Goal: Task Accomplishment & Management: Complete application form

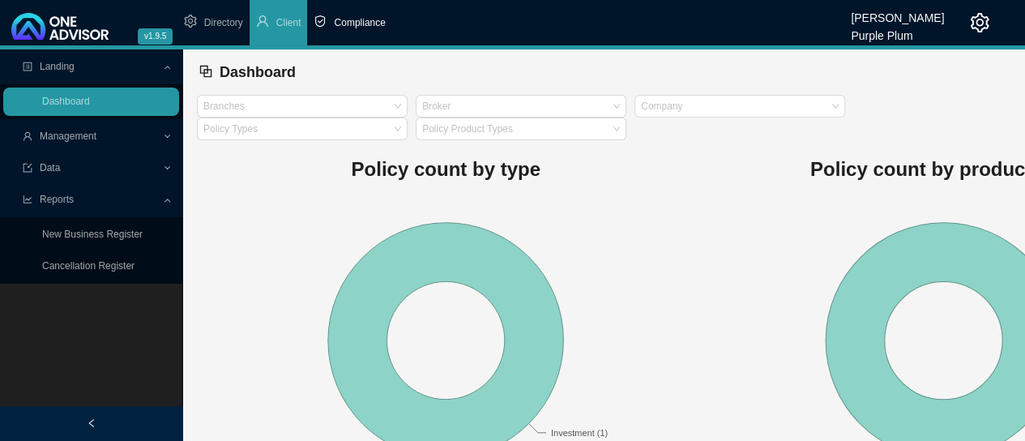
click at [349, 27] on span "Compliance" at bounding box center [359, 22] width 51 height 11
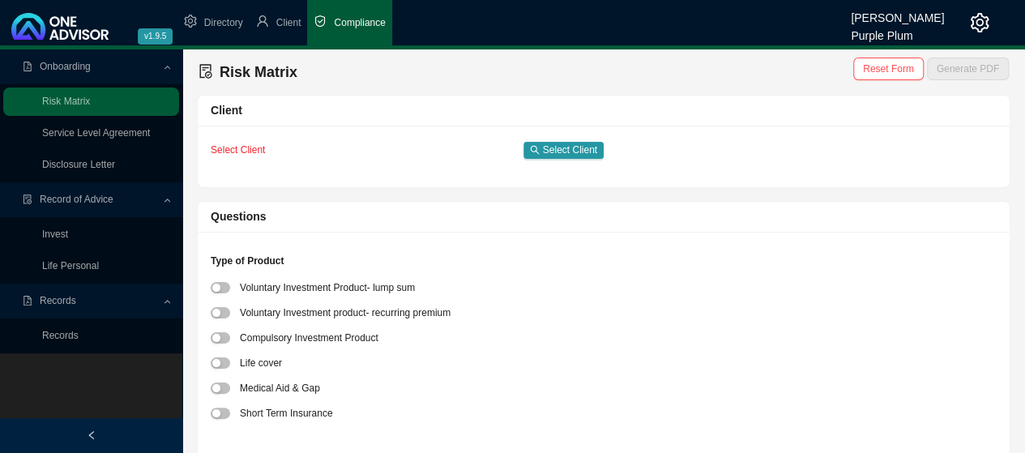
click at [238, 146] on span "Select Client" at bounding box center [238, 149] width 54 height 11
click at [567, 145] on span "Select Client" at bounding box center [570, 150] width 54 height 16
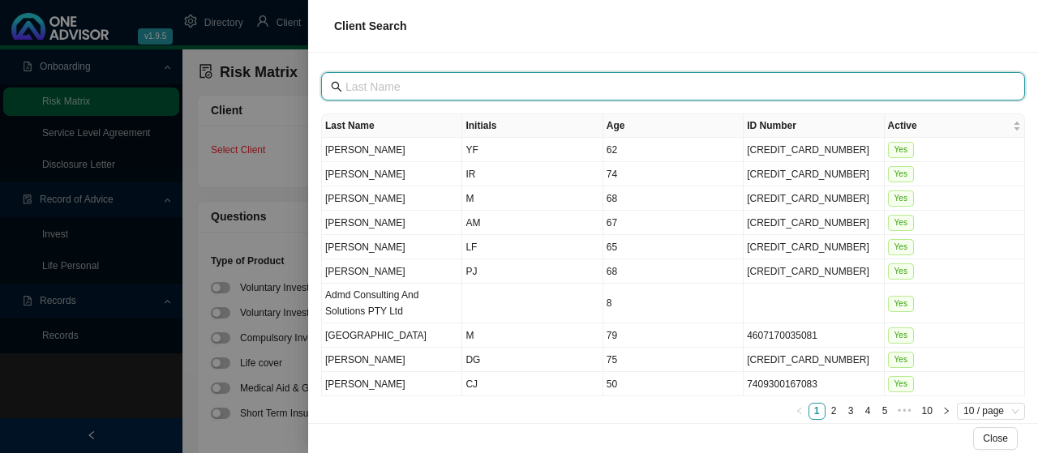
click at [383, 83] on input "text" at bounding box center [674, 87] width 658 height 18
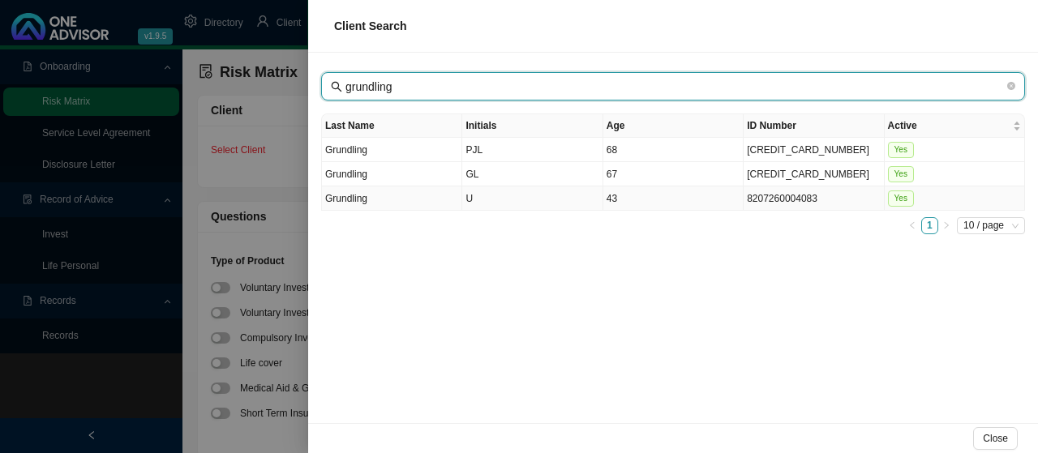
type input "grundling"
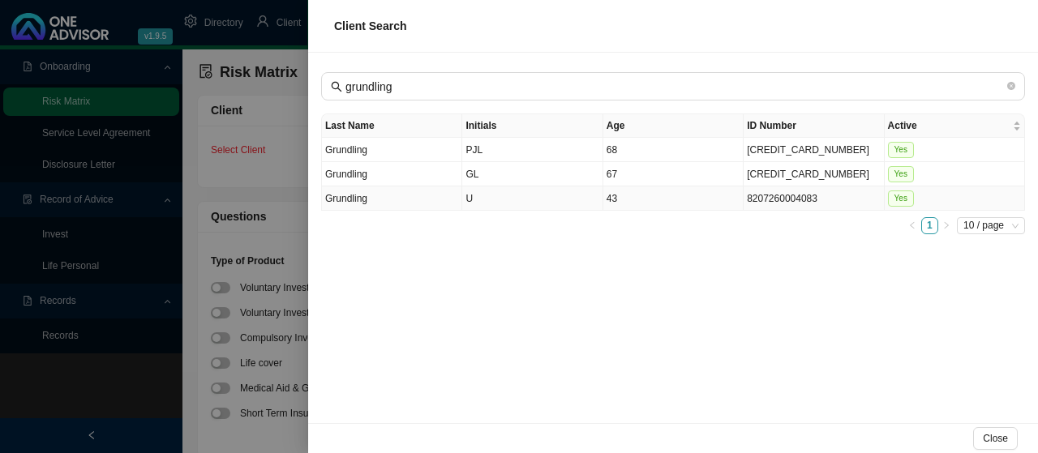
click at [355, 194] on td "Grundling" at bounding box center [392, 198] width 140 height 24
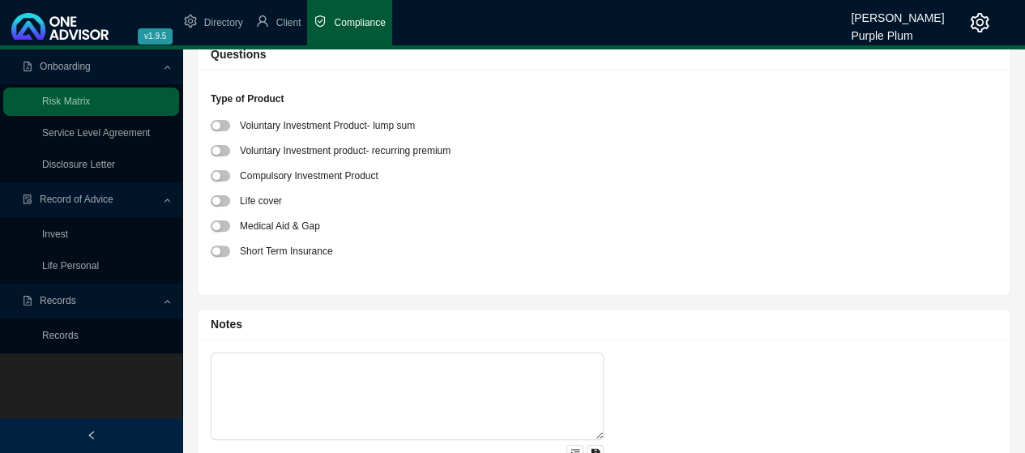
scroll to position [81, 0]
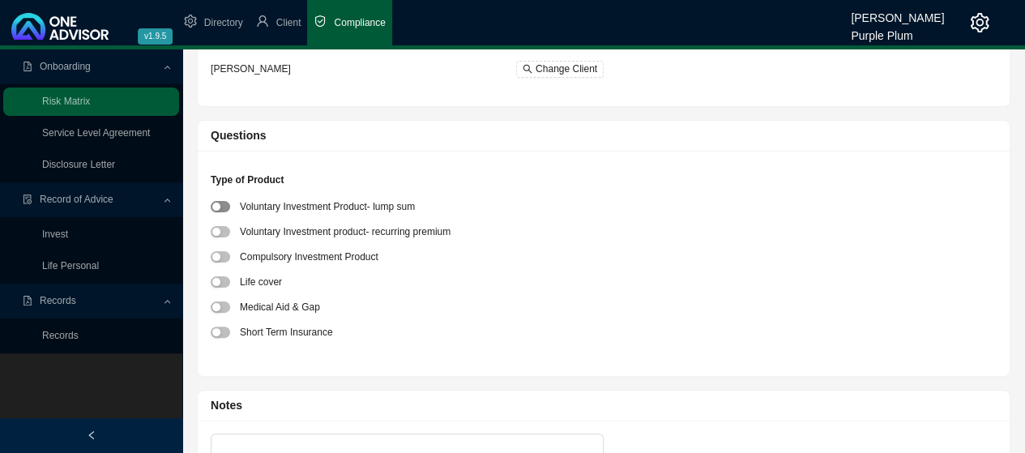
click at [222, 207] on span "button" at bounding box center [220, 206] width 19 height 11
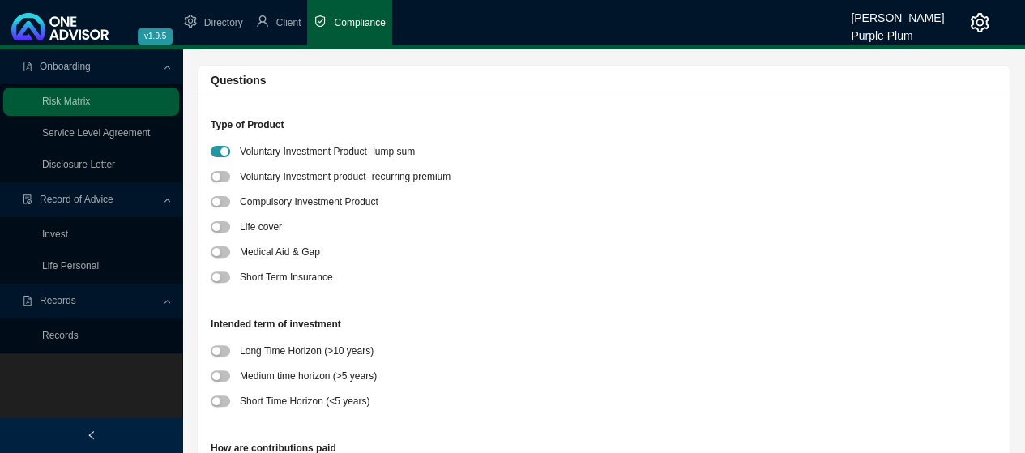
scroll to position [243, 0]
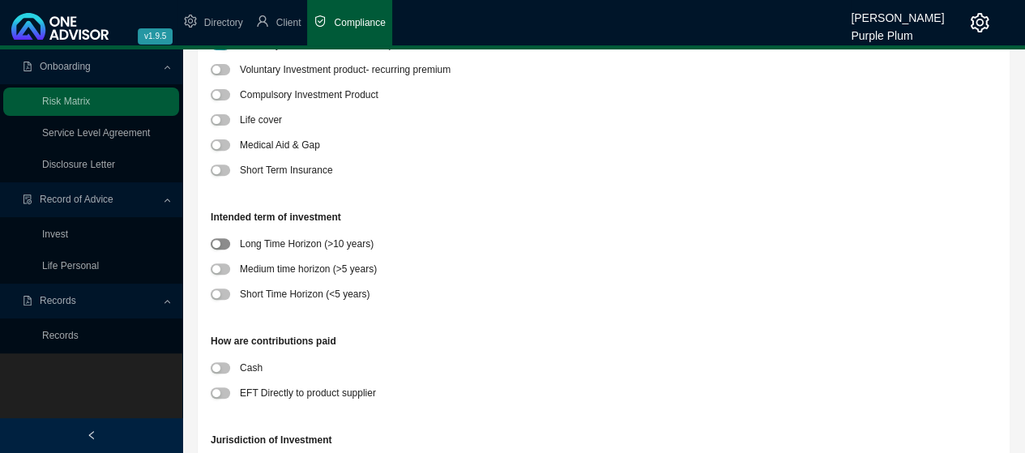
click at [224, 246] on span "button" at bounding box center [220, 243] width 19 height 11
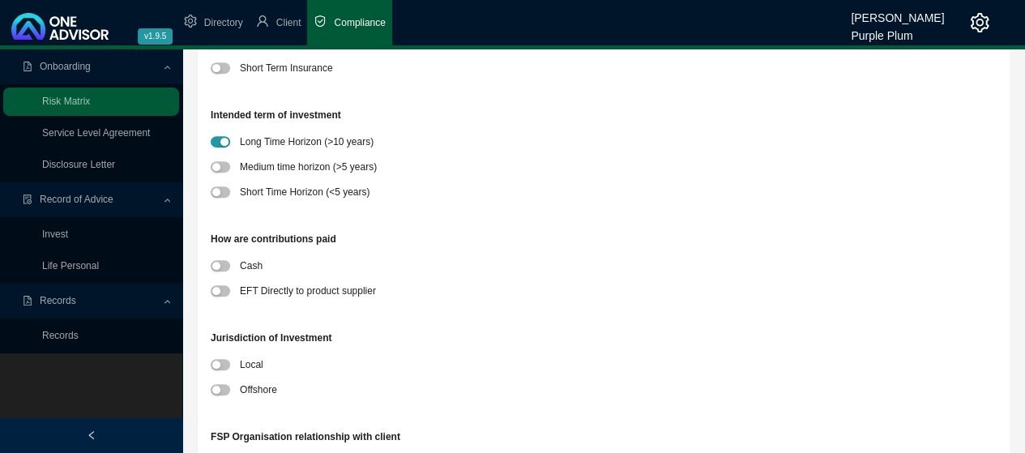
scroll to position [405, 0]
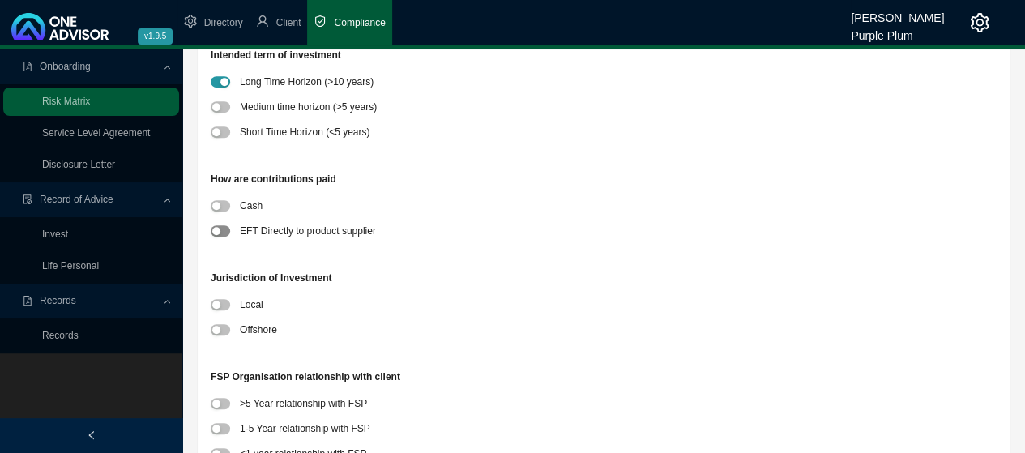
click at [226, 229] on span "button" at bounding box center [220, 230] width 19 height 11
drag, startPoint x: 225, startPoint y: 328, endPoint x: 328, endPoint y: 317, distance: 102.8
click at [234, 330] on div at bounding box center [225, 329] width 29 height 17
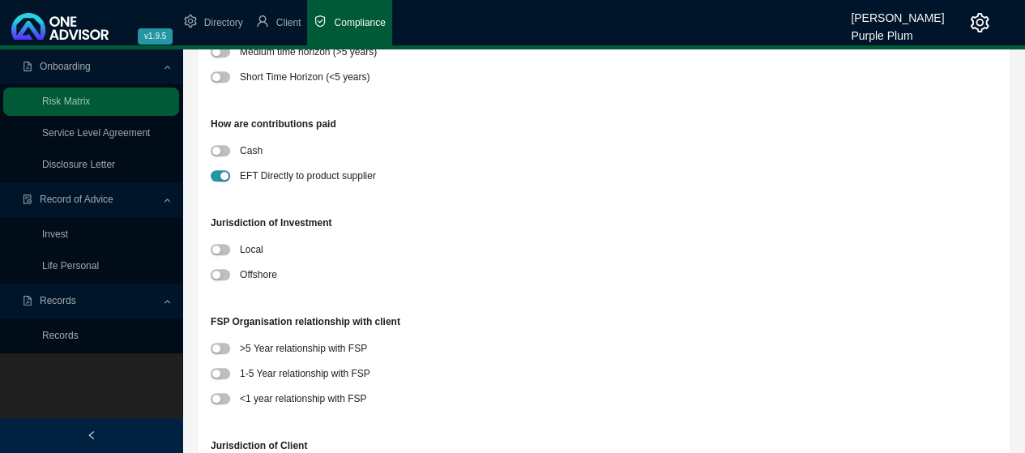
scroll to position [486, 0]
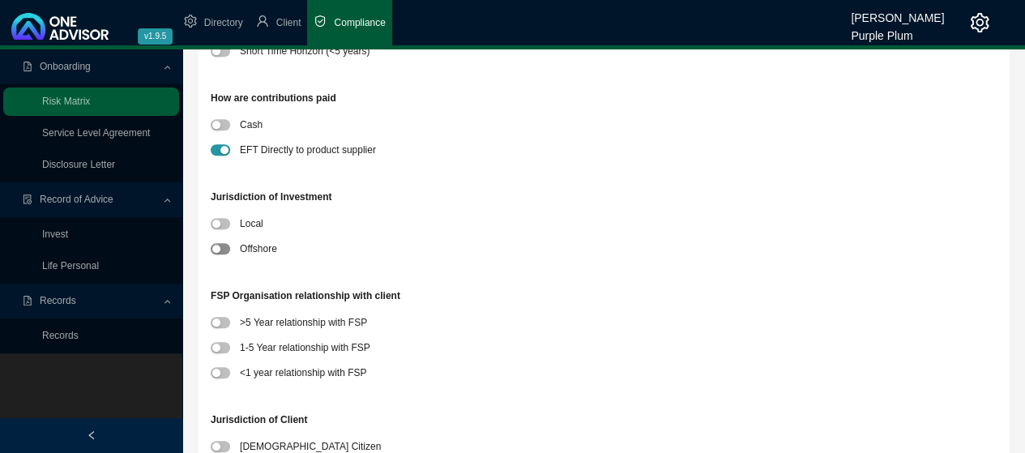
click at [224, 247] on span "button" at bounding box center [220, 248] width 19 height 11
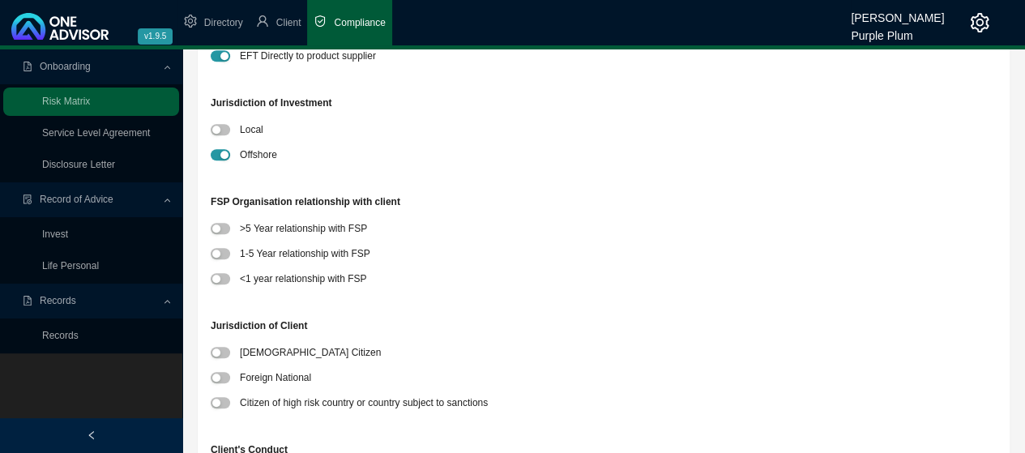
scroll to position [649, 0]
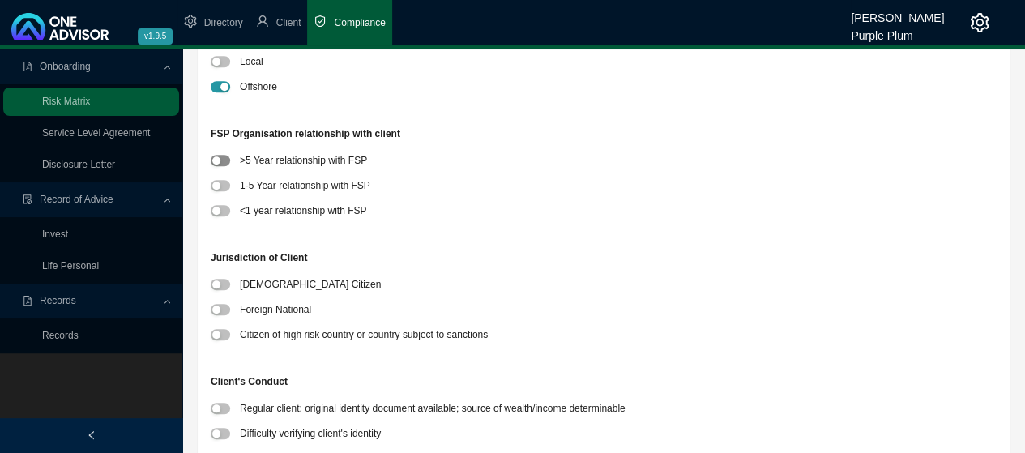
click at [225, 161] on span "button" at bounding box center [220, 160] width 19 height 11
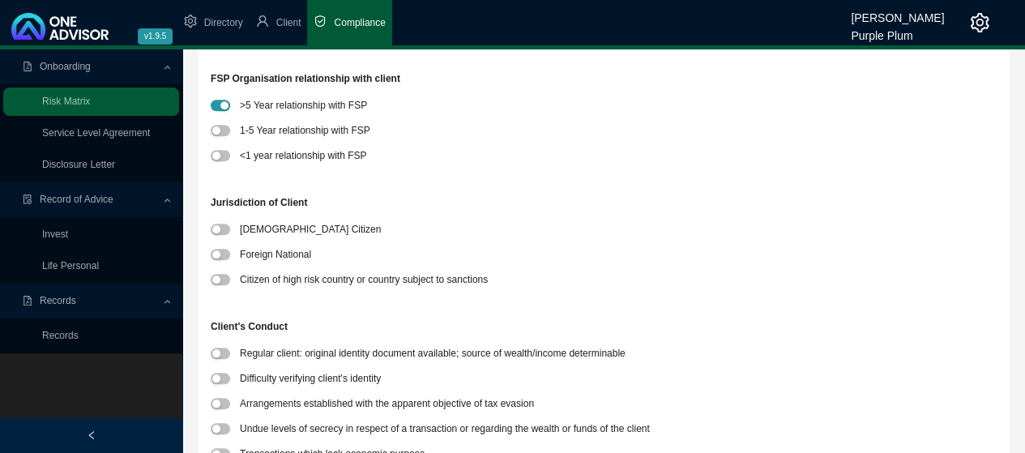
scroll to position [730, 0]
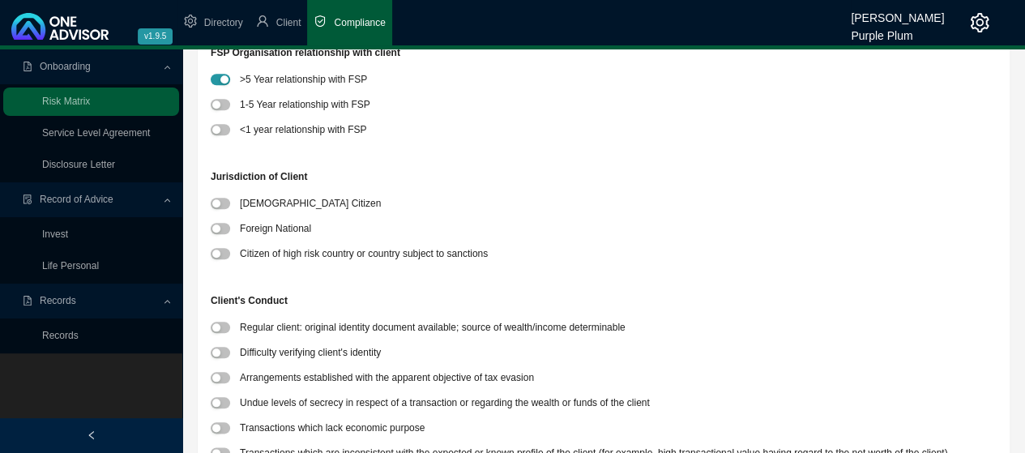
drag, startPoint x: 224, startPoint y: 203, endPoint x: 285, endPoint y: 205, distance: 61.7
click at [225, 205] on span "button" at bounding box center [220, 203] width 19 height 11
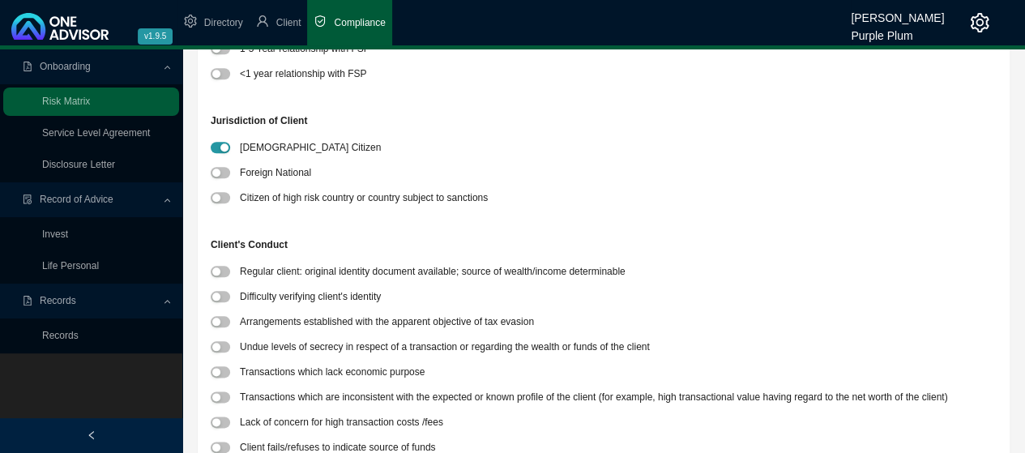
scroll to position [892, 0]
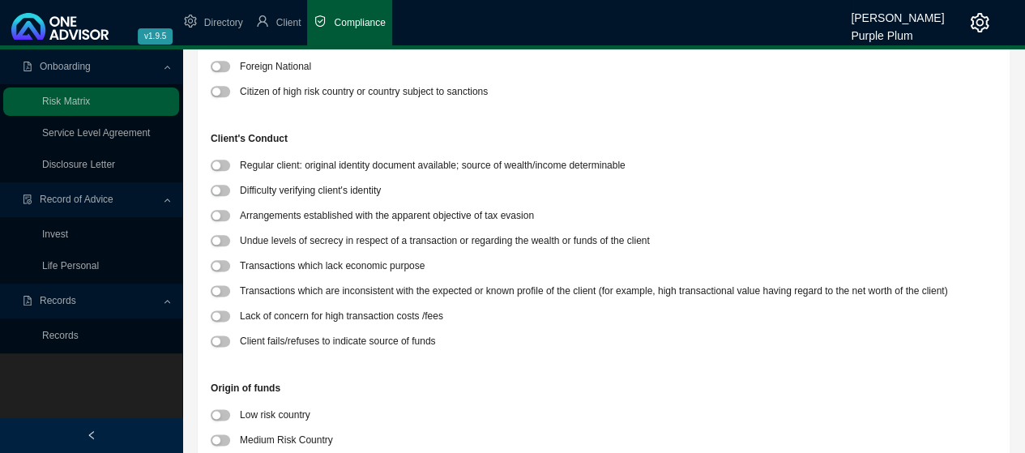
drag, startPoint x: 225, startPoint y: 163, endPoint x: 229, endPoint y: 173, distance: 10.5
click at [225, 163] on span "button" at bounding box center [220, 165] width 19 height 11
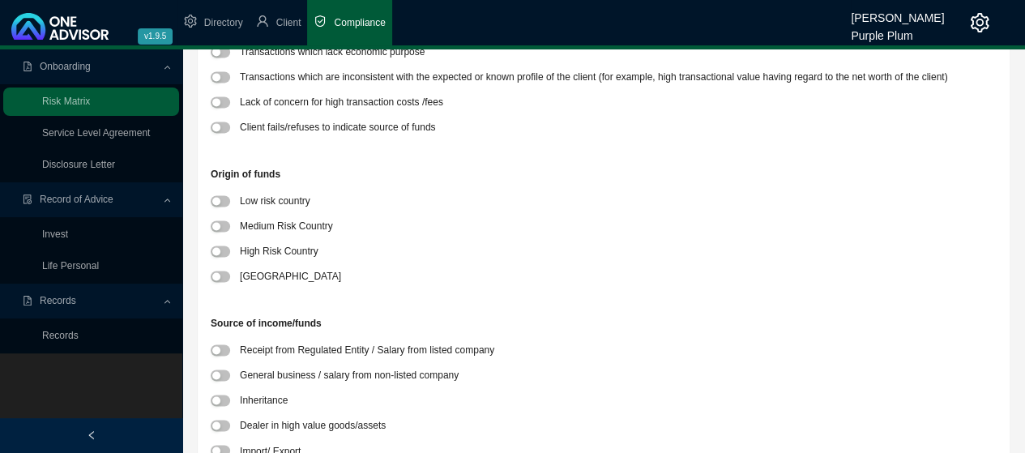
scroll to position [1135, 0]
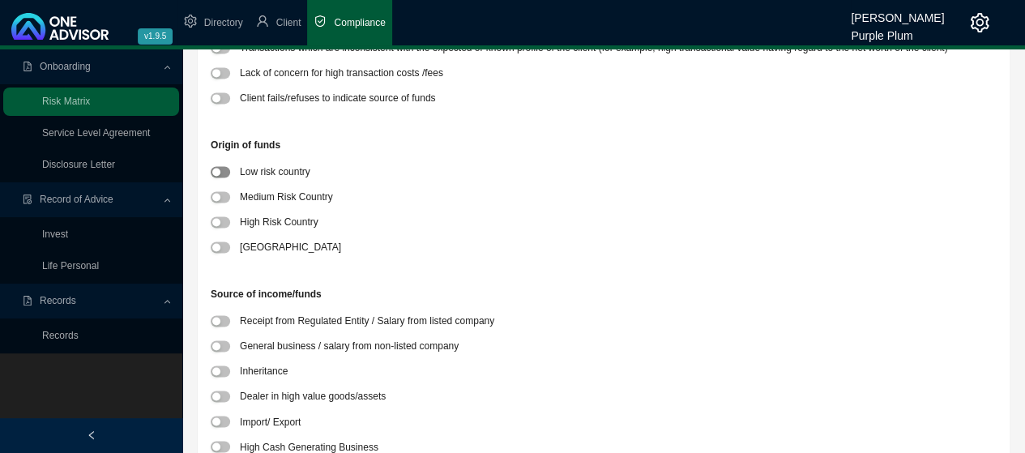
click at [222, 170] on span "button" at bounding box center [220, 171] width 19 height 11
drag, startPoint x: 217, startPoint y: 320, endPoint x: 289, endPoint y: 306, distance: 73.6
click at [222, 320] on button "button" at bounding box center [220, 320] width 19 height 11
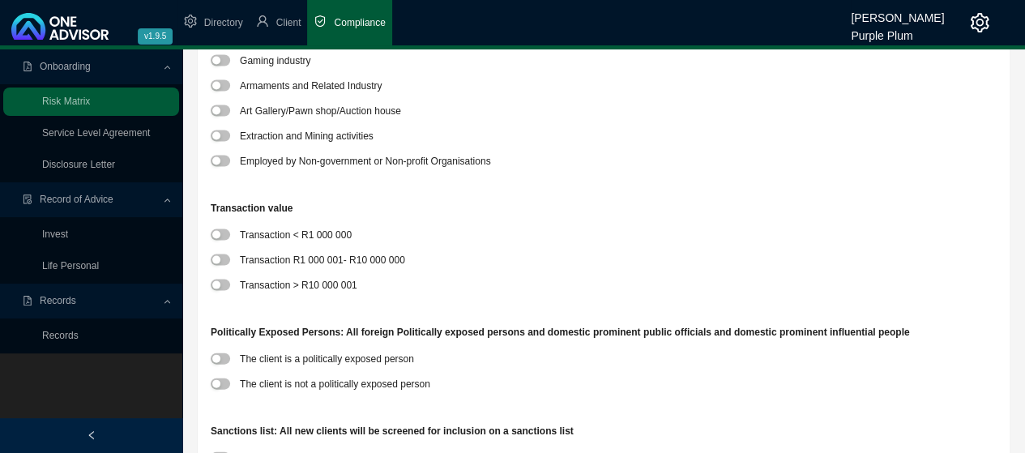
scroll to position [1621, 0]
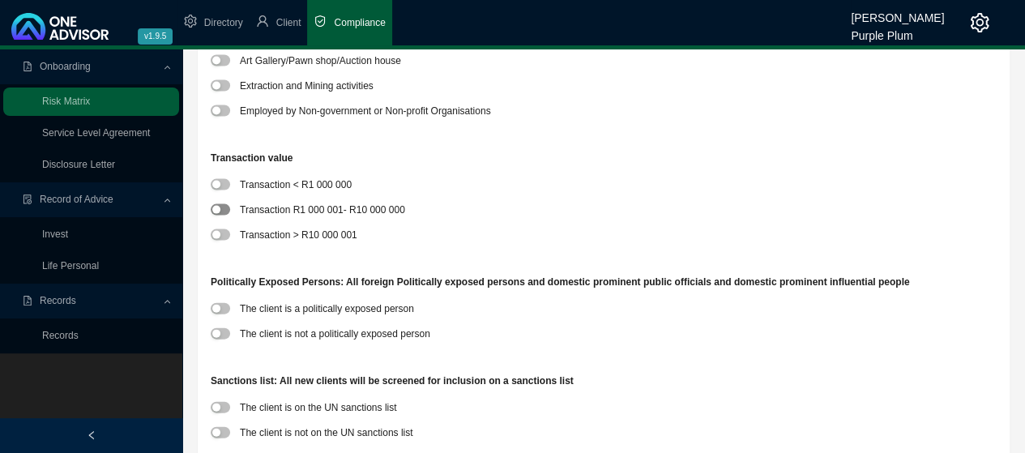
click at [224, 209] on span "button" at bounding box center [220, 209] width 19 height 11
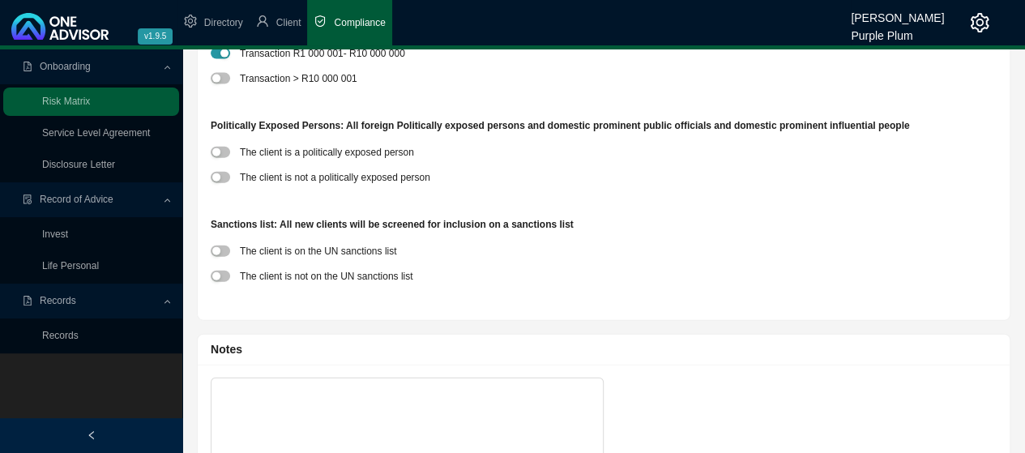
scroll to position [1783, 0]
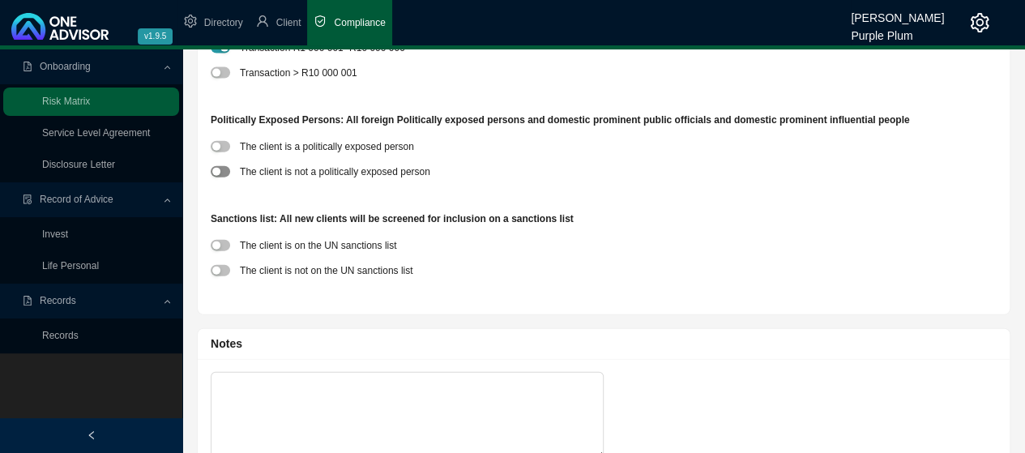
click at [217, 173] on div "button" at bounding box center [216, 172] width 8 height 8
click at [224, 270] on span "button" at bounding box center [220, 270] width 19 height 11
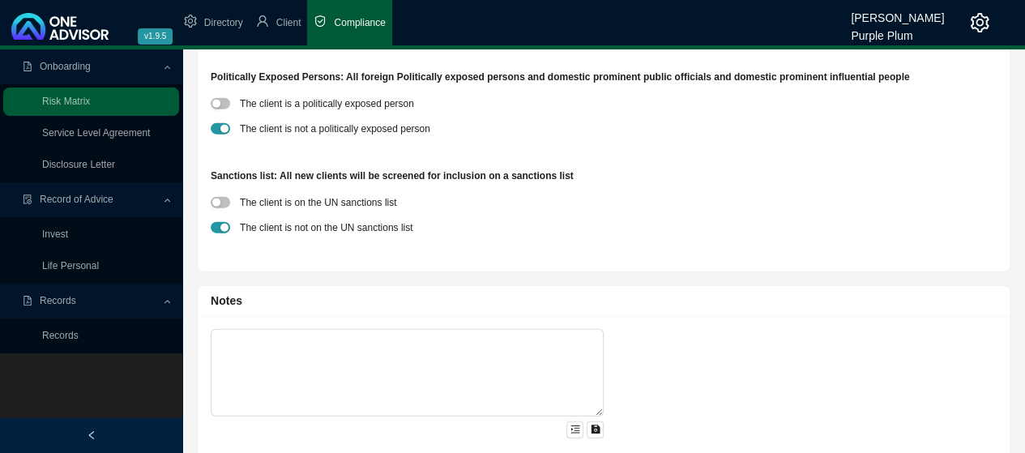
scroll to position [1849, 0]
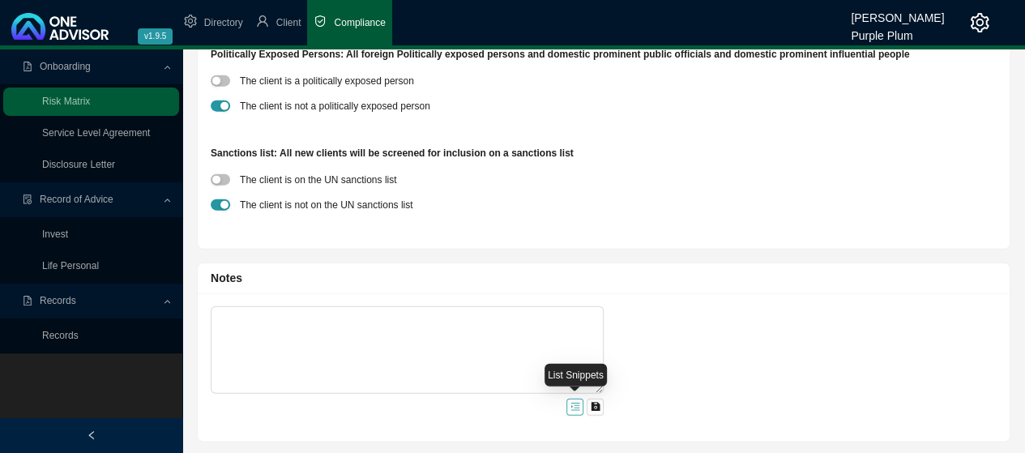
click at [571, 404] on icon "menu-unfold" at bounding box center [575, 407] width 9 height 7
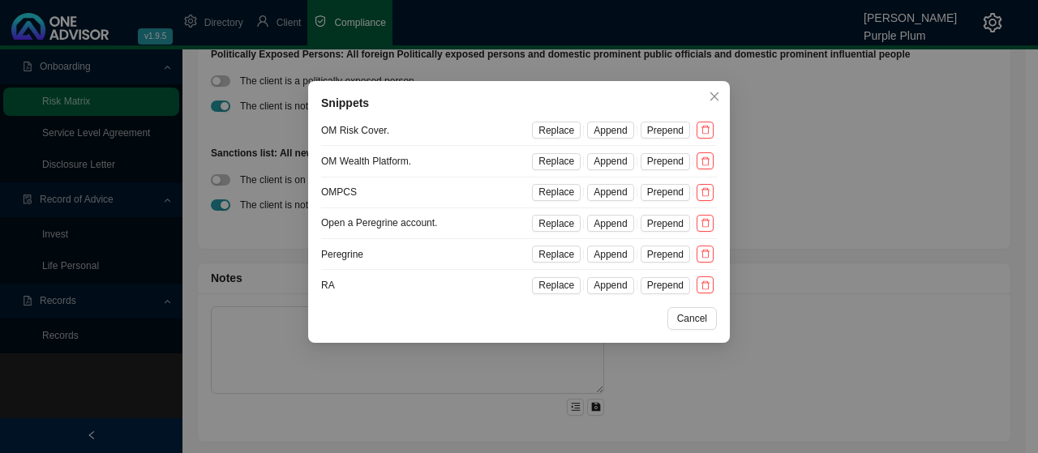
click at [242, 314] on div "Snippets OM Risk Cover. Replace Append Prepend OM Wealth Platform. Replace Appe…" at bounding box center [519, 226] width 1038 height 453
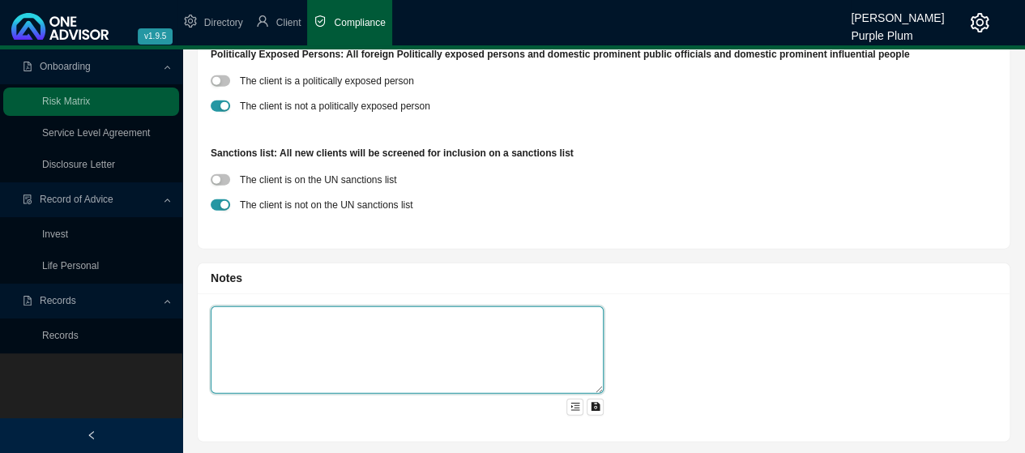
click at [235, 316] on textarea at bounding box center [407, 350] width 393 height 88
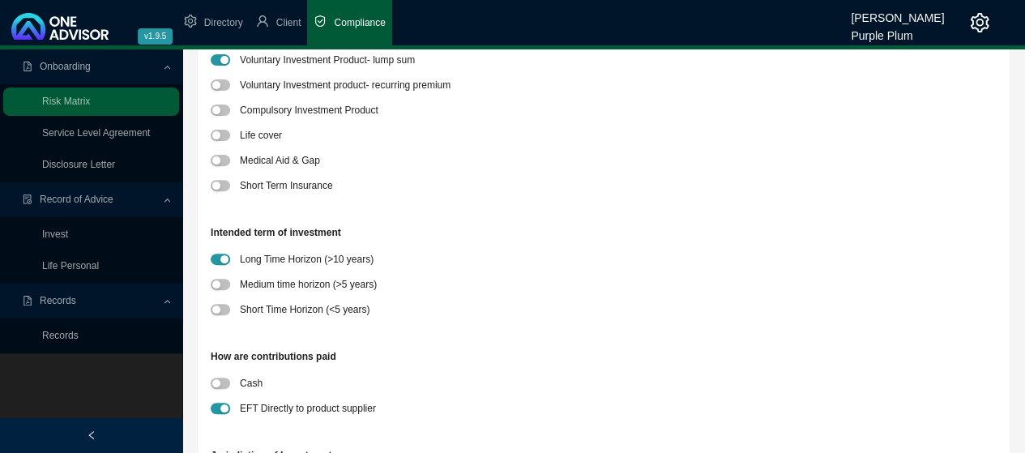
scroll to position [0, 0]
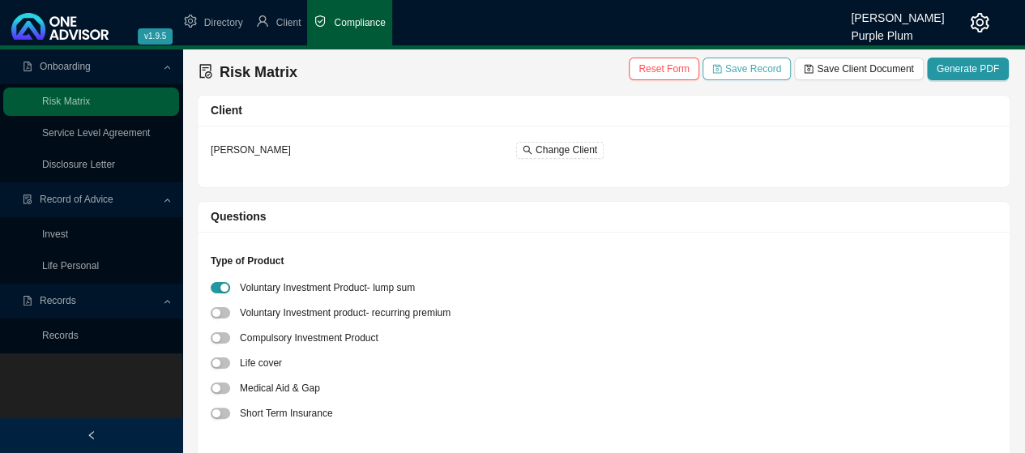
type textarea "Client is moving offshore funds into a Sovereign Conservo Trust."
click at [753, 66] on span "Save Record" at bounding box center [754, 69] width 56 height 16
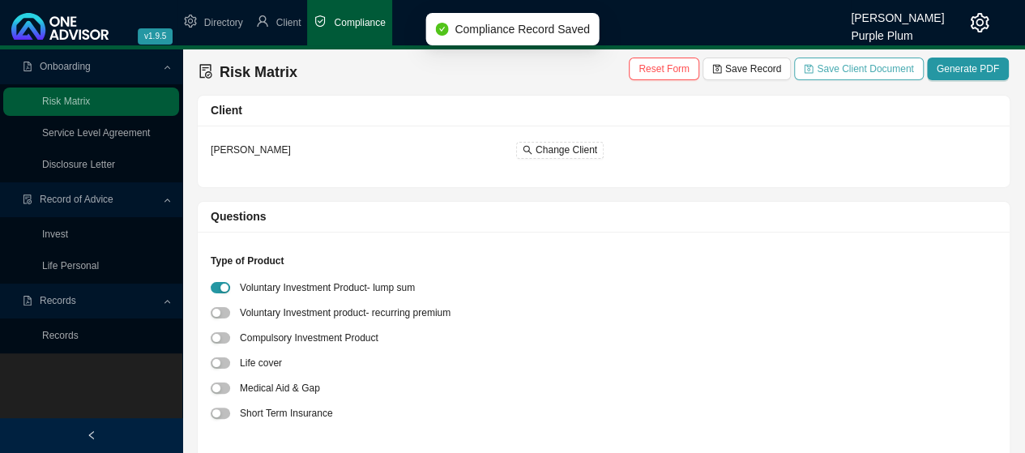
click at [859, 71] on span "Save Client Document" at bounding box center [865, 69] width 96 height 16
click at [99, 135] on link "Service Level Agreement" at bounding box center [96, 132] width 108 height 11
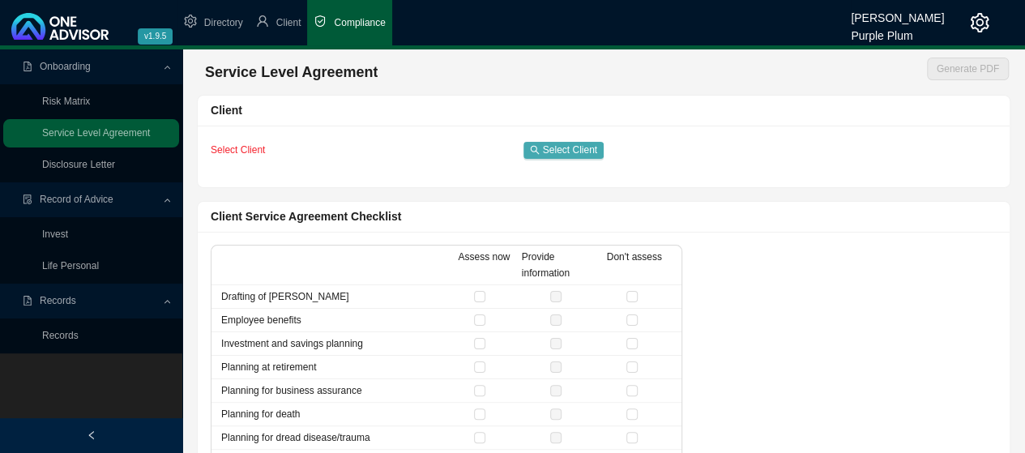
click at [558, 143] on span "Select Client" at bounding box center [570, 150] width 54 height 16
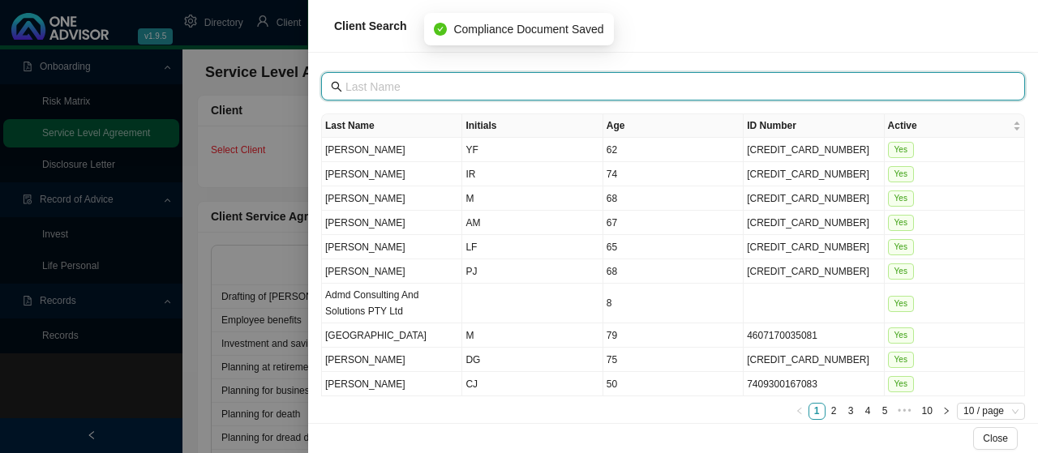
click at [363, 80] on input "text" at bounding box center [674, 87] width 658 height 18
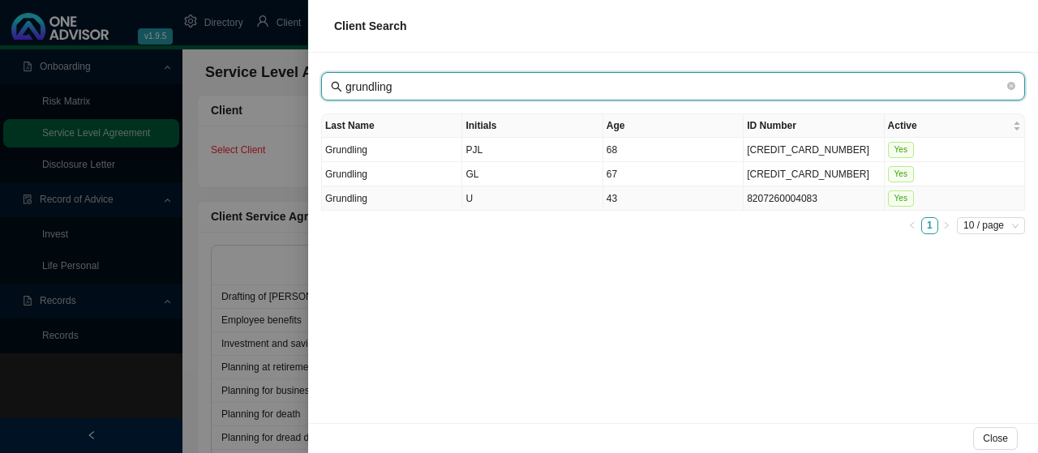
type input "grundling"
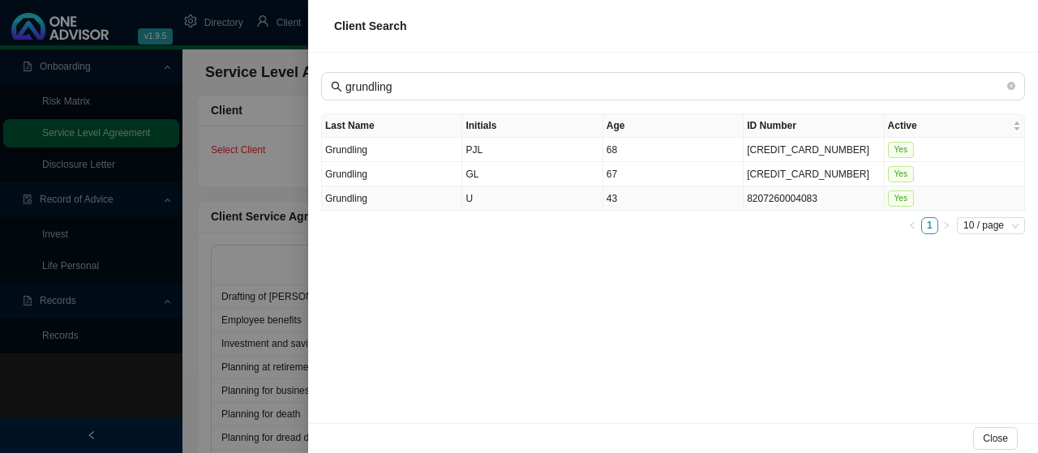
click at [351, 195] on td "Grundling" at bounding box center [392, 198] width 140 height 24
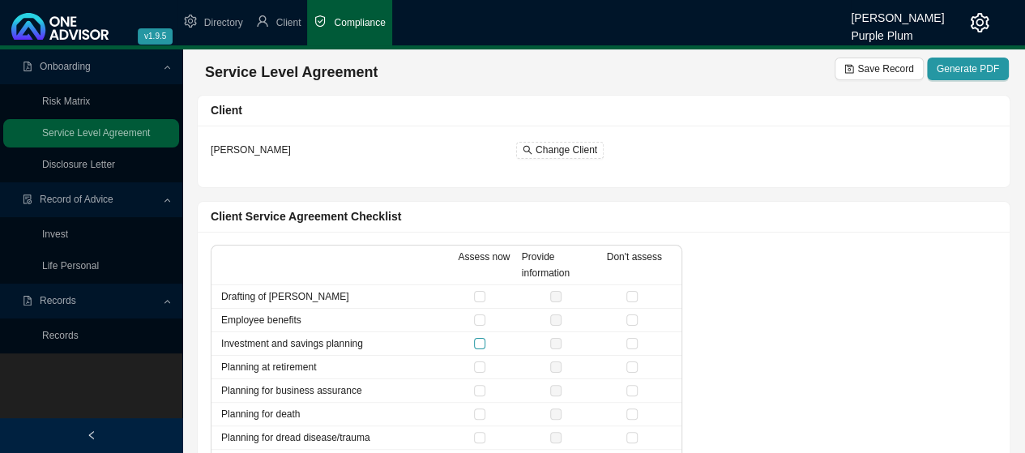
click at [484, 344] on input "checkbox" at bounding box center [479, 343] width 11 height 11
checkbox input "true"
drag, startPoint x: 634, startPoint y: 293, endPoint x: 637, endPoint y: 309, distance: 16.5
click at [635, 294] on input "checkbox" at bounding box center [632, 296] width 11 height 11
checkbox input "true"
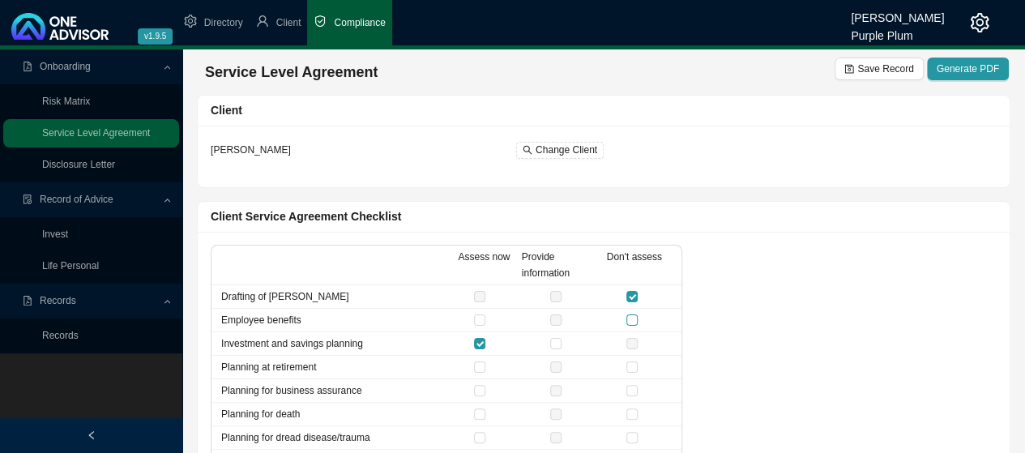
click at [634, 321] on input "checkbox" at bounding box center [632, 320] width 11 height 11
checkbox input "true"
drag, startPoint x: 631, startPoint y: 369, endPoint x: 633, endPoint y: 387, distance: 18.0
click at [632, 371] on label at bounding box center [636, 367] width 18 height 16
click at [632, 371] on input "checkbox" at bounding box center [632, 367] width 11 height 11
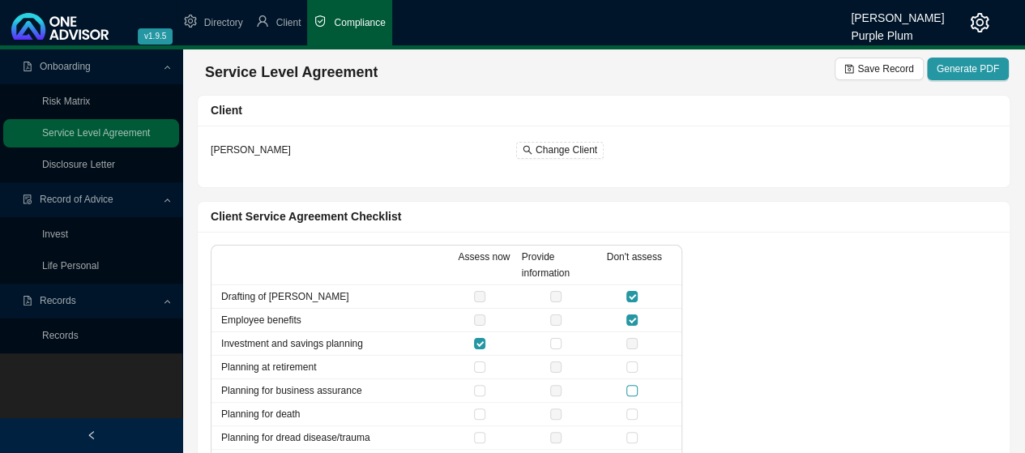
checkbox input "true"
drag, startPoint x: 631, startPoint y: 387, endPoint x: 655, endPoint y: 403, distance: 29.2
click at [632, 392] on input "checkbox" at bounding box center [632, 390] width 11 height 11
checkbox input "true"
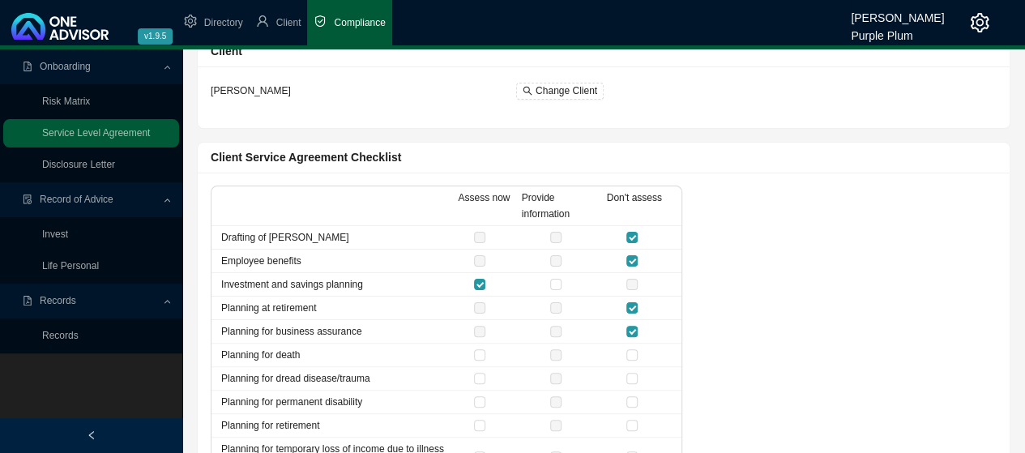
scroll to position [105, 0]
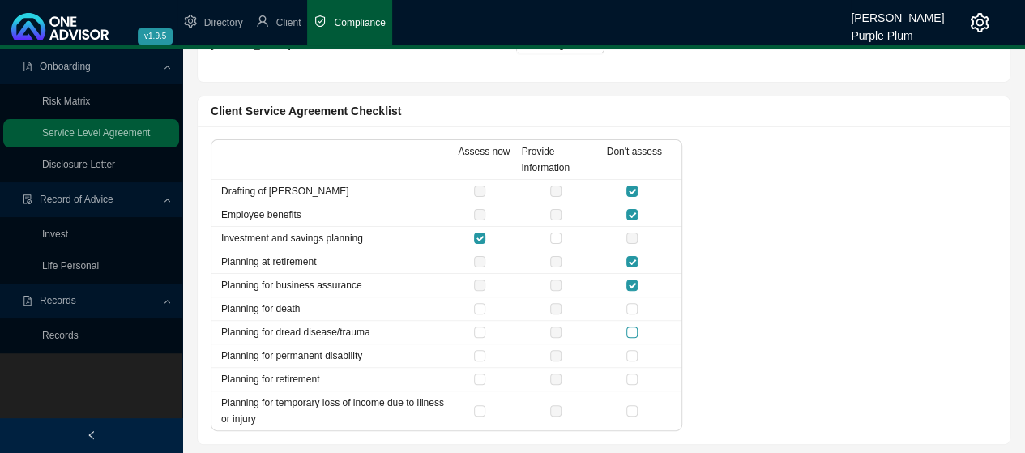
drag, startPoint x: 636, startPoint y: 304, endPoint x: 633, endPoint y: 335, distance: 31.0
click at [636, 305] on input "checkbox" at bounding box center [632, 308] width 11 height 11
checkbox input "true"
click at [631, 351] on input "checkbox" at bounding box center [632, 355] width 11 height 11
checkbox input "true"
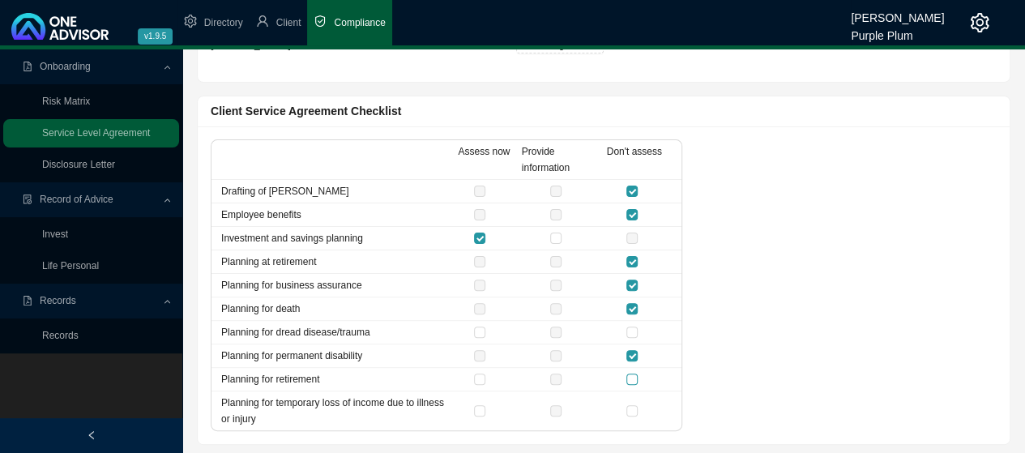
drag, startPoint x: 630, startPoint y: 328, endPoint x: 638, endPoint y: 377, distance: 49.3
click at [630, 330] on input "checkbox" at bounding box center [632, 332] width 11 height 11
checkbox input "true"
drag, startPoint x: 631, startPoint y: 373, endPoint x: 623, endPoint y: 404, distance: 31.7
click at [631, 374] on input "checkbox" at bounding box center [632, 379] width 11 height 11
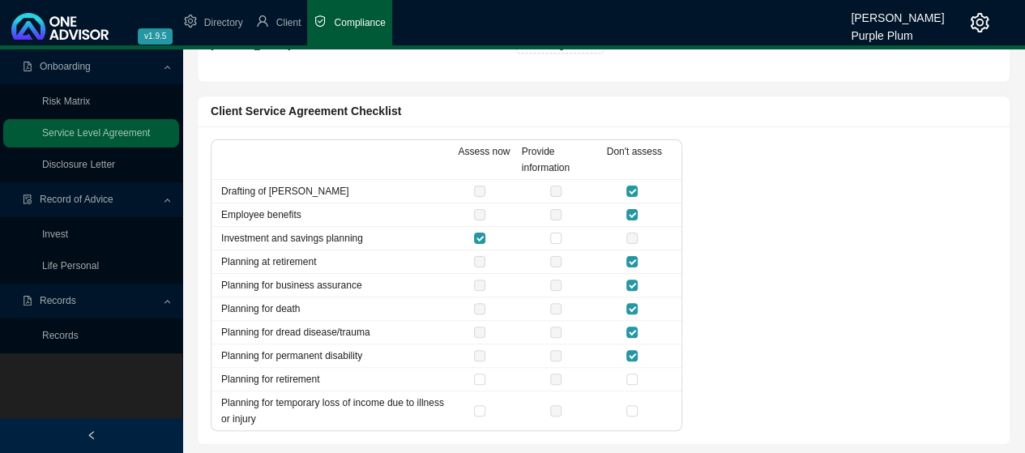
checkbox input "true"
drag, startPoint x: 624, startPoint y: 406, endPoint x: 635, endPoint y: 405, distance: 10.6
click at [627, 405] on div at bounding box center [559, 411] width 225 height 16
click at [635, 408] on input "checkbox" at bounding box center [632, 410] width 11 height 11
checkbox input "true"
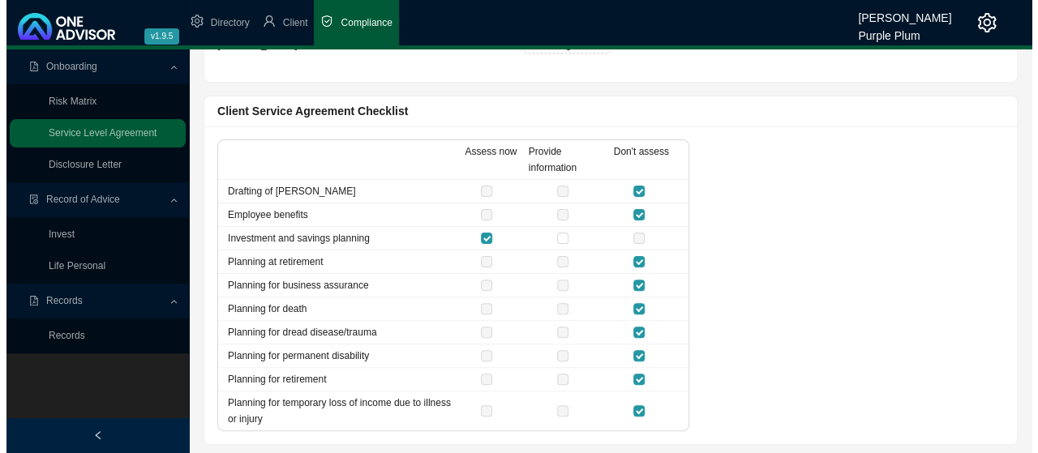
scroll to position [0, 0]
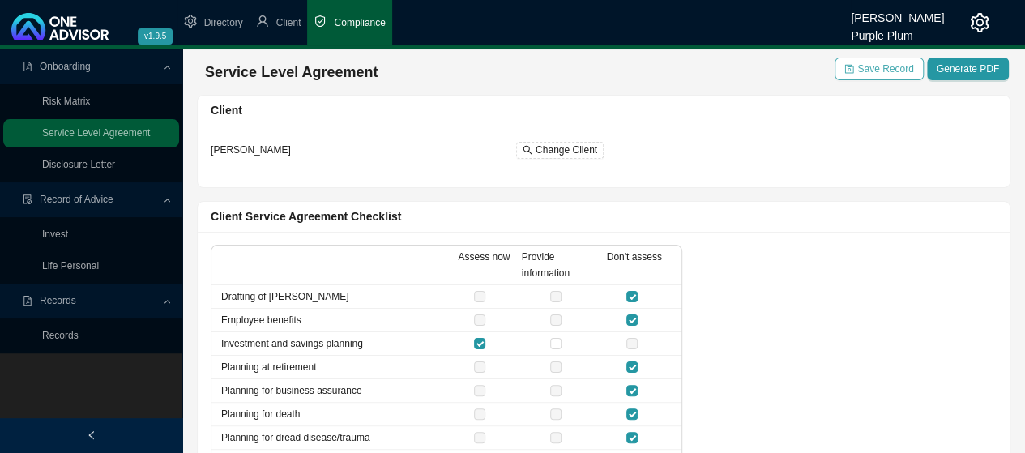
click at [894, 71] on span "Save Record" at bounding box center [886, 69] width 56 height 16
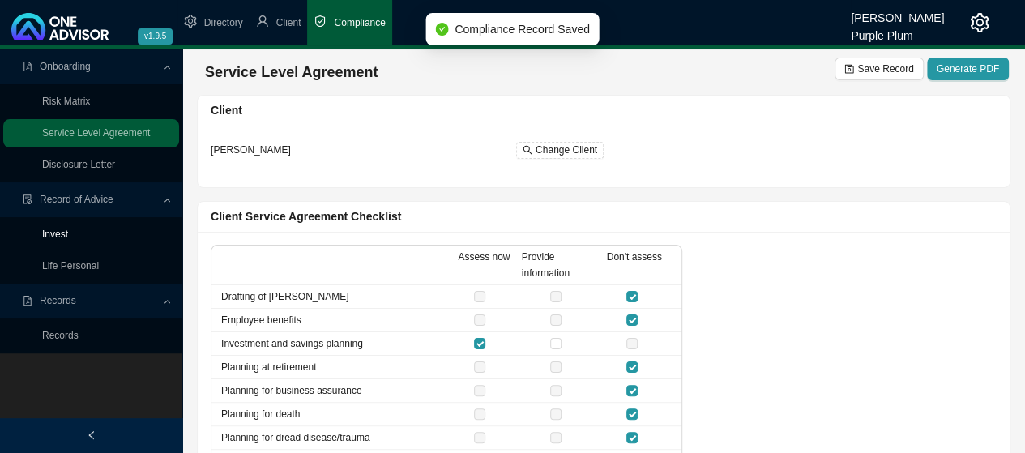
click at [63, 233] on link "Invest" at bounding box center [55, 234] width 26 height 11
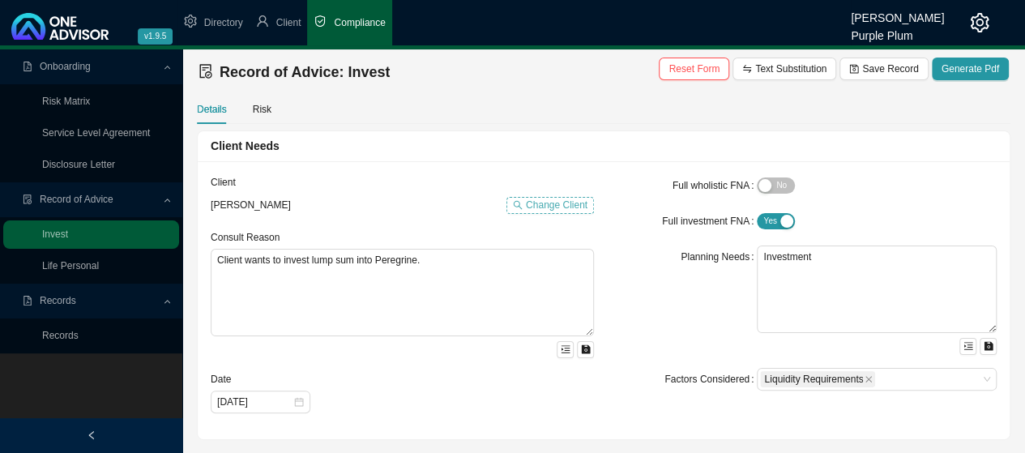
click at [542, 203] on span "Change Client" at bounding box center [557, 205] width 62 height 16
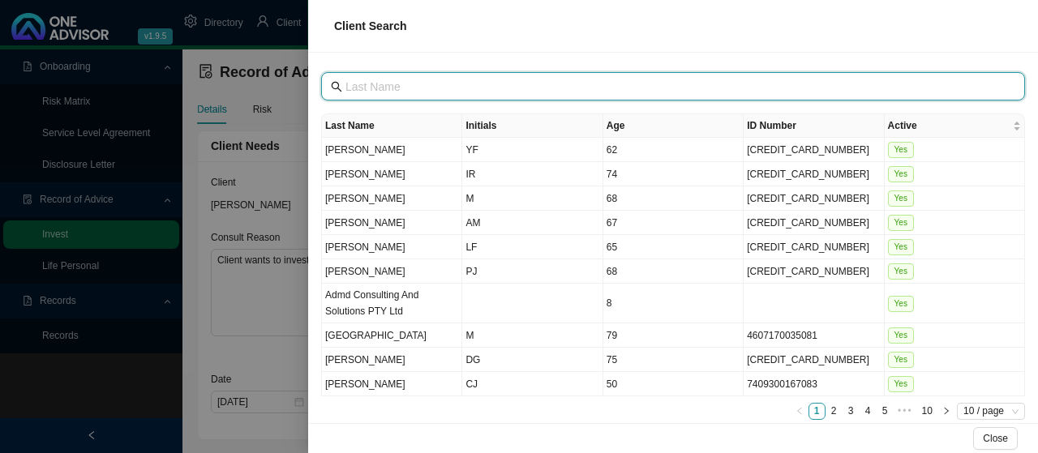
click at [363, 85] on input "text" at bounding box center [674, 87] width 658 height 18
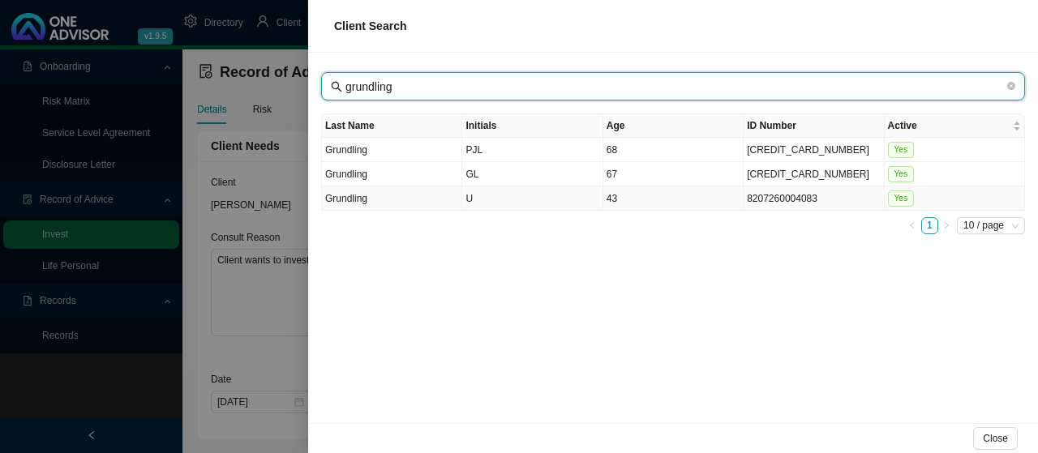
type input "grundling"
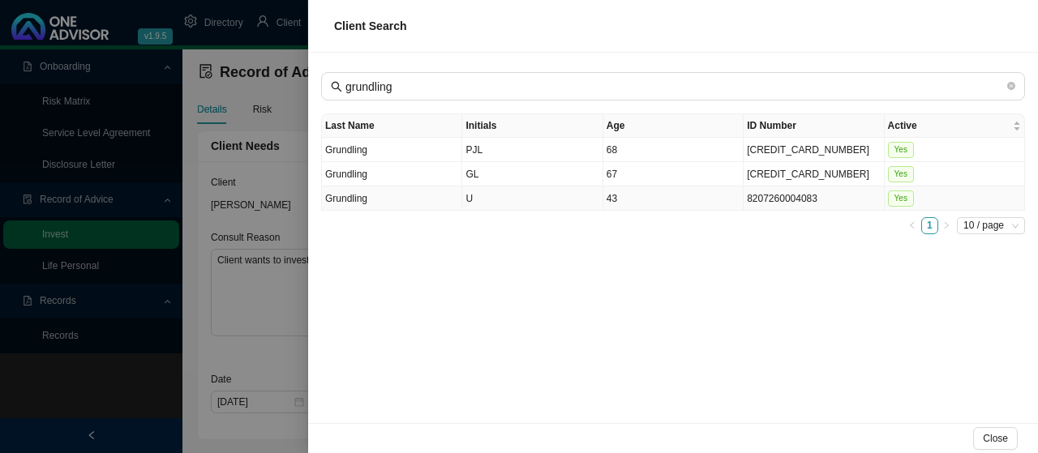
click at [357, 193] on td "Grundling" at bounding box center [392, 198] width 140 height 24
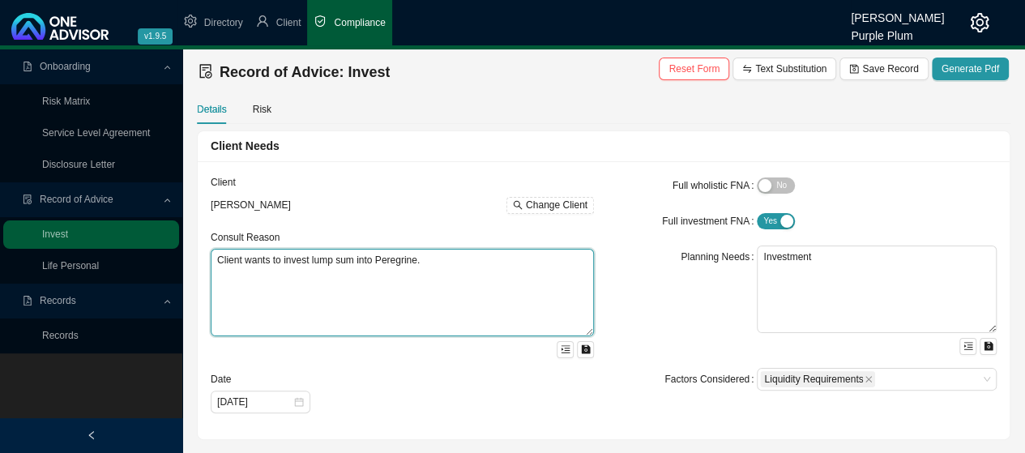
click at [422, 278] on textarea "Client wants to invest lump sum into Peregrine." at bounding box center [402, 293] width 383 height 88
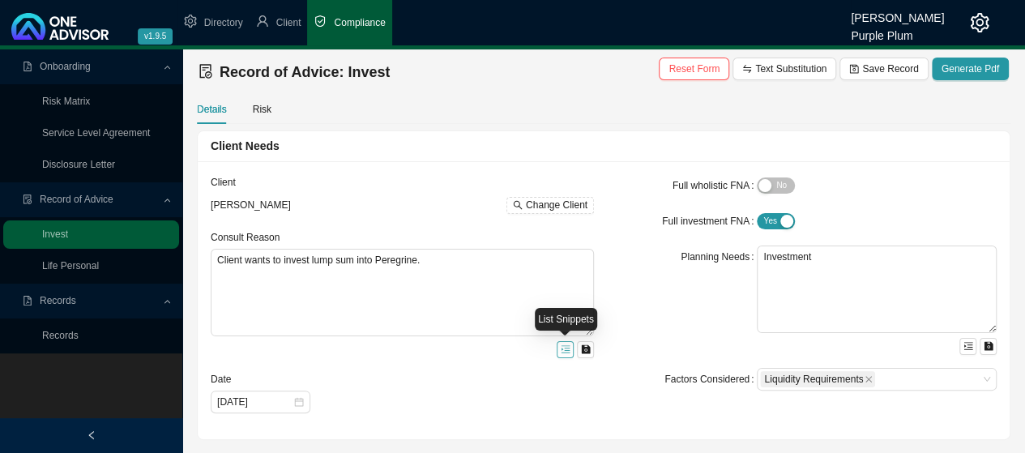
click at [569, 349] on icon "menu-unfold" at bounding box center [566, 350] width 10 height 10
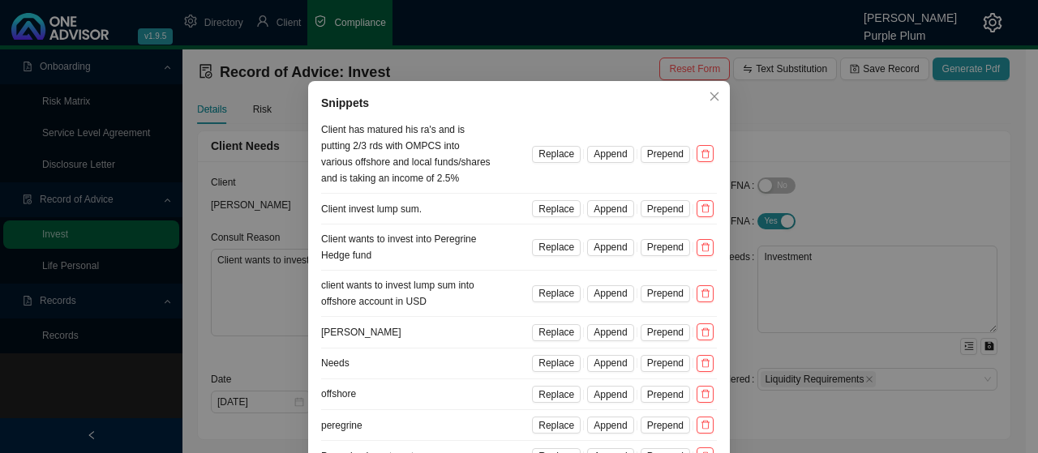
drag, startPoint x: 903, startPoint y: 247, endPoint x: 893, endPoint y: 250, distance: 10.3
click at [904, 247] on div "Snippets Client has matured his ra's and is putting 2/3 rds with OMPCS into var…" at bounding box center [519, 226] width 1038 height 453
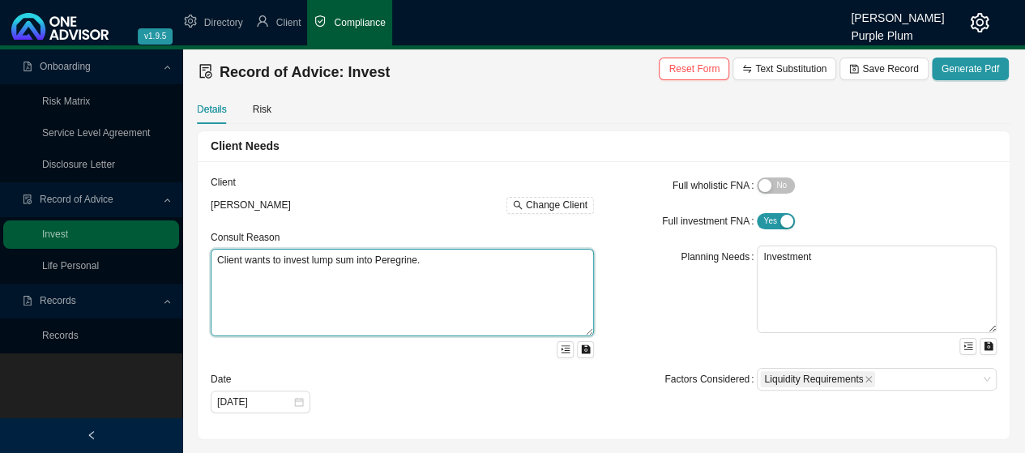
click at [437, 277] on textarea "Client wants to invest lump sum into Peregrine." at bounding box center [402, 293] width 383 height 88
type textarea "Client wants to invest offshore money into a Sovereign Conservo trust. Client w…"
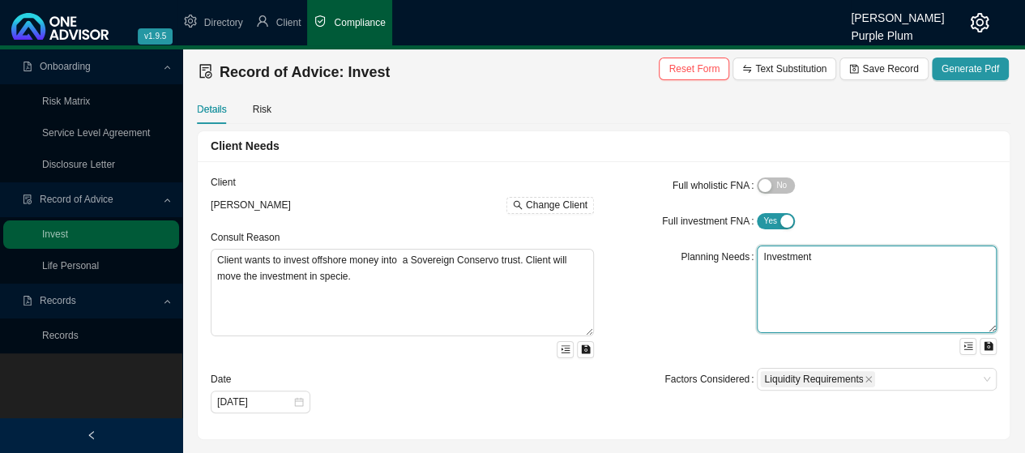
click at [824, 256] on textarea "Investment" at bounding box center [877, 290] width 240 height 88
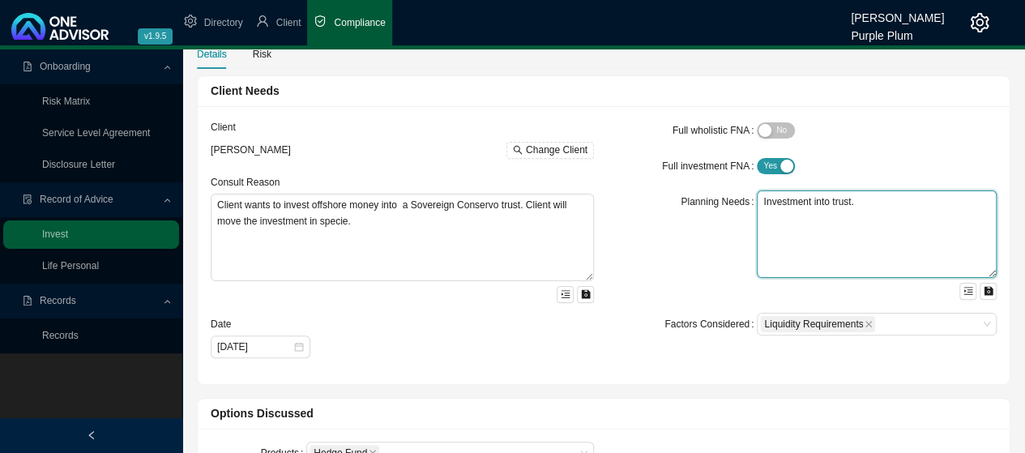
scroll to position [162, 0]
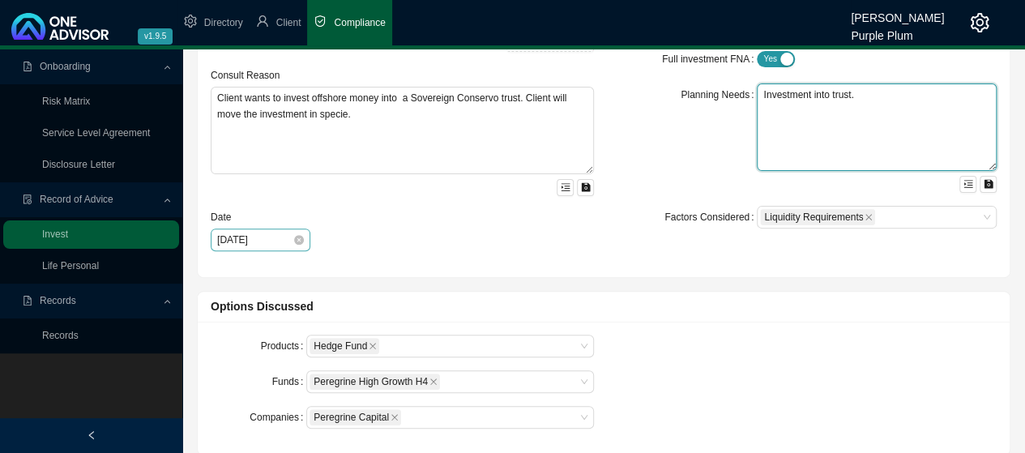
type textarea "Investment into trust."
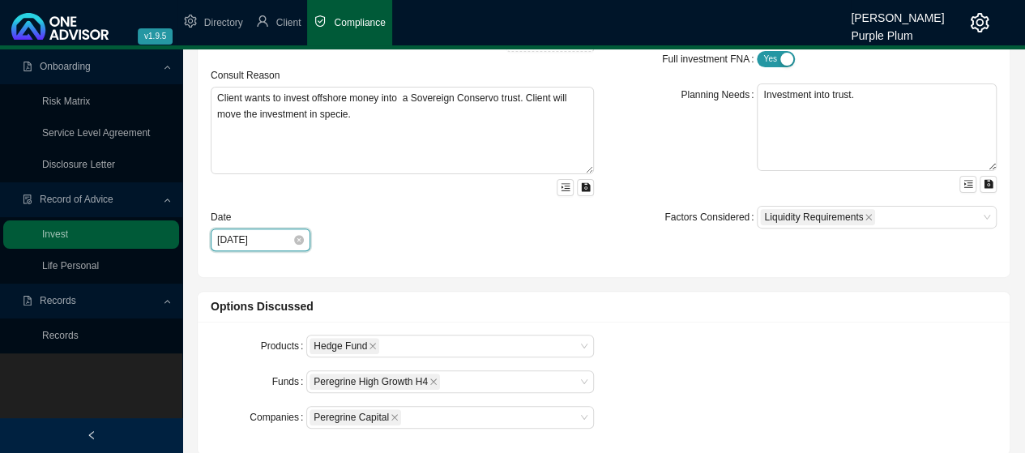
click at [242, 237] on input "[DATE]" at bounding box center [254, 240] width 75 height 16
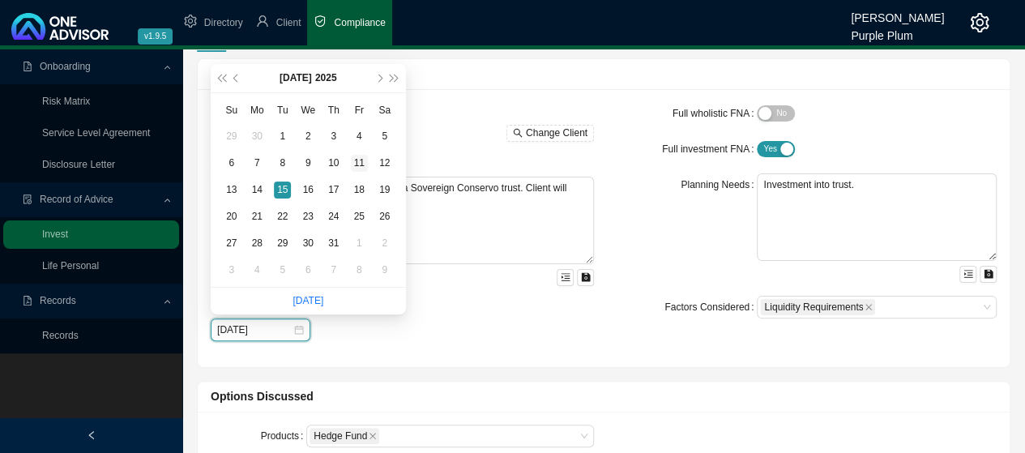
scroll to position [0, 0]
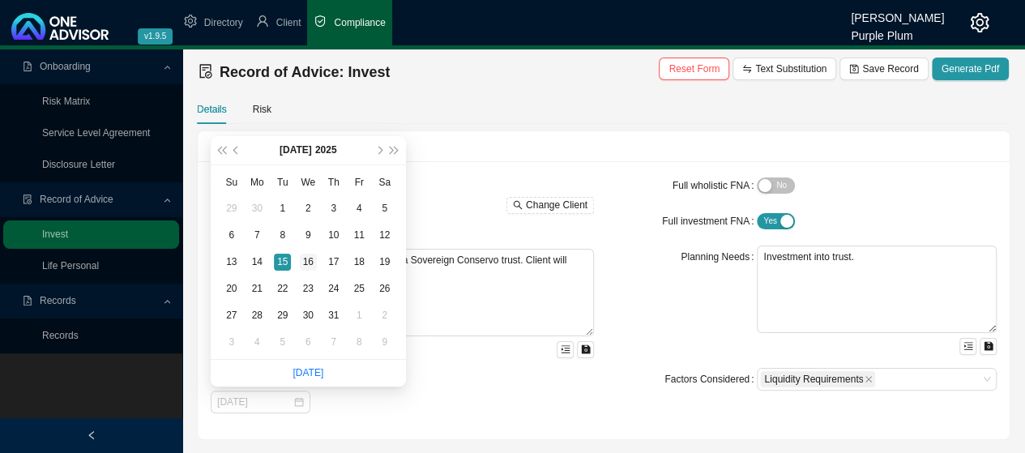
click at [310, 260] on div "16" at bounding box center [308, 262] width 17 height 17
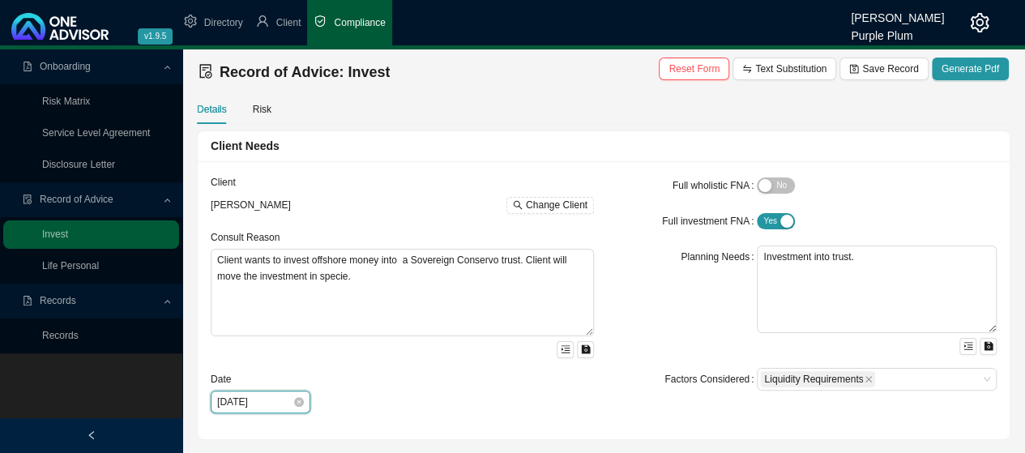
click at [242, 396] on input "[DATE]" at bounding box center [254, 402] width 75 height 16
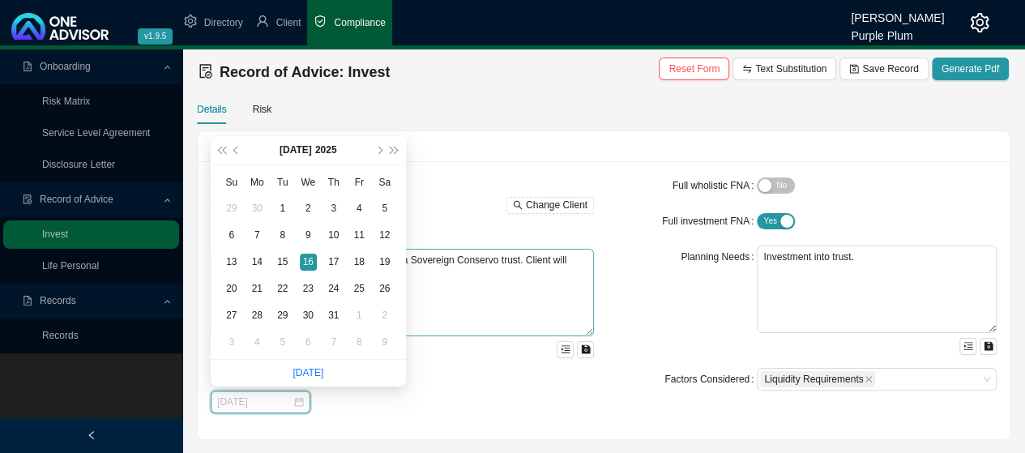
type input "[DATE]"
click at [507, 400] on div "[DATE]" at bounding box center [402, 402] width 383 height 23
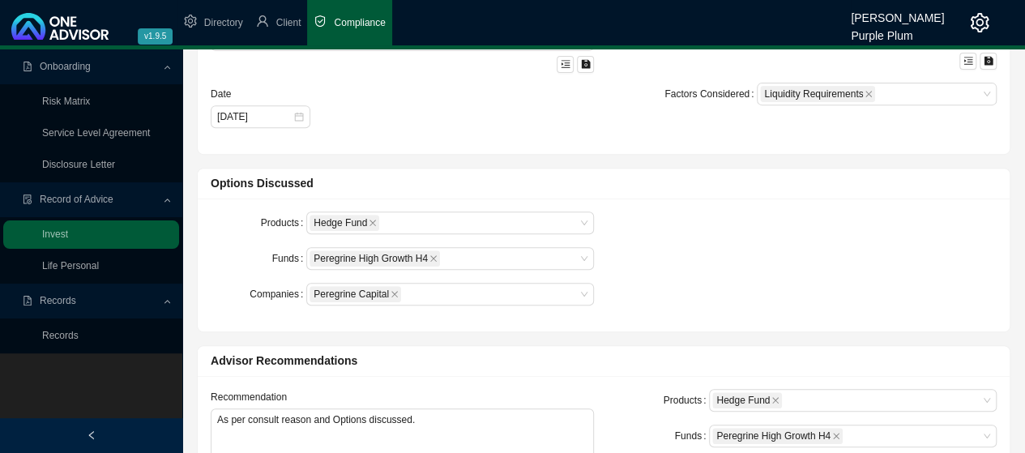
scroll to position [324, 0]
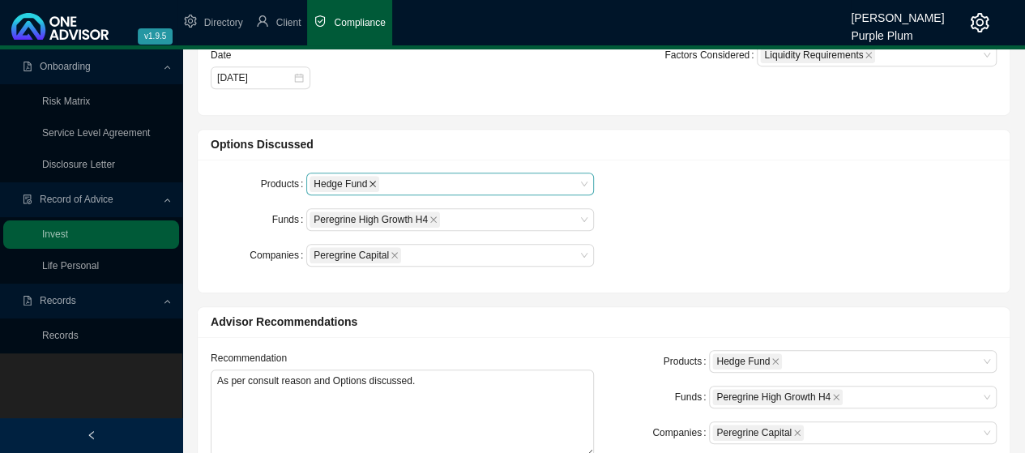
click at [372, 181] on icon "close" at bounding box center [373, 184] width 8 height 8
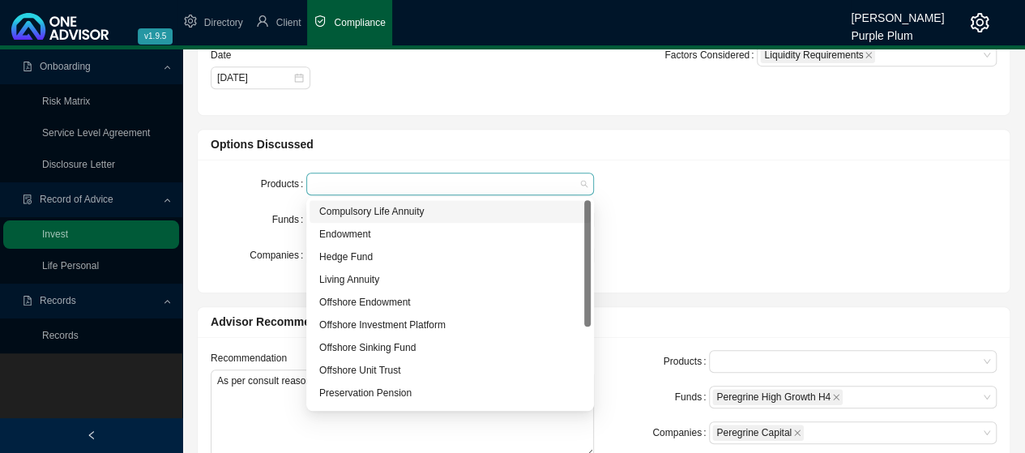
click at [585, 184] on div at bounding box center [450, 184] width 288 height 23
click at [432, 325] on div "Offshore Investment Platform" at bounding box center [450, 325] width 262 height 16
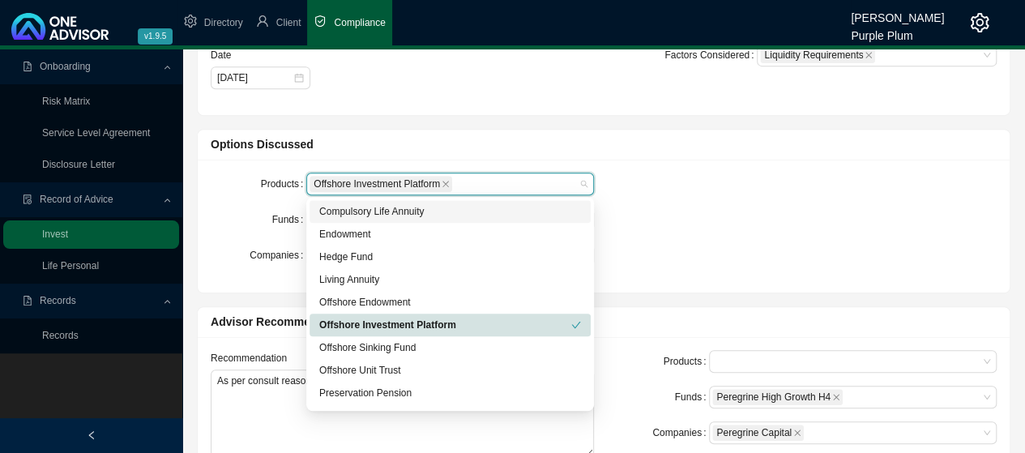
click at [778, 156] on div "Options Discussed" at bounding box center [604, 145] width 812 height 31
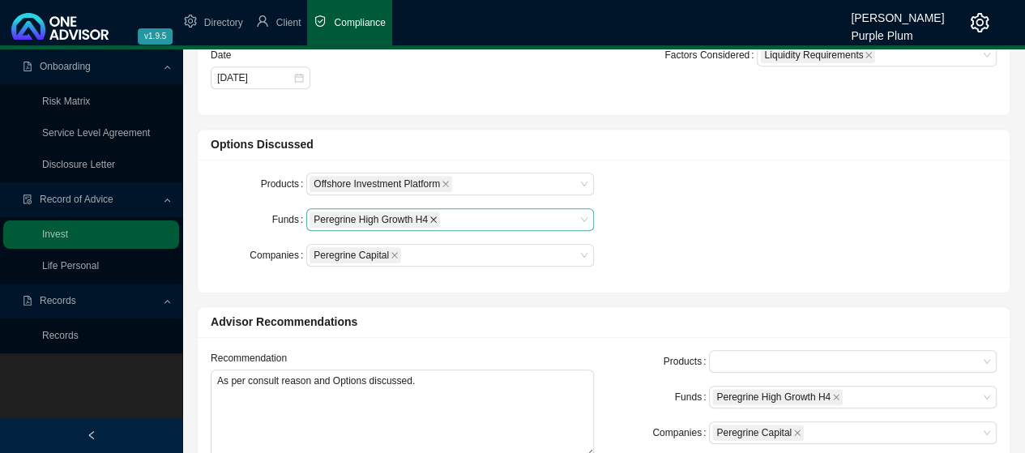
click at [434, 218] on icon "close" at bounding box center [434, 220] width 8 height 8
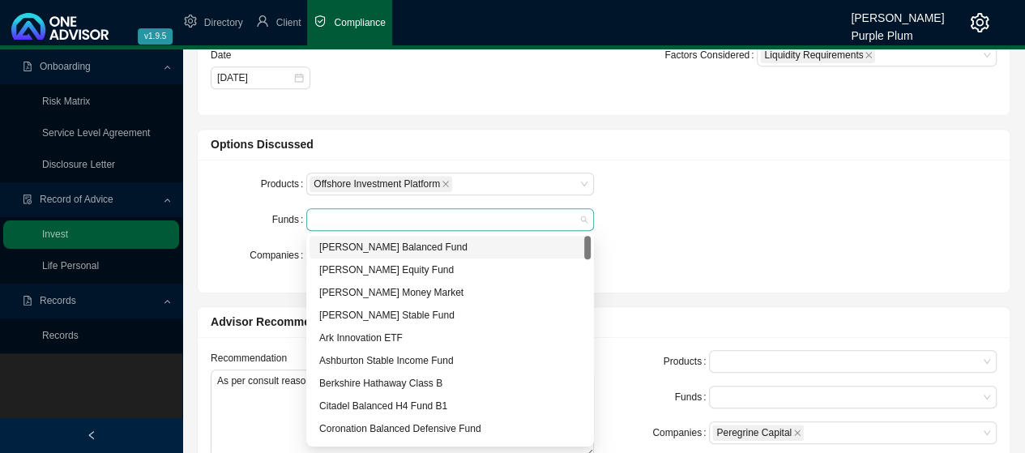
click at [582, 219] on div at bounding box center [450, 219] width 288 height 23
click at [359, 380] on div "Berkshire Hathaway Class B" at bounding box center [450, 383] width 262 height 16
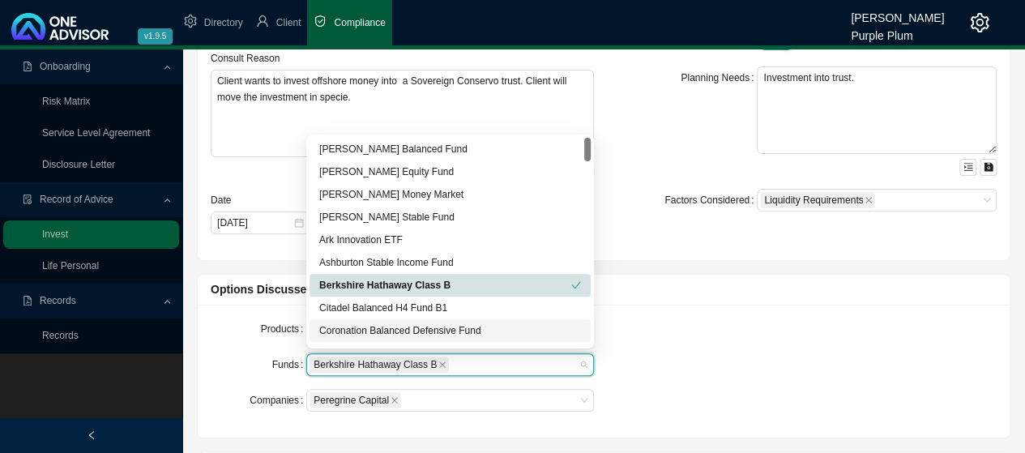
scroll to position [162, 0]
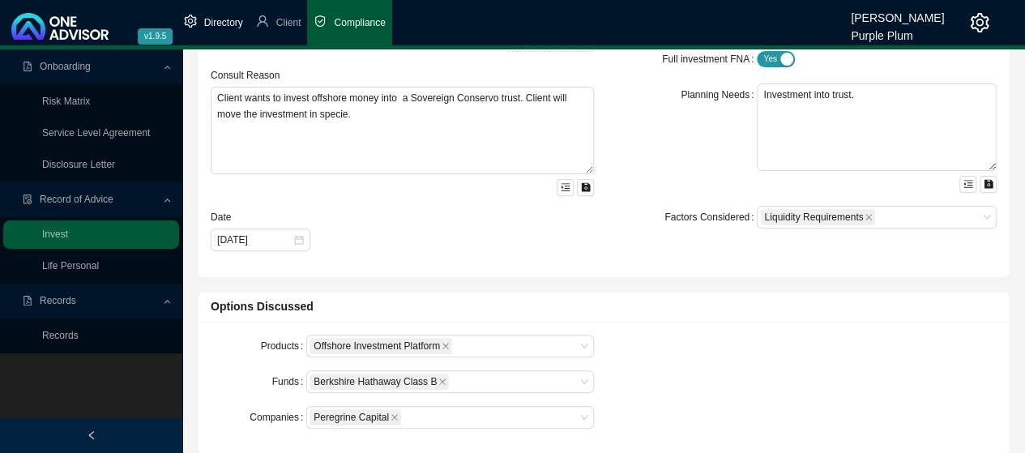
click at [193, 19] on icon "setting" at bounding box center [190, 21] width 13 height 13
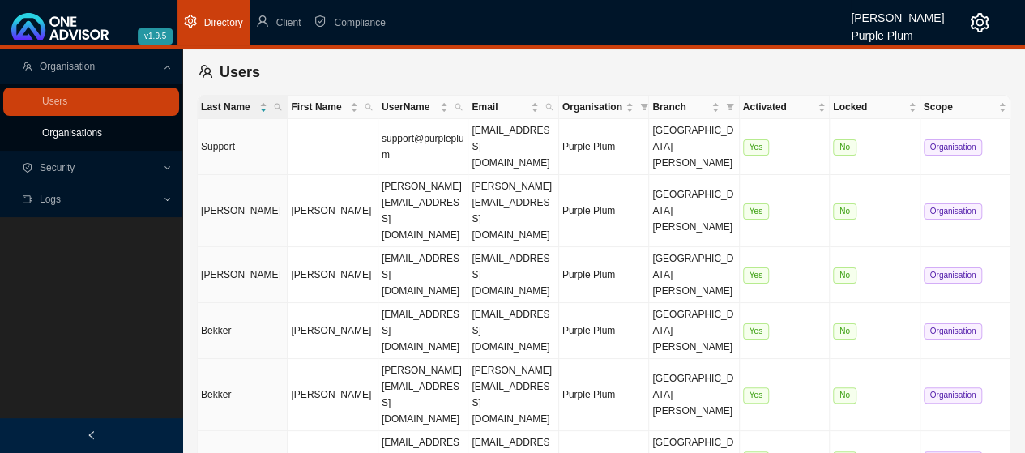
click at [75, 132] on link "Organisations" at bounding box center [72, 132] width 60 height 11
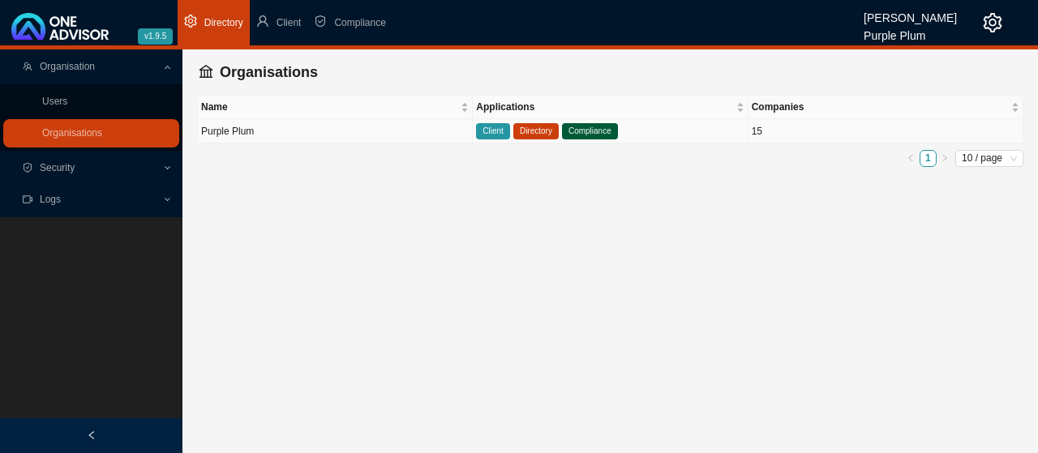
click at [588, 131] on span "Compliance" at bounding box center [590, 131] width 56 height 16
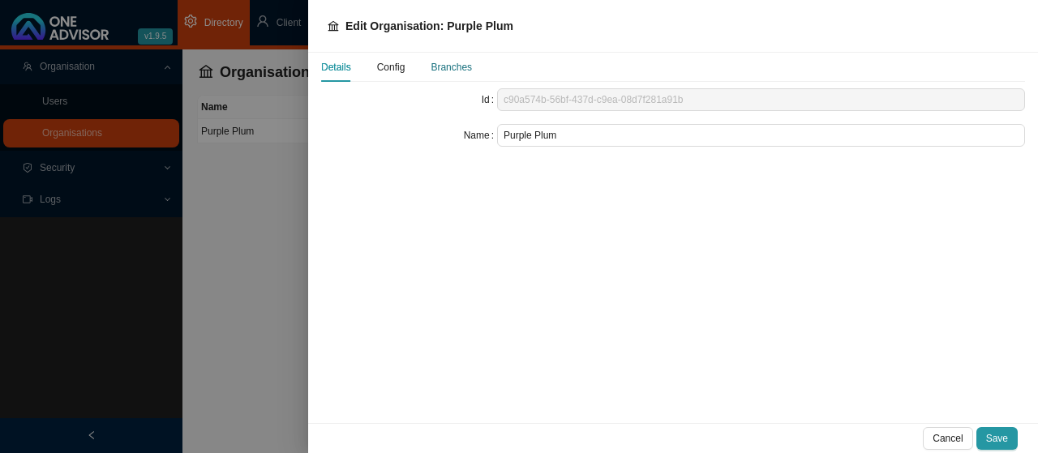
click at [445, 65] on div "Branches" at bounding box center [450, 67] width 41 height 16
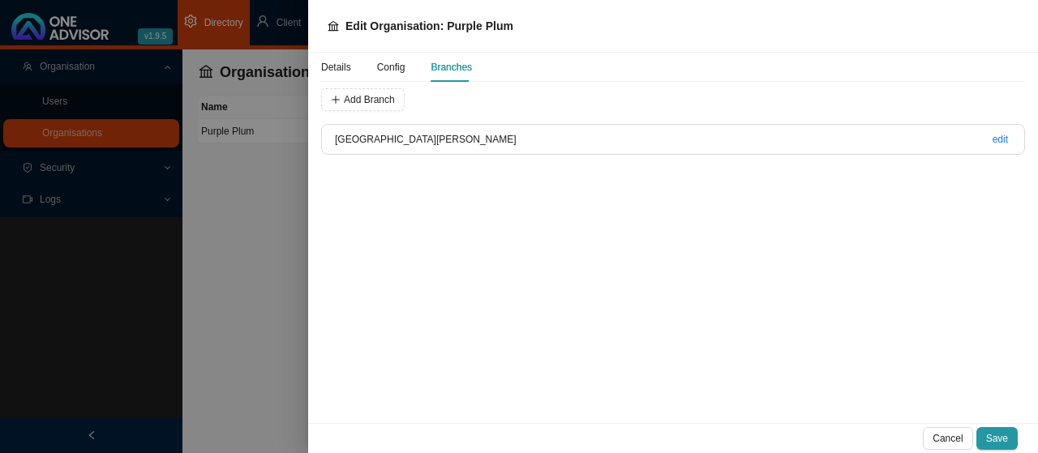
click at [396, 69] on span "Config" at bounding box center [391, 67] width 28 height 10
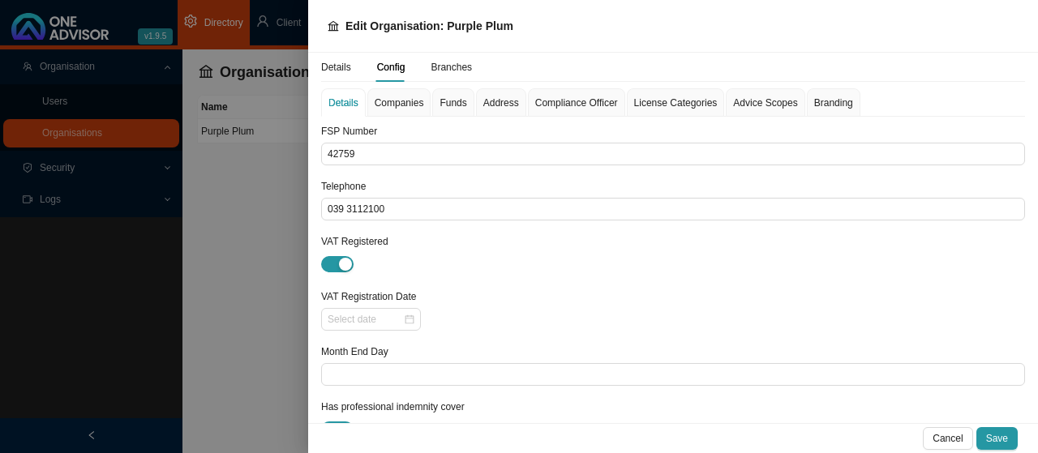
click at [451, 105] on span "Funds" at bounding box center [452, 103] width 27 height 10
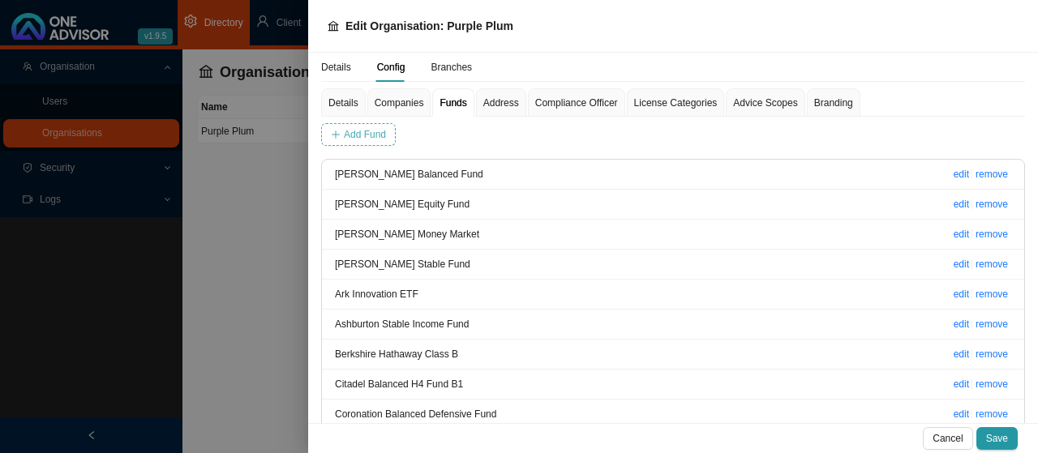
click at [360, 129] on span "Add Fund" at bounding box center [365, 134] width 42 height 16
click at [363, 135] on input "text" at bounding box center [418, 134] width 135 height 23
type input "Apple"
click at [569, 139] on span "Add Fund" at bounding box center [575, 134] width 42 height 16
click at [362, 132] on span "Add Fund" at bounding box center [365, 134] width 42 height 16
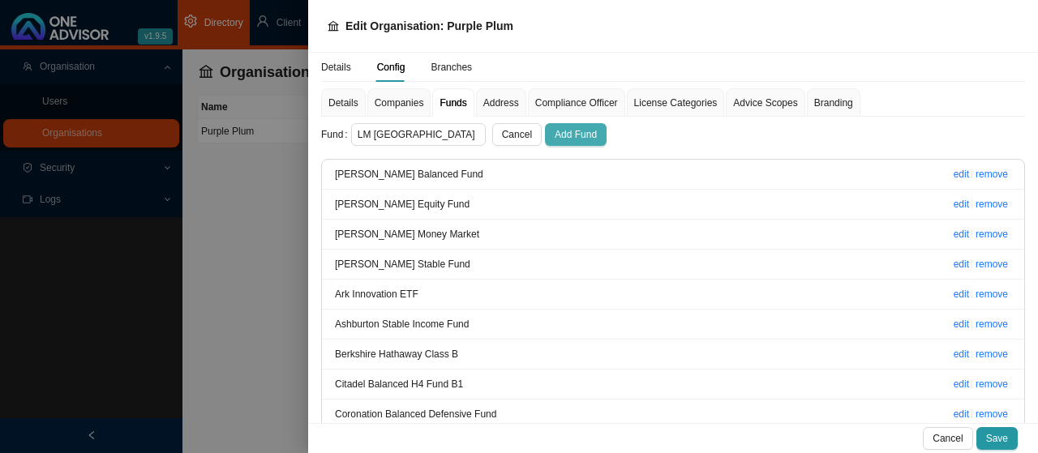
type input "LM [GEOGRAPHIC_DATA]"
click at [570, 136] on span "Add Fund" at bounding box center [575, 134] width 42 height 16
click at [372, 135] on span "Add Fund" at bounding box center [365, 134] width 42 height 16
type input "[PERSON_NAME] corp"
click at [554, 132] on span "Add Fund" at bounding box center [575, 134] width 42 height 16
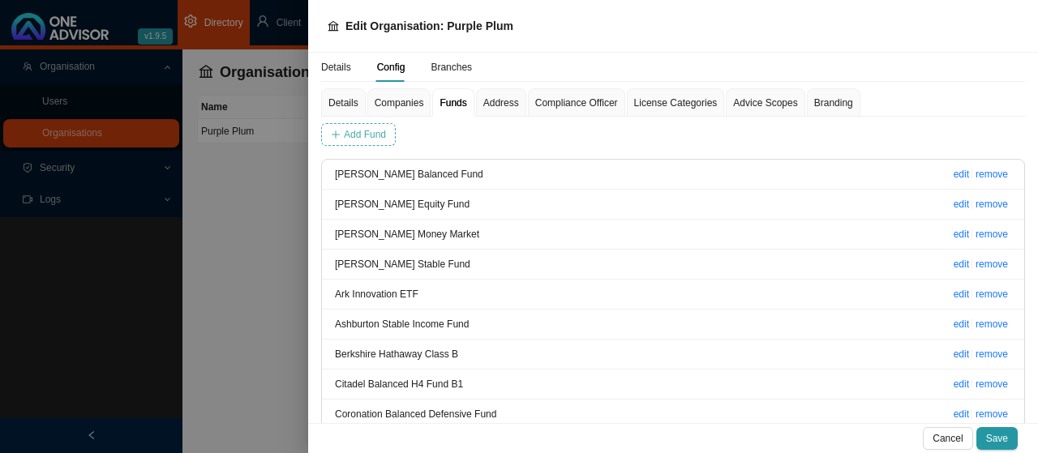
click at [349, 137] on span "Add Fund" at bounding box center [365, 134] width 42 height 16
type input "[GEOGRAPHIC_DATA]"
click at [567, 132] on span "Add Fund" at bounding box center [575, 134] width 42 height 16
click at [370, 131] on span "Add Fund" at bounding box center [365, 134] width 42 height 16
type input "Pictet Water"
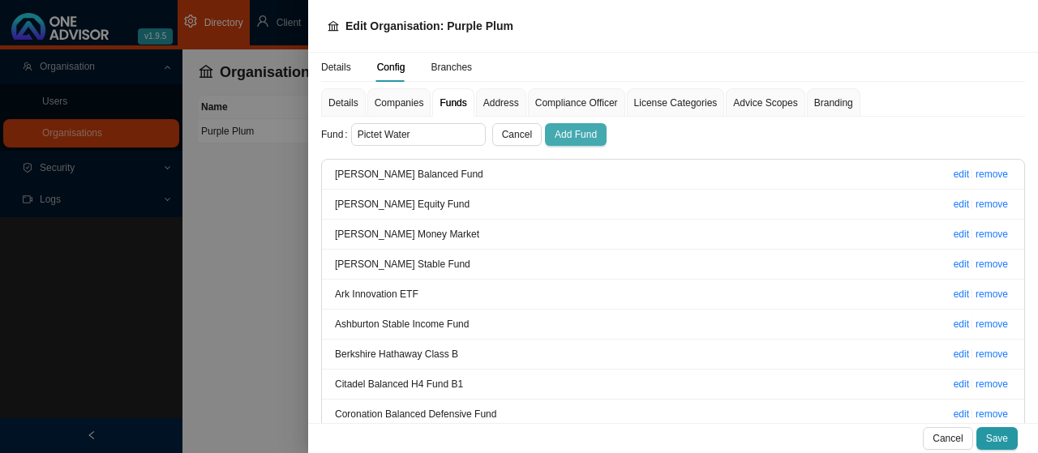
click at [563, 132] on span "Add Fund" at bounding box center [575, 134] width 42 height 16
click at [358, 134] on span "Add Fund" at bounding box center [365, 134] width 42 height 16
type input "Stryker"
click at [554, 132] on span "Add Fund" at bounding box center [575, 134] width 42 height 16
click at [351, 135] on span "Add Fund" at bounding box center [365, 134] width 42 height 16
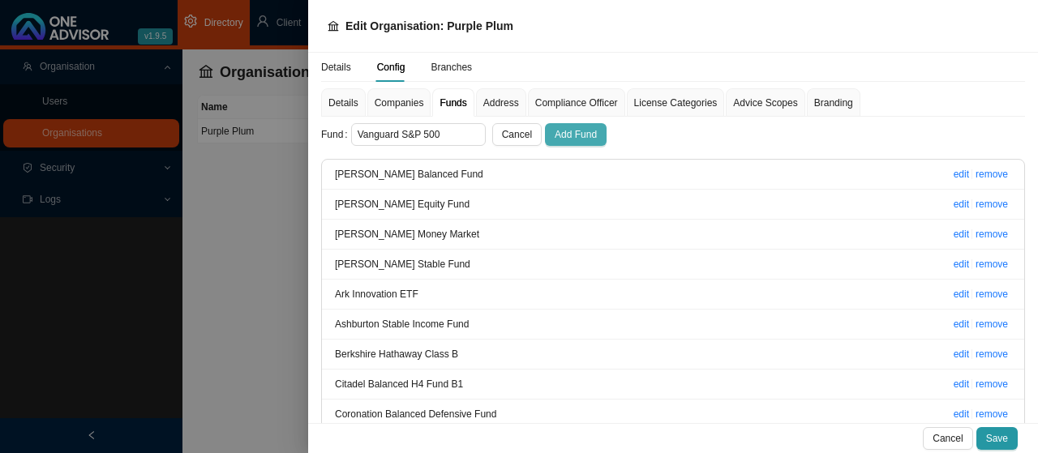
type input "Vanguard S&P 500"
click at [566, 135] on span "Add Fund" at bounding box center [575, 134] width 42 height 16
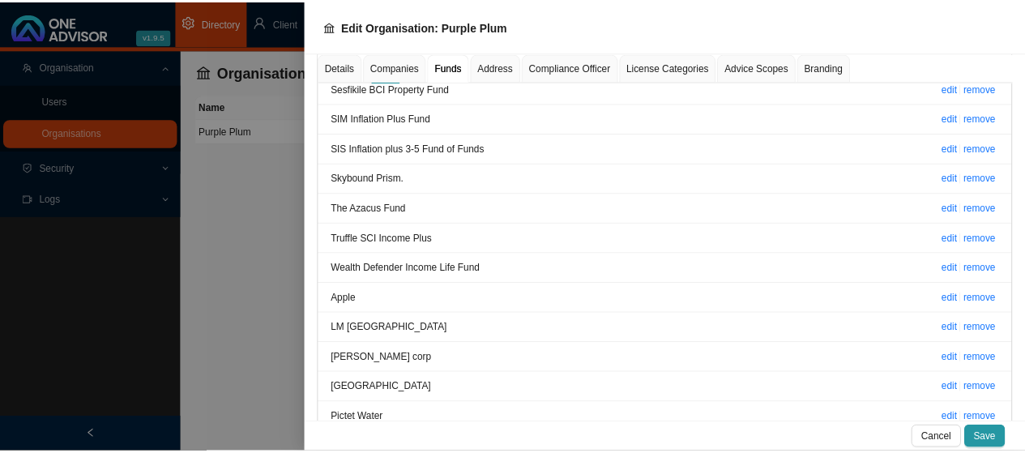
scroll to position [2223, 0]
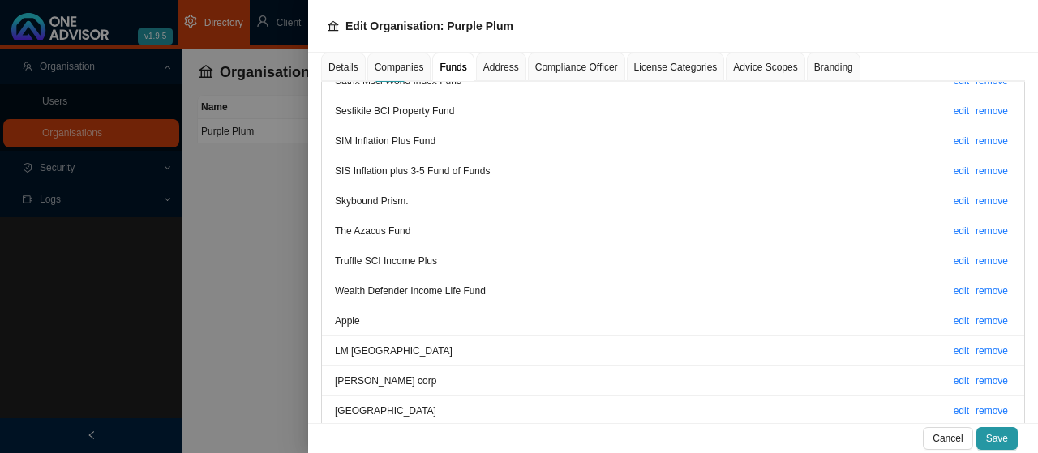
click at [115, 71] on div at bounding box center [519, 226] width 1038 height 453
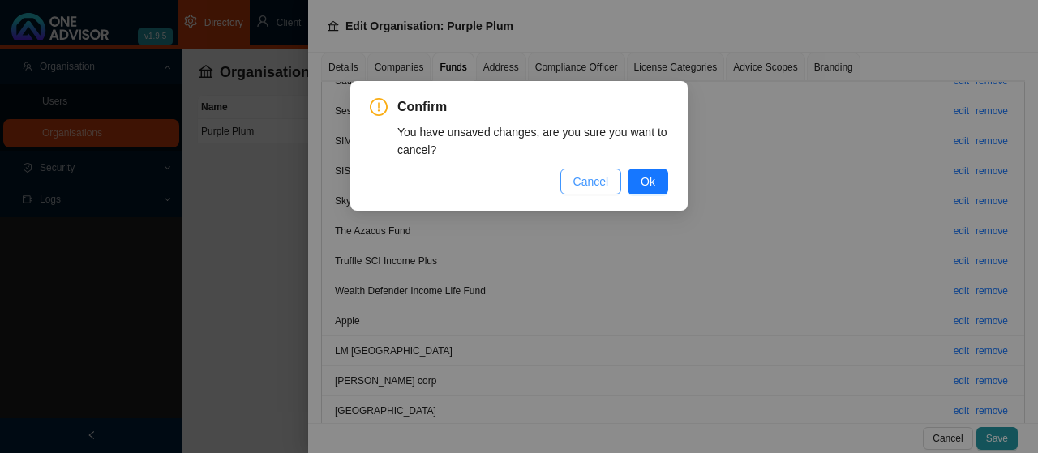
click at [582, 180] on span "Cancel" at bounding box center [591, 182] width 36 height 18
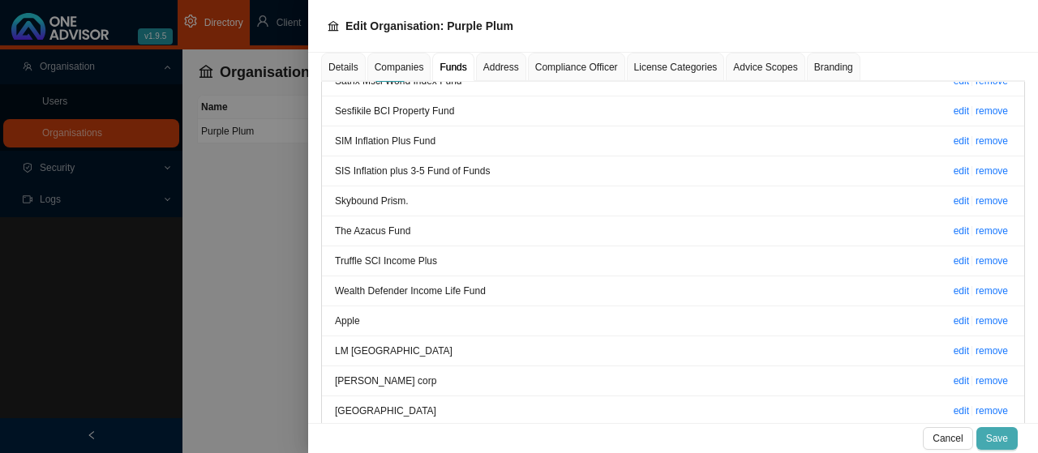
click at [996, 435] on span "Save" at bounding box center [997, 438] width 22 height 16
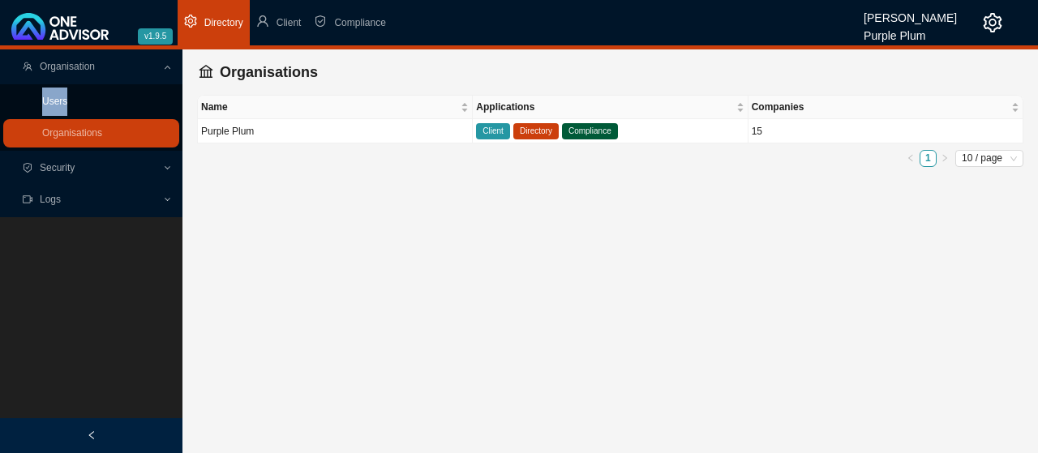
click at [138, 89] on ul "Users Organisations" at bounding box center [91, 117] width 182 height 66
click at [360, 20] on span "Compliance" at bounding box center [359, 22] width 51 height 11
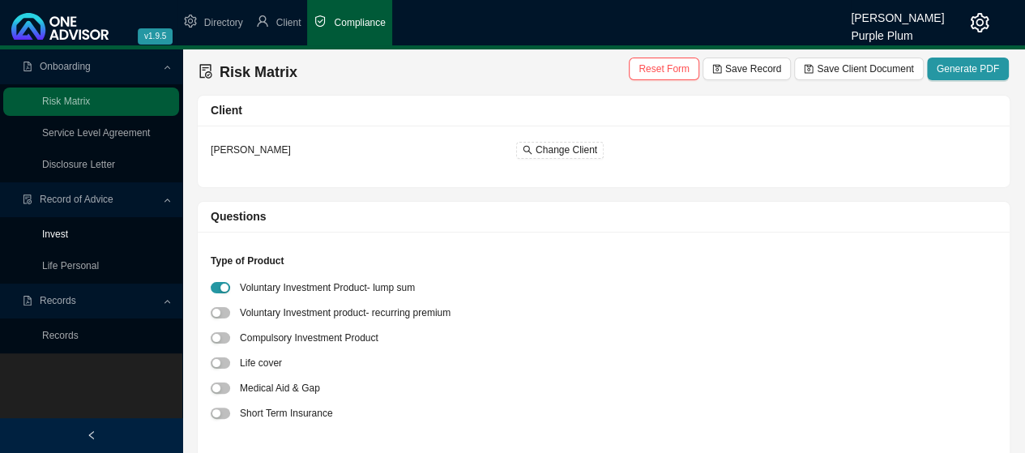
click at [64, 235] on link "Invest" at bounding box center [55, 234] width 26 height 11
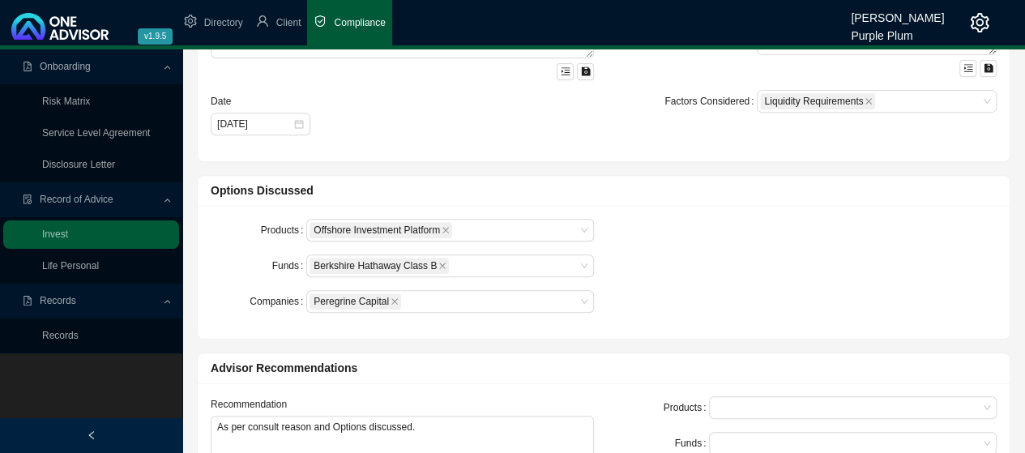
scroll to position [324, 0]
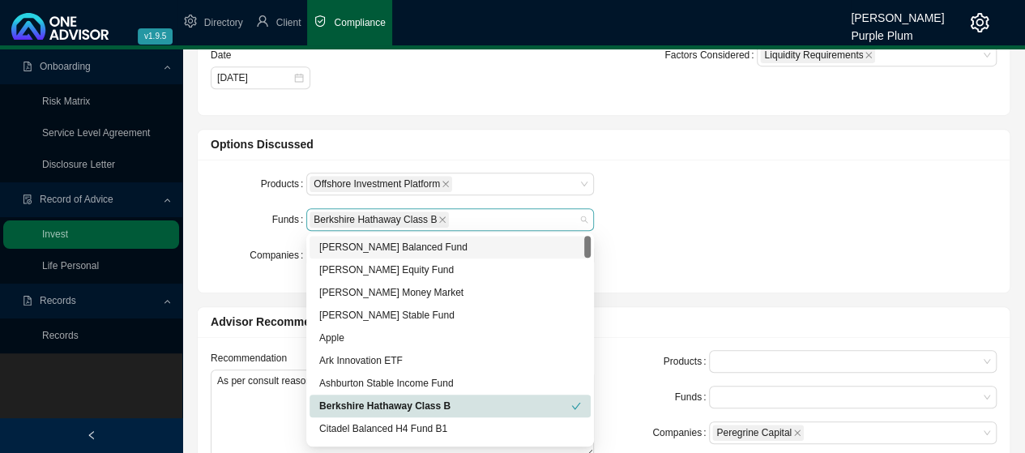
click at [584, 215] on div "Berkshire Hathaway Class B" at bounding box center [450, 219] width 288 height 23
click at [336, 338] on div "Apple" at bounding box center [450, 338] width 262 height 16
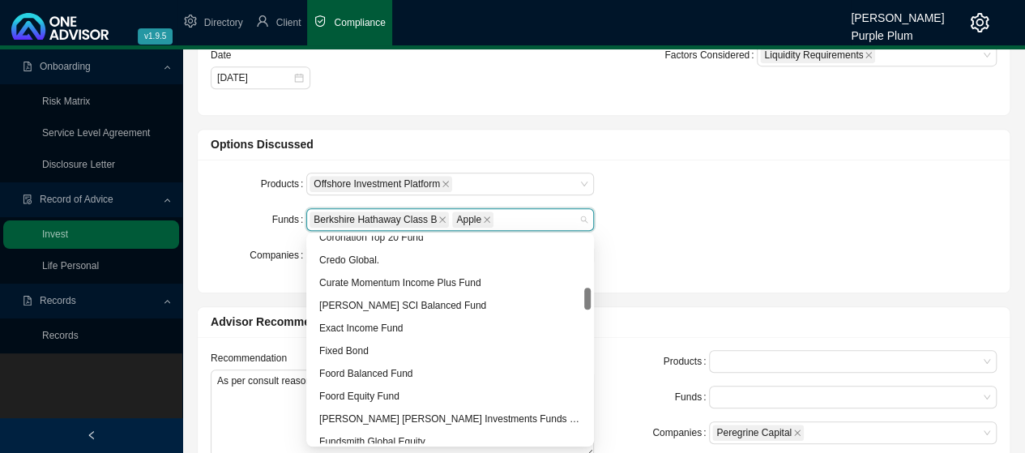
scroll to position [567, 0]
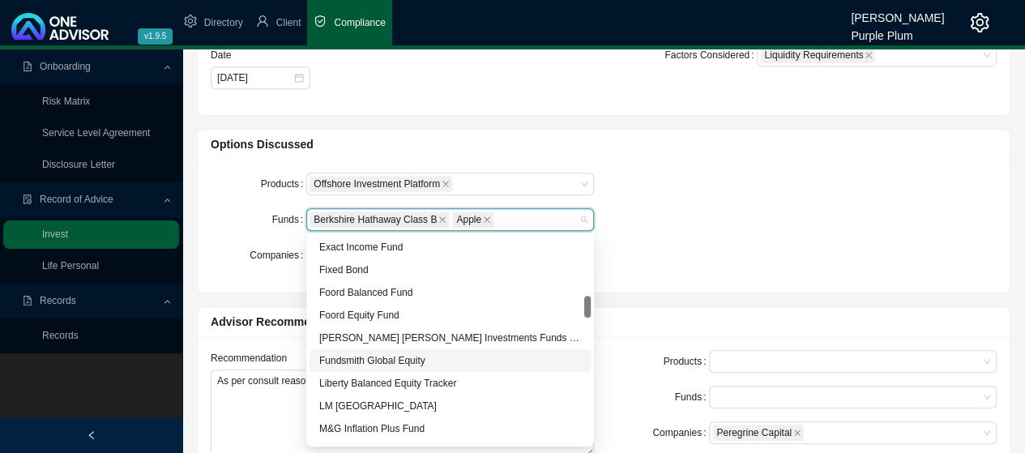
click at [372, 362] on div "Fundsmith Global Equity" at bounding box center [450, 361] width 262 height 16
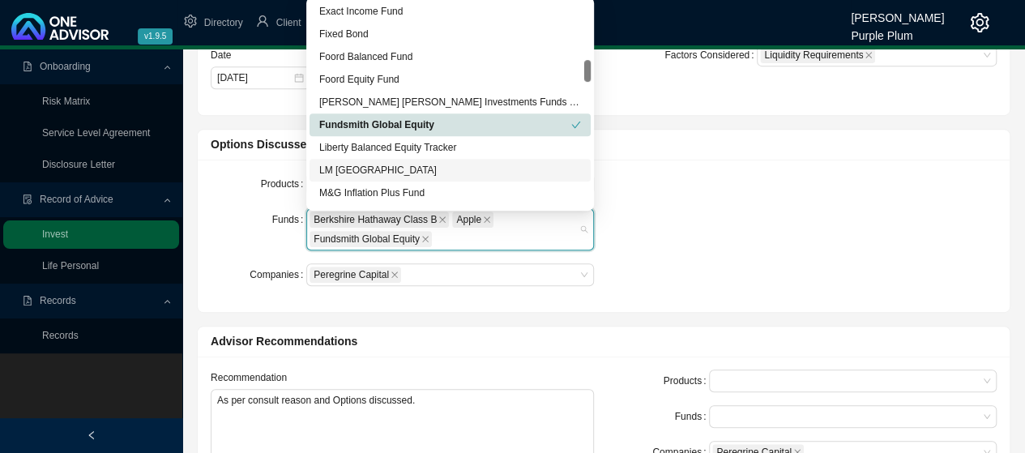
click at [389, 171] on div "LM [GEOGRAPHIC_DATA]" at bounding box center [450, 170] width 262 height 16
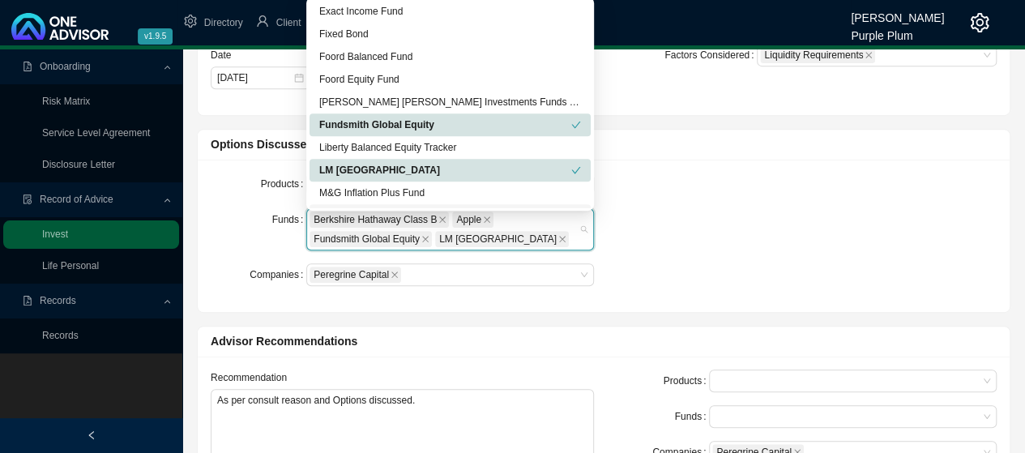
type input "m"
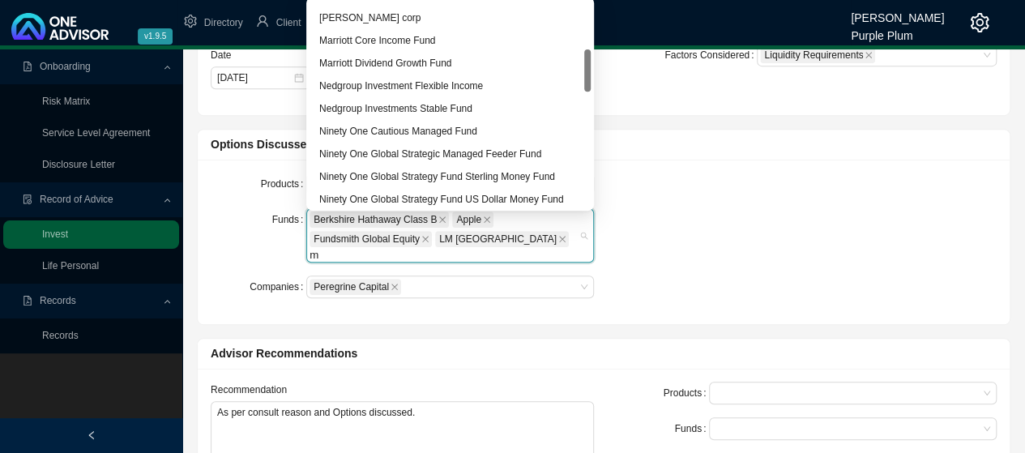
scroll to position [162, 0]
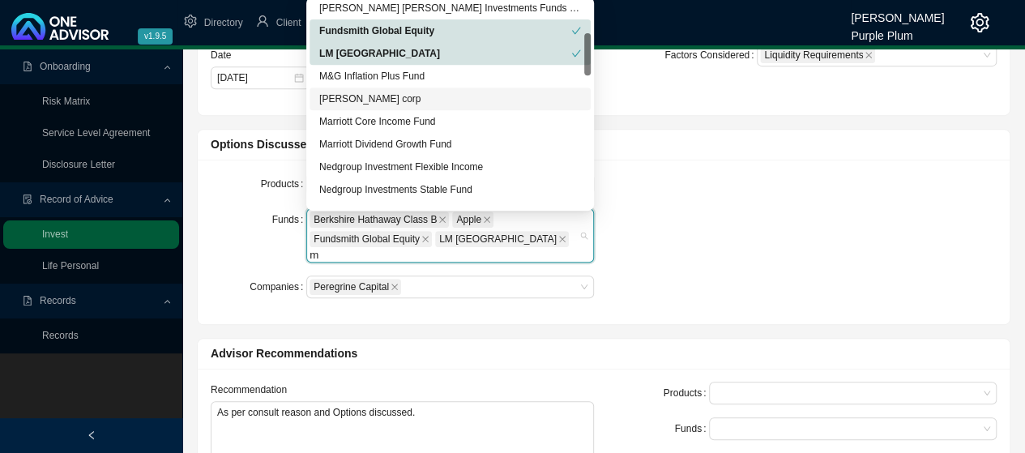
click at [362, 102] on div "[PERSON_NAME] corp" at bounding box center [450, 99] width 262 height 16
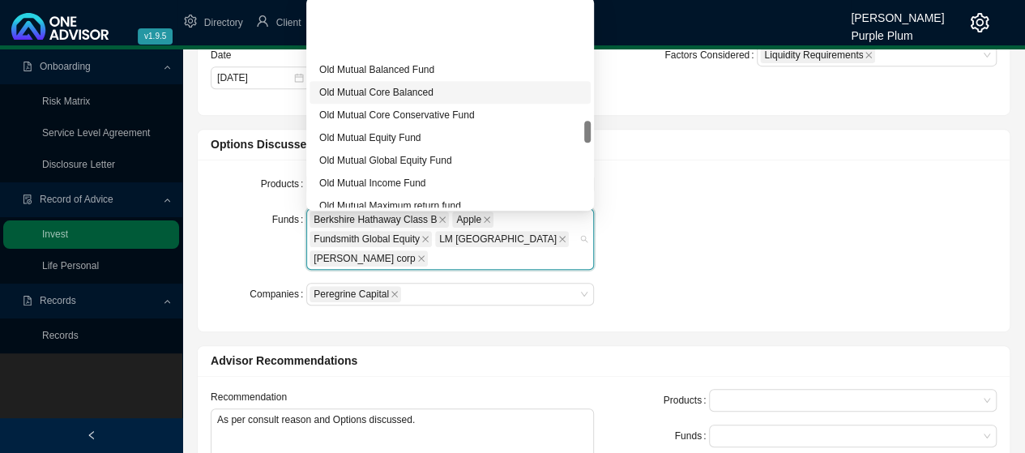
scroll to position [1297, 0]
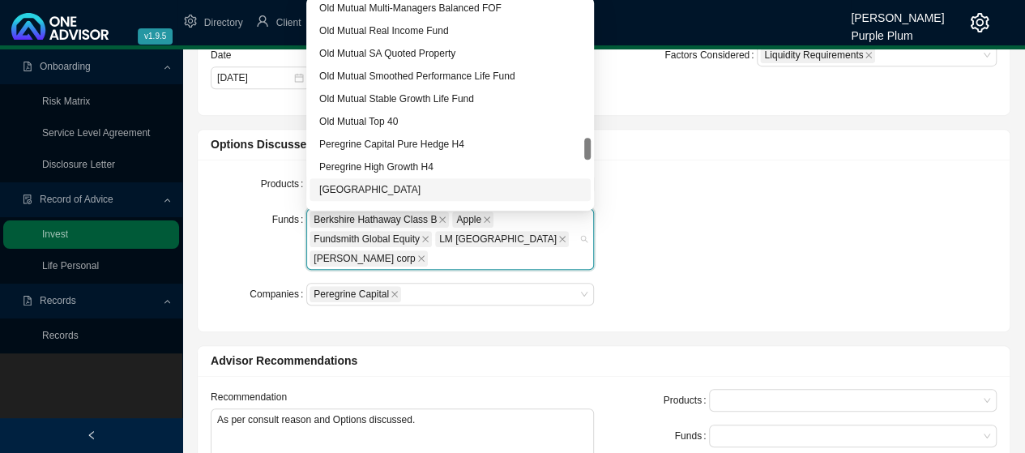
click at [379, 191] on div "[GEOGRAPHIC_DATA]" at bounding box center [450, 190] width 262 height 16
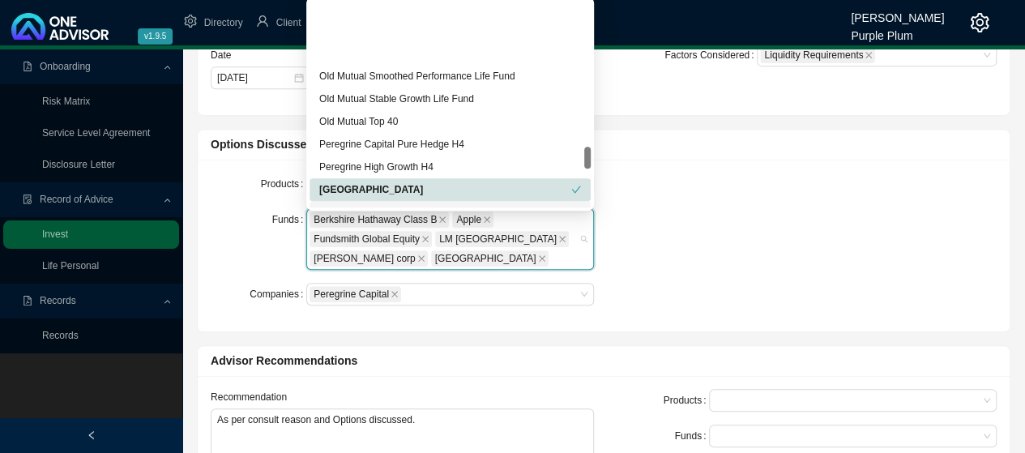
scroll to position [1378, 0]
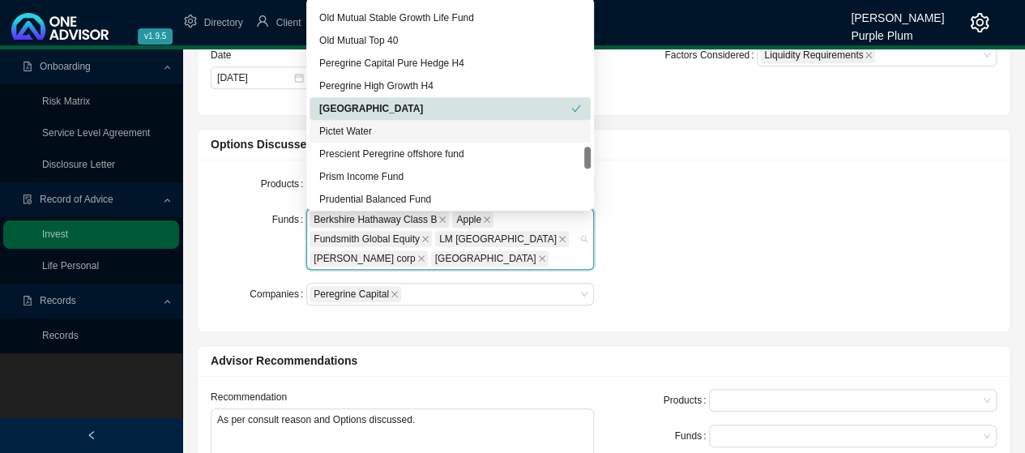
click at [379, 134] on div "Pictet Water" at bounding box center [450, 131] width 262 height 16
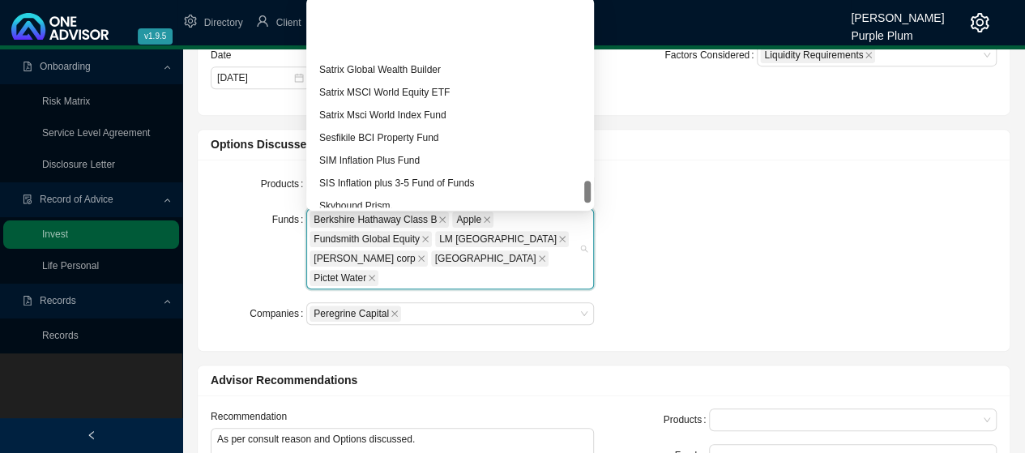
scroll to position [1702, 0]
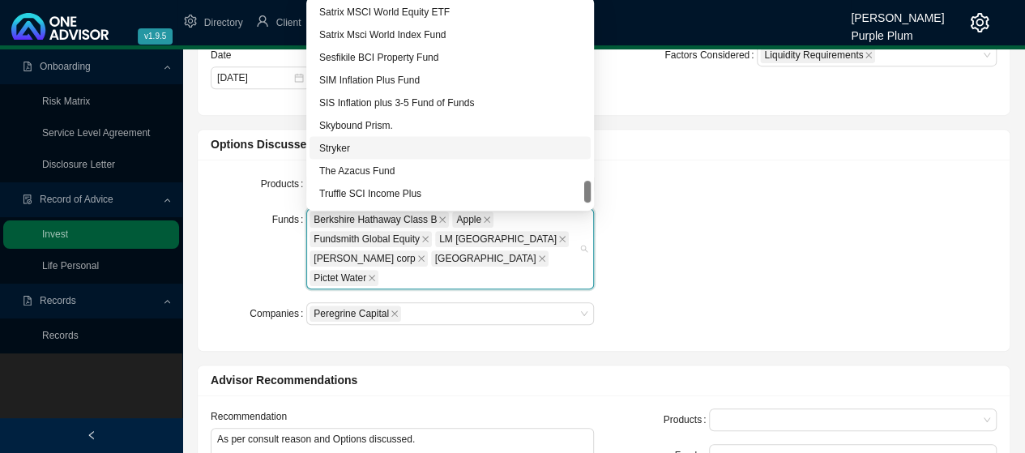
click at [361, 147] on div "Stryker" at bounding box center [450, 147] width 262 height 16
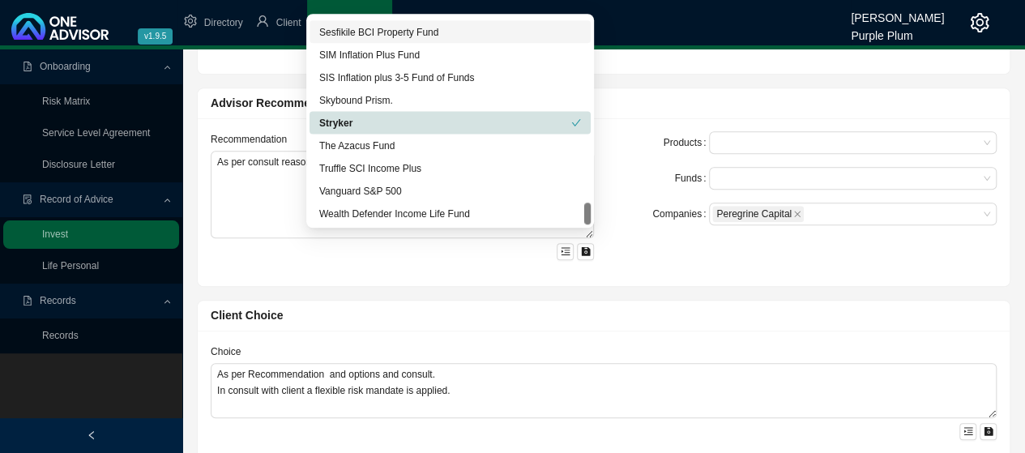
scroll to position [649, 0]
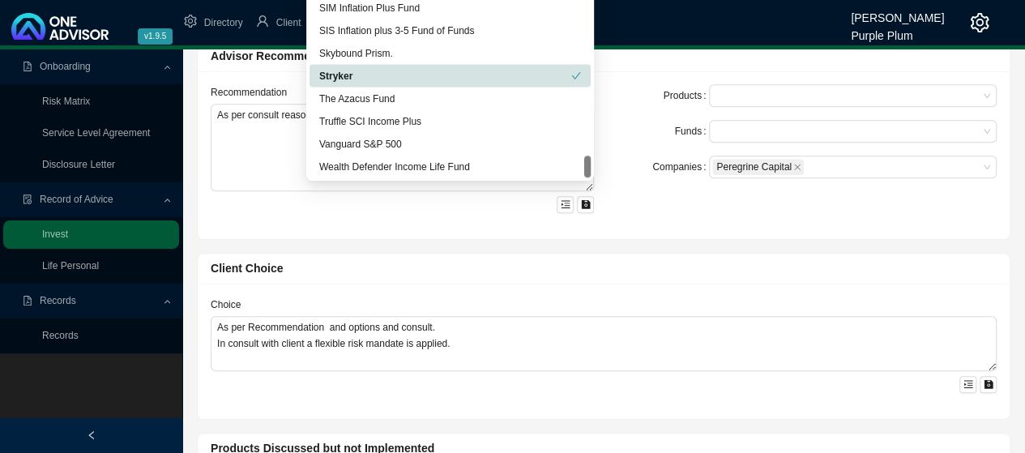
click at [377, 148] on div "Vanguard S&P 500" at bounding box center [450, 143] width 262 height 16
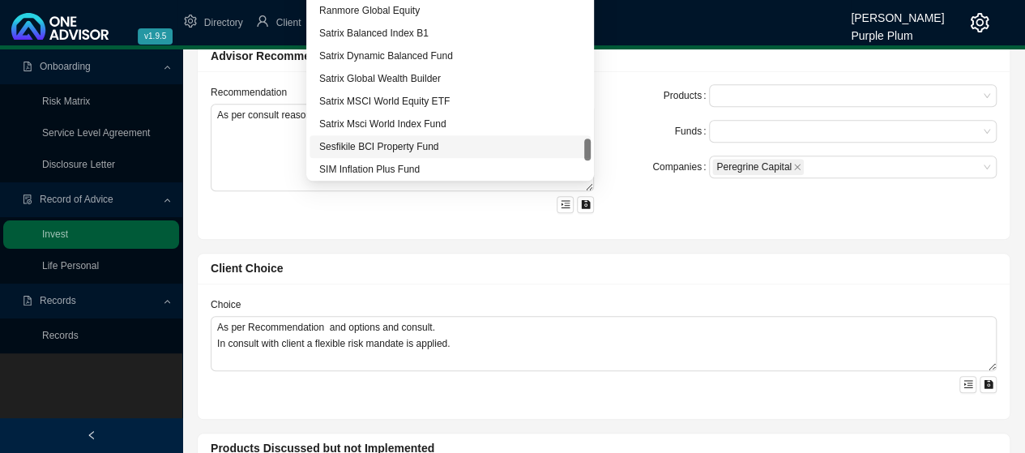
scroll to position [1501, 0]
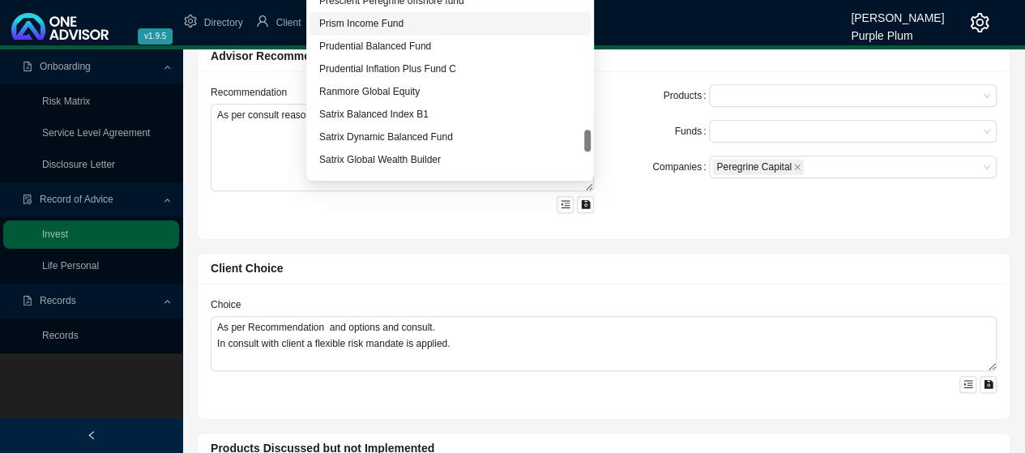
click at [383, 23] on div "Prism Income Fund" at bounding box center [450, 23] width 262 height 16
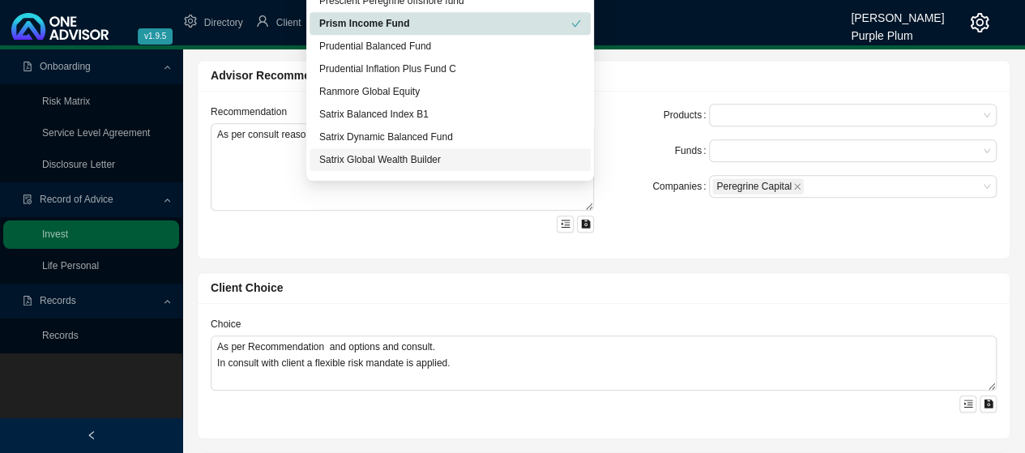
click at [653, 220] on div "Products Funds Companies Peregrine Capital" at bounding box center [805, 175] width 403 height 142
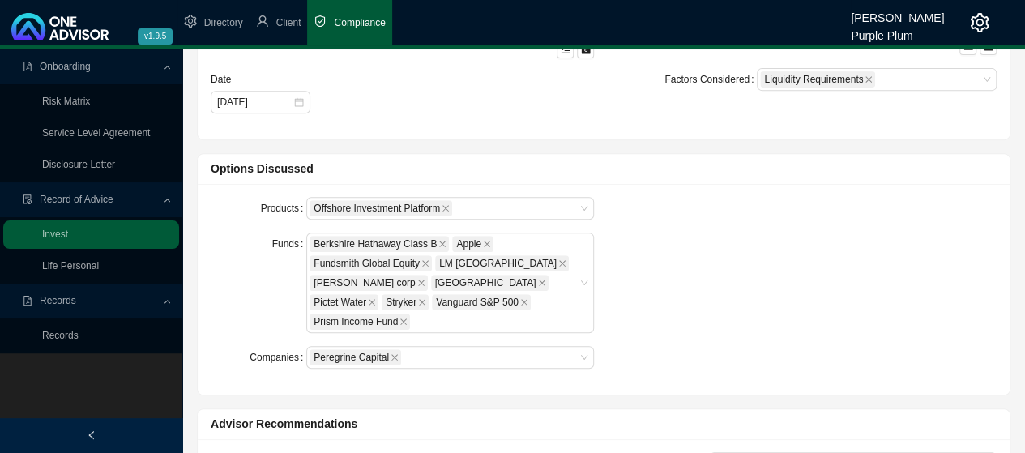
scroll to position [324, 0]
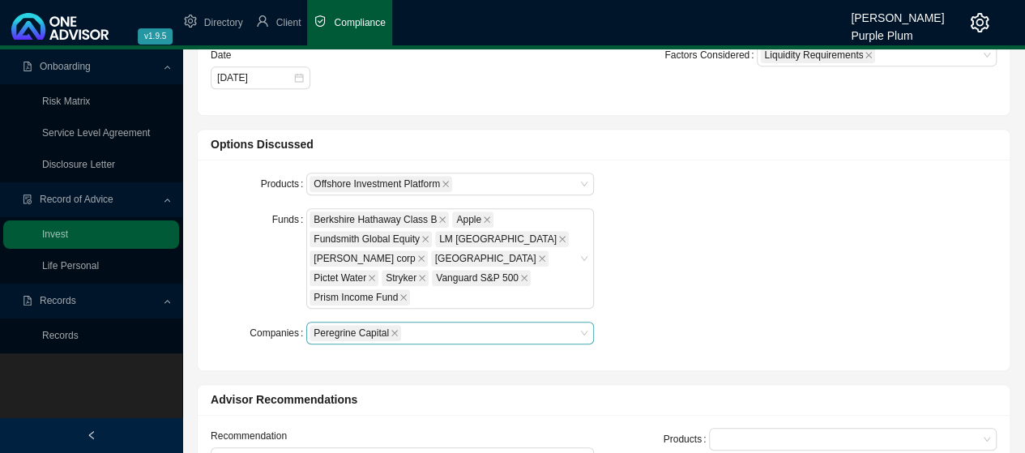
click at [582, 322] on div "Peregrine Capital" at bounding box center [450, 333] width 288 height 23
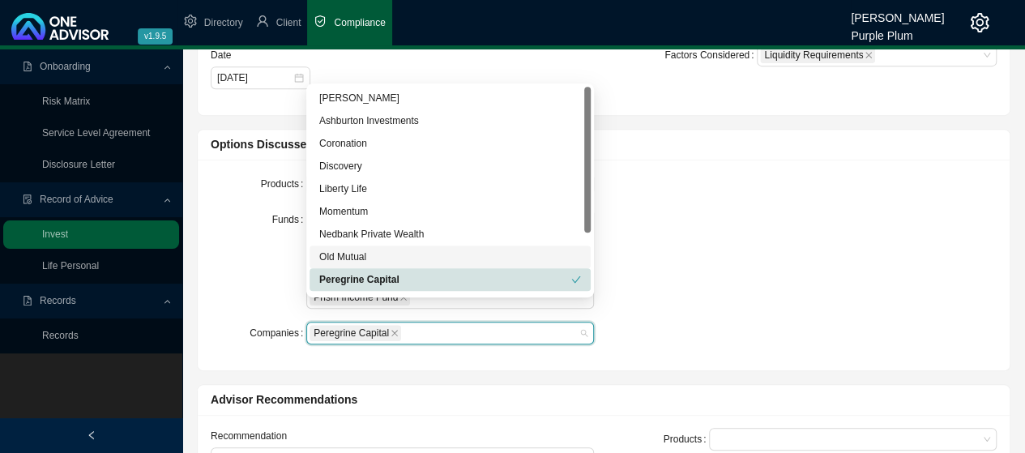
click at [366, 257] on div "Old Mutual" at bounding box center [450, 257] width 262 height 16
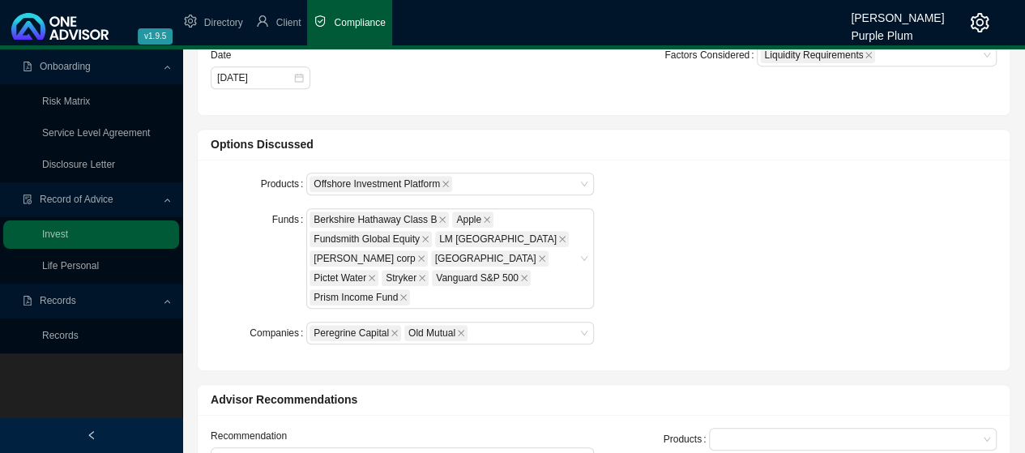
drag, startPoint x: 783, startPoint y: 236, endPoint x: 804, endPoint y: 240, distance: 21.5
click at [804, 240] on div "Products Offshore Investment Platform Funds Berkshire Hathaway Class B Apple Fu…" at bounding box center [604, 265] width 806 height 185
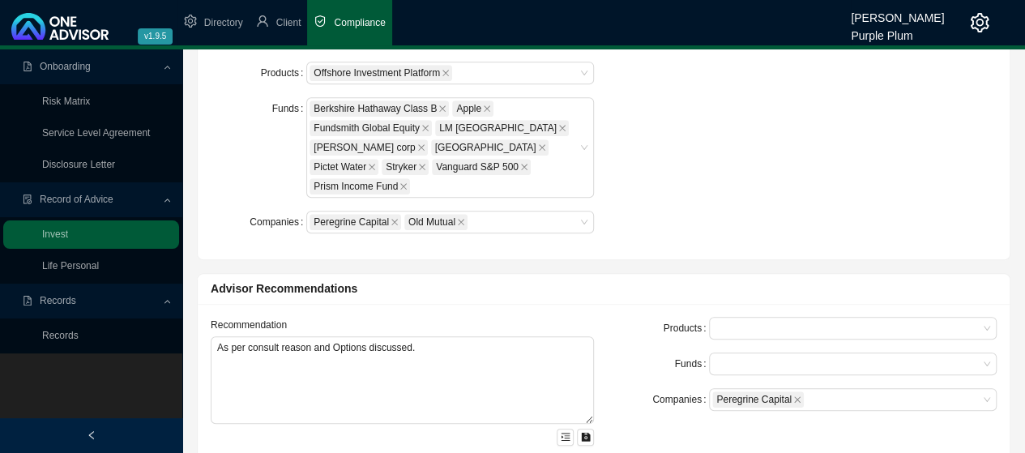
scroll to position [486, 0]
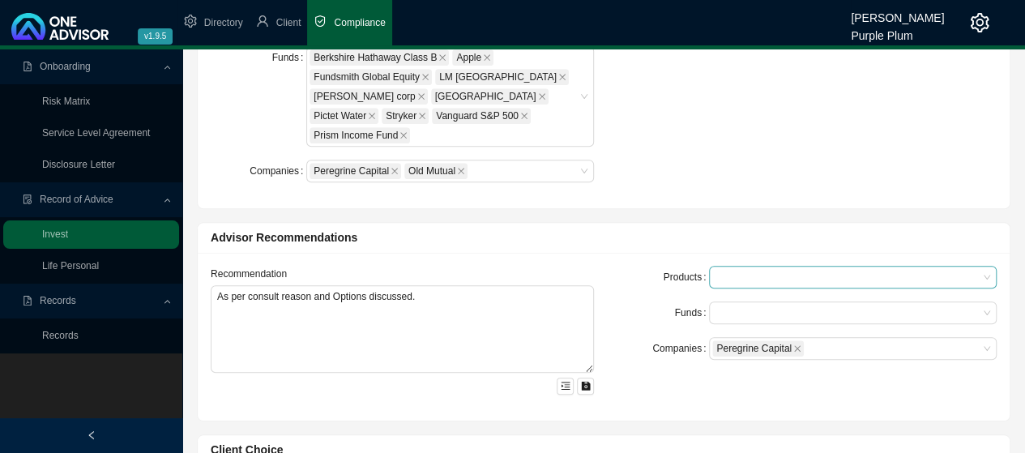
click at [783, 272] on div at bounding box center [846, 278] width 266 height 12
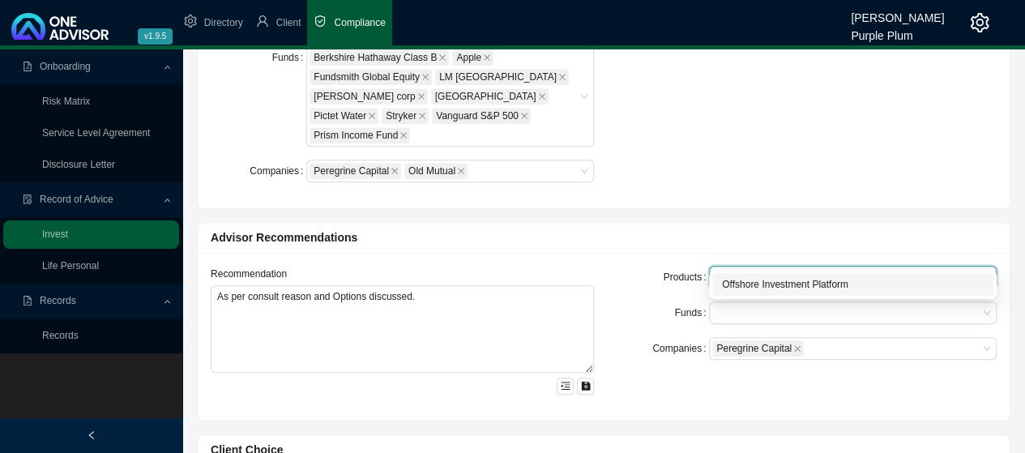
click at [774, 284] on div "Offshore Investment Platform" at bounding box center [853, 284] width 262 height 16
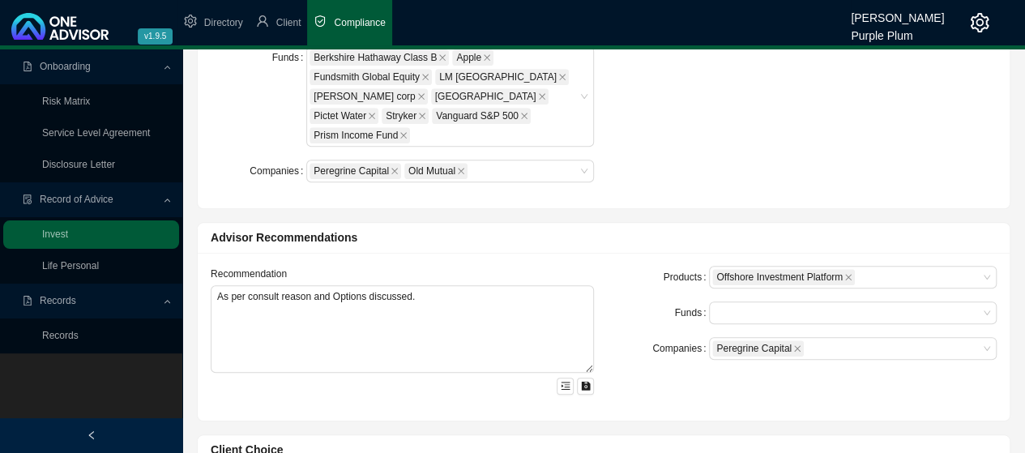
click at [662, 309] on form "Products Offshore Investment Platform Funds Companies Peregrine Capital" at bounding box center [805, 313] width 383 height 94
click at [729, 307] on div at bounding box center [846, 313] width 266 height 12
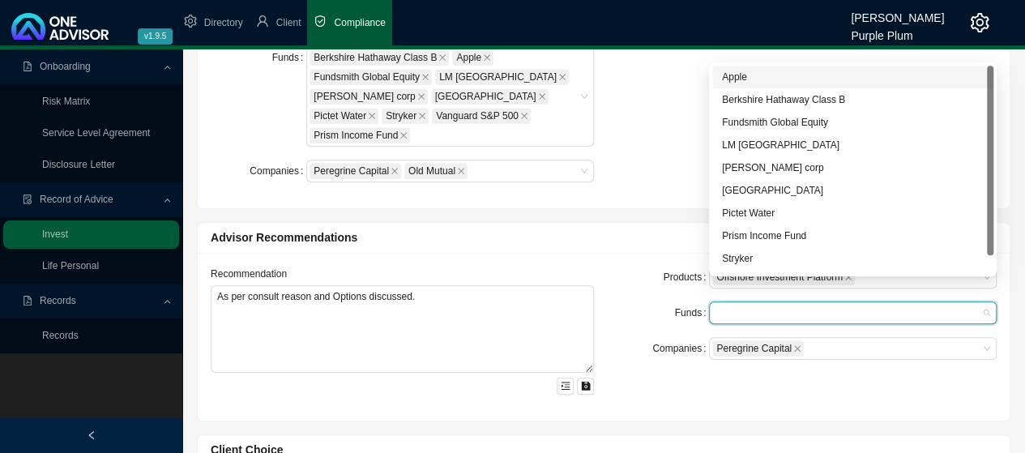
click at [741, 80] on div "Apple" at bounding box center [853, 77] width 262 height 16
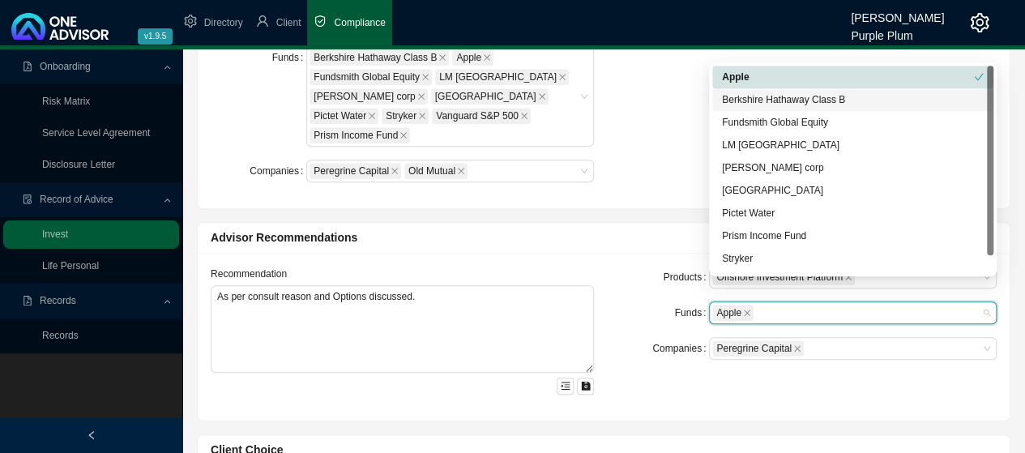
click at [738, 101] on div "Berkshire Hathaway Class B" at bounding box center [853, 100] width 262 height 16
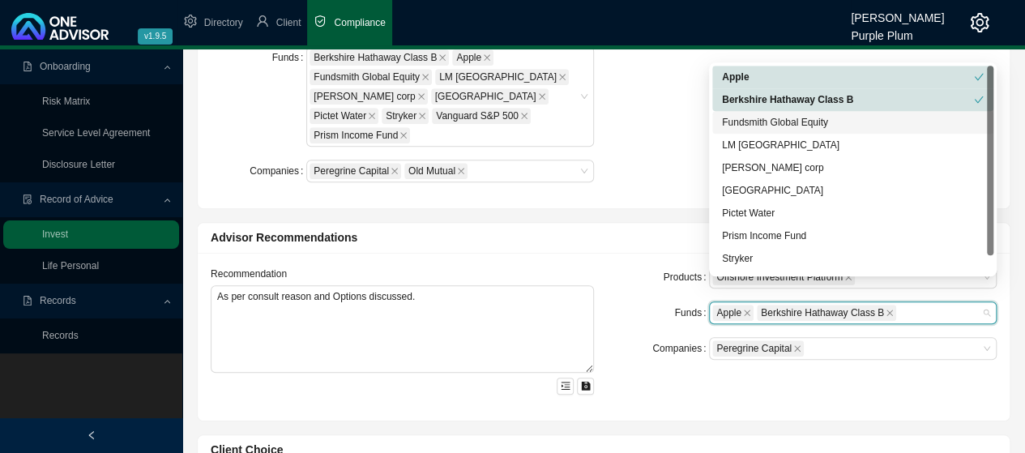
click at [743, 122] on div "Fundsmith Global Equity" at bounding box center [853, 122] width 262 height 16
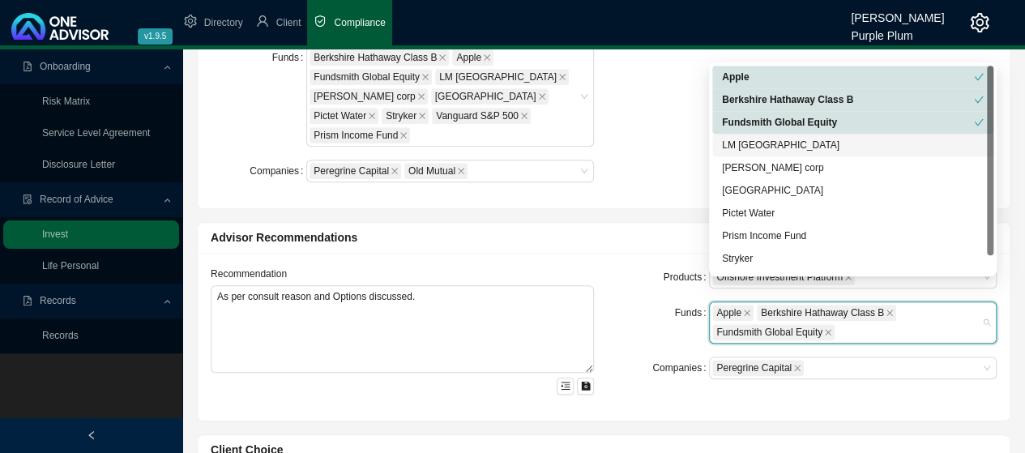
click at [736, 142] on div "LM [GEOGRAPHIC_DATA]" at bounding box center [853, 145] width 262 height 16
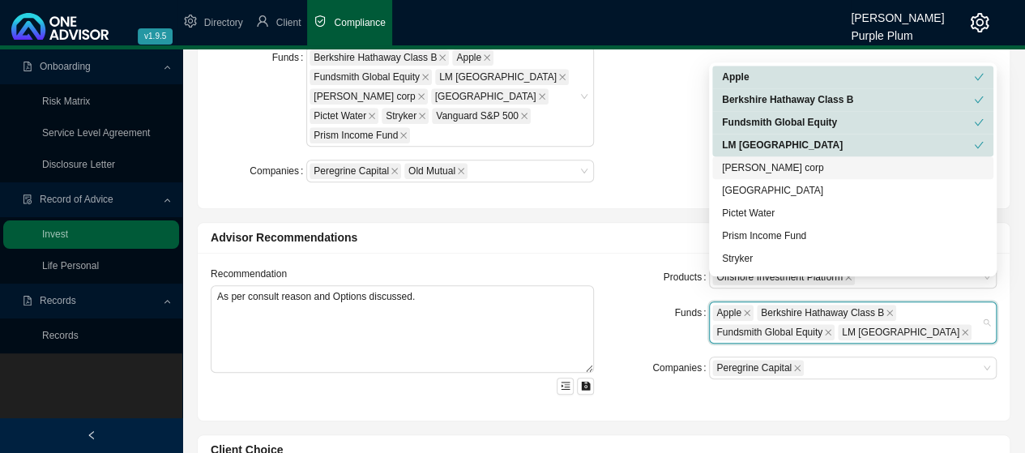
click at [738, 169] on div "[PERSON_NAME] corp" at bounding box center [853, 168] width 262 height 16
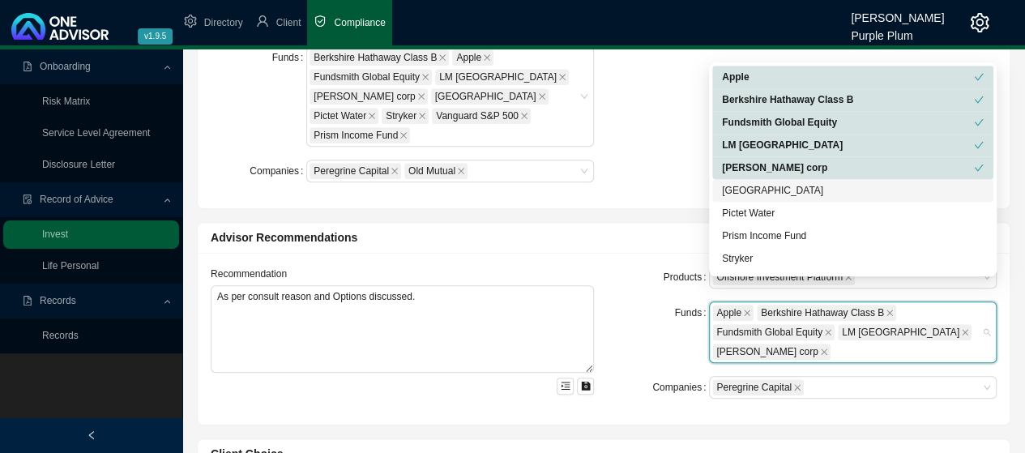
click at [740, 192] on div "[GEOGRAPHIC_DATA]" at bounding box center [853, 190] width 262 height 16
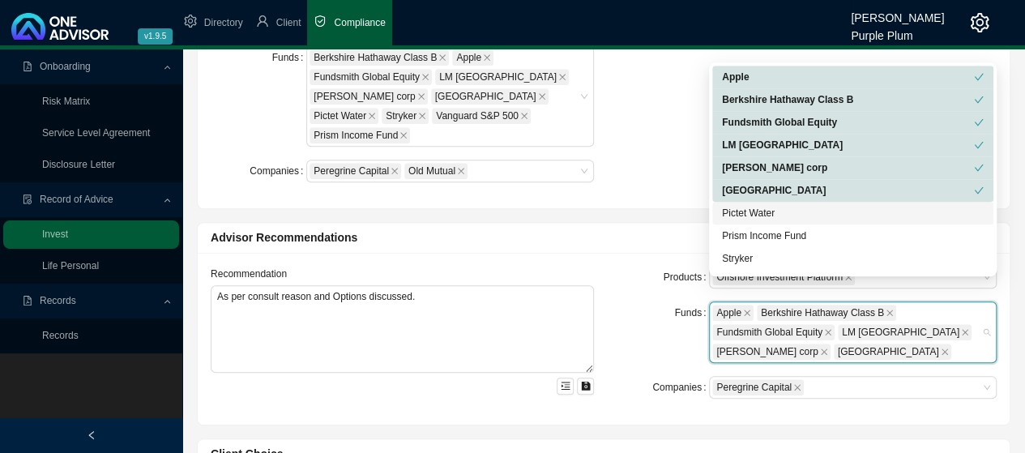
click at [745, 212] on div "Pictet Water" at bounding box center [853, 213] width 262 height 16
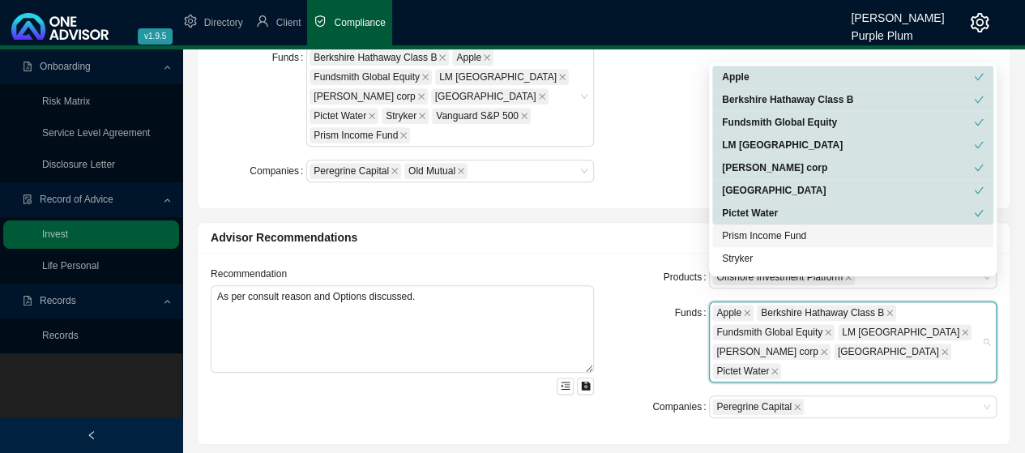
click at [742, 233] on div "Prism Income Fund" at bounding box center [853, 236] width 262 height 16
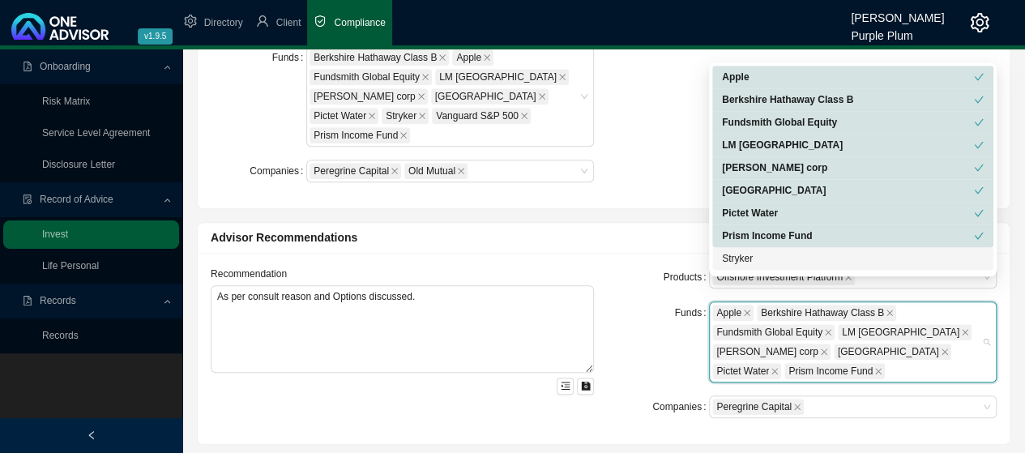
drag, startPoint x: 739, startPoint y: 259, endPoint x: 720, endPoint y: 259, distance: 19.5
click at [739, 260] on div "Stryker" at bounding box center [853, 258] width 262 height 16
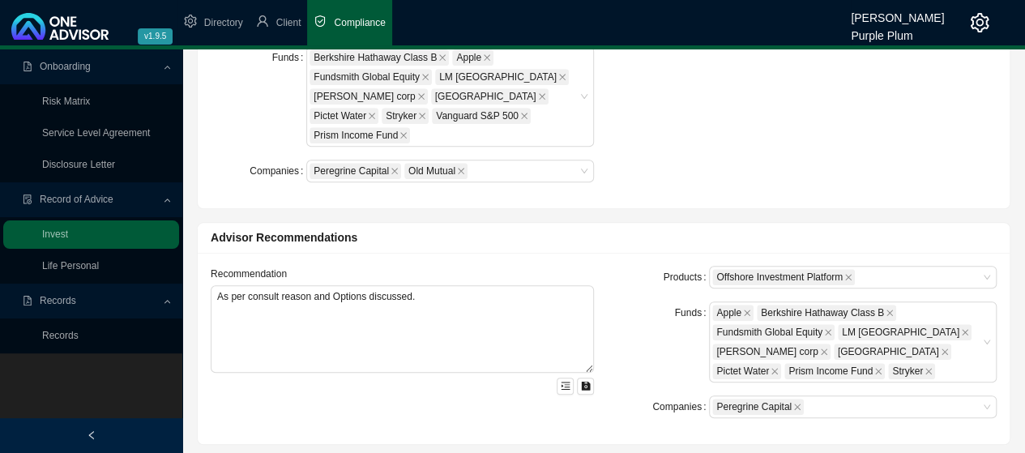
click at [653, 253] on div "Recommendation As per consult reason and Options discussed. Products Offshore I…" at bounding box center [604, 348] width 812 height 191
click at [819, 397] on div "Peregrine Capital" at bounding box center [846, 406] width 266 height 19
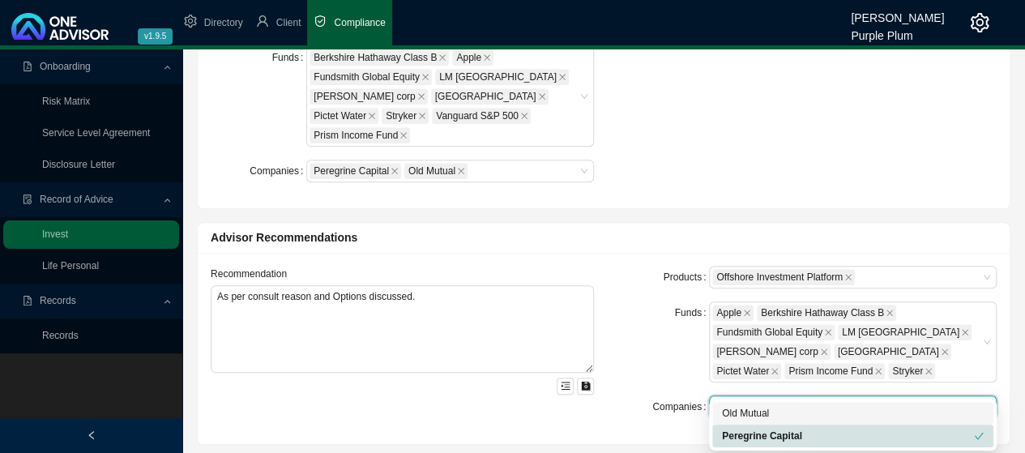
click at [760, 414] on div "Old Mutual" at bounding box center [853, 413] width 262 height 16
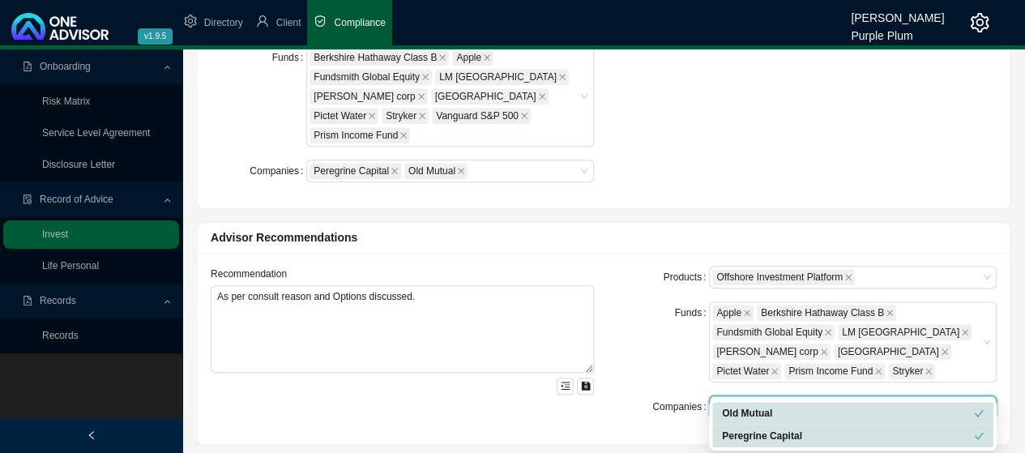
click at [794, 403] on icon "close" at bounding box center [798, 407] width 8 height 8
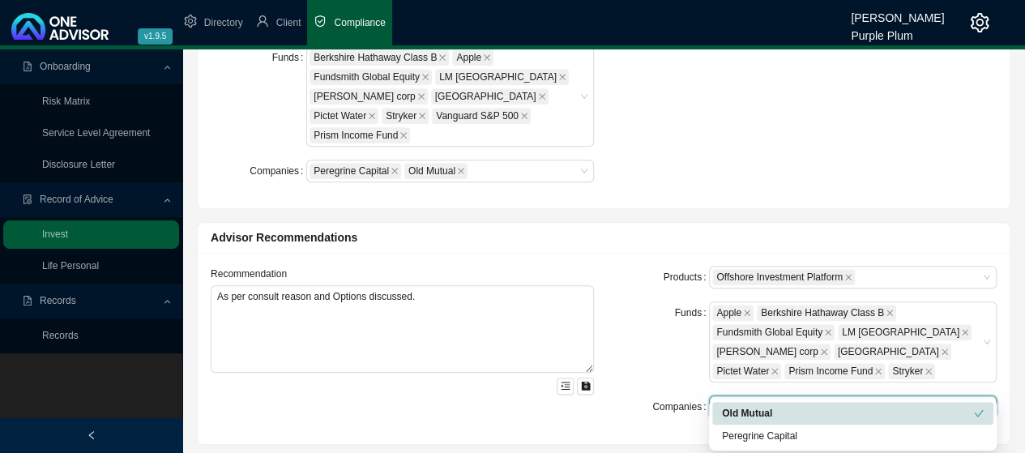
click at [630, 302] on div "Funds" at bounding box center [662, 342] width 96 height 81
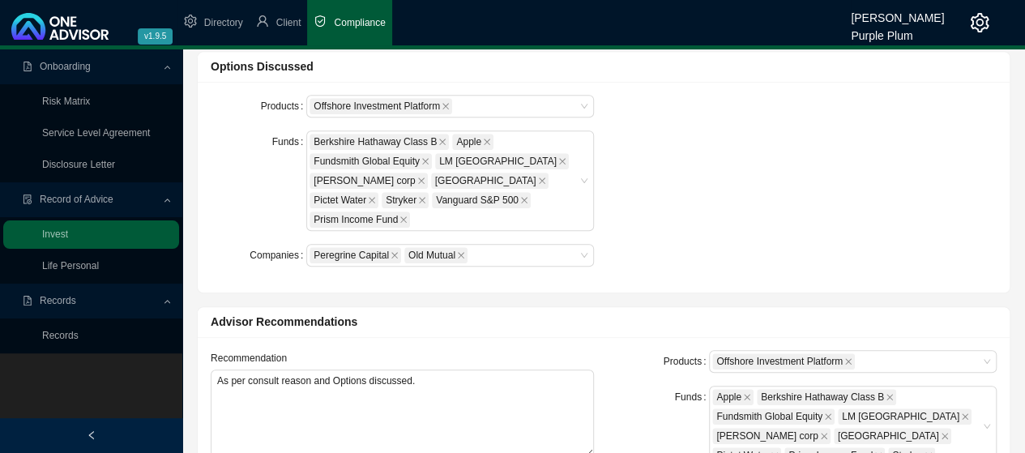
scroll to position [324, 0]
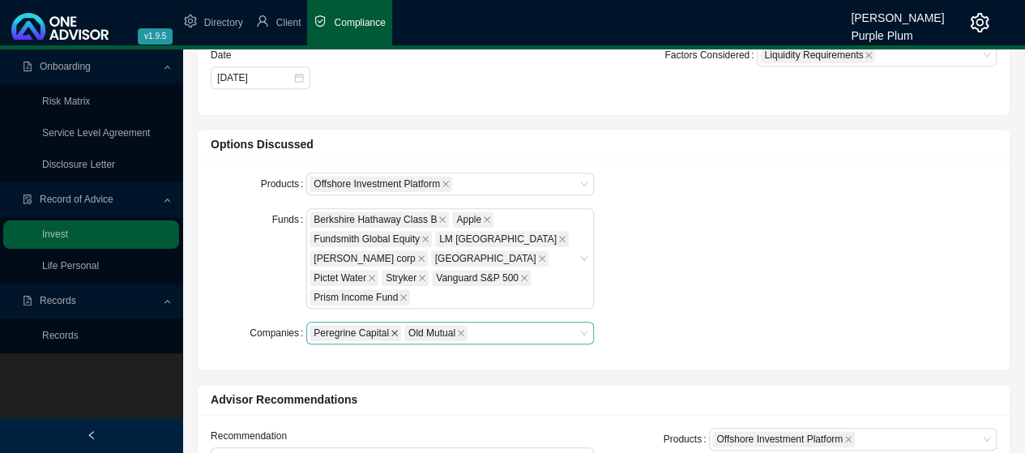
click at [391, 329] on icon "close" at bounding box center [395, 333] width 8 height 8
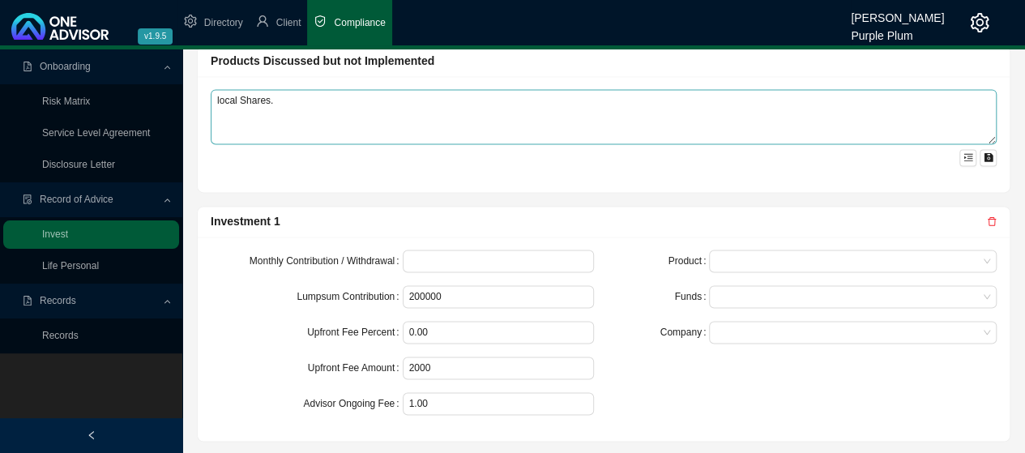
scroll to position [1109, 0]
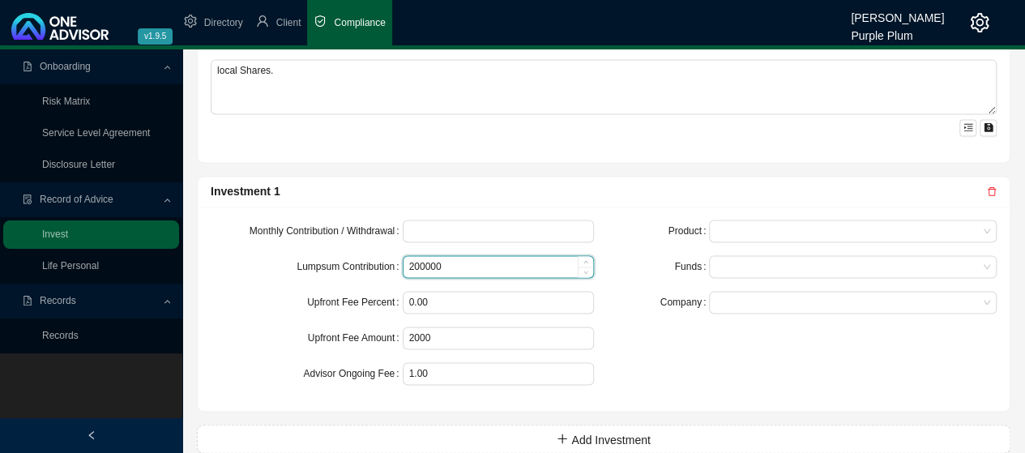
click at [462, 256] on input "200000" at bounding box center [499, 266] width 191 height 21
type input "2"
type input "9400000"
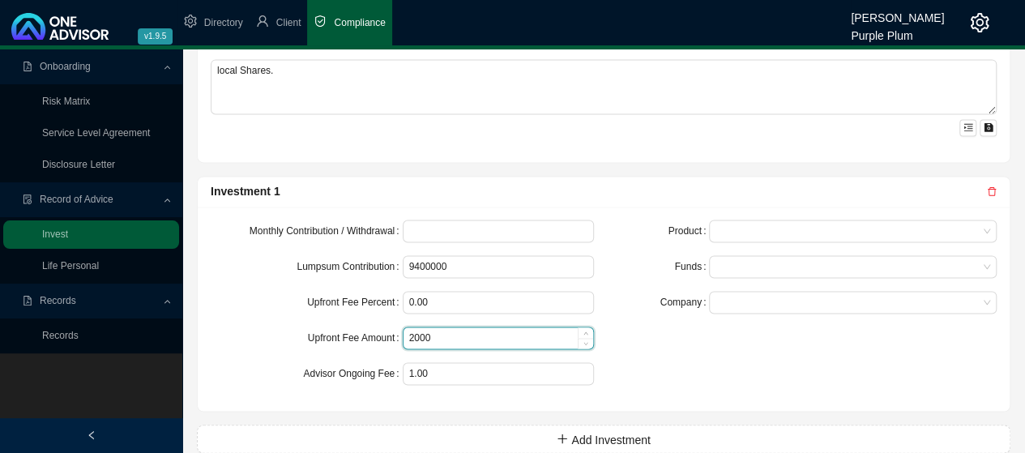
click at [442, 328] on input "2000" at bounding box center [499, 338] width 191 height 21
type input "2"
click at [936, 221] on span at bounding box center [853, 231] width 275 height 21
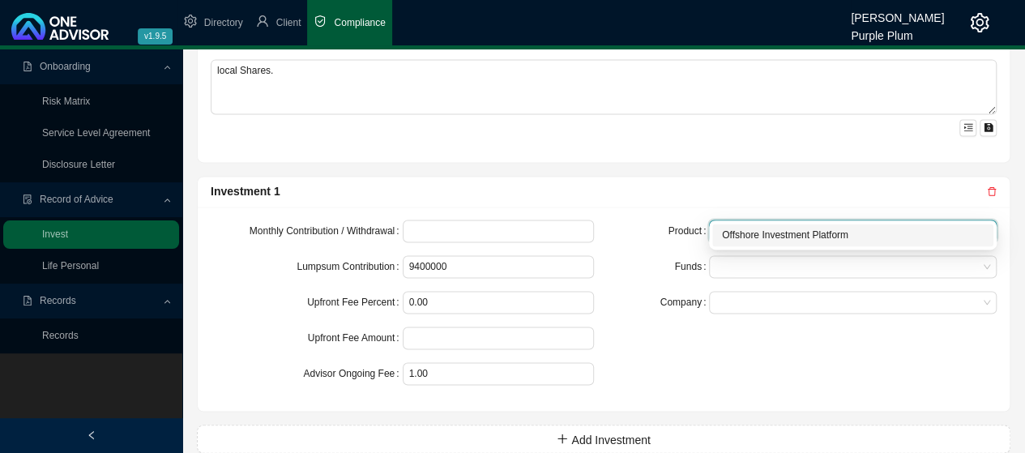
click at [829, 236] on div "Offshore Investment Platform" at bounding box center [853, 235] width 262 height 16
click at [927, 261] on div at bounding box center [846, 267] width 266 height 12
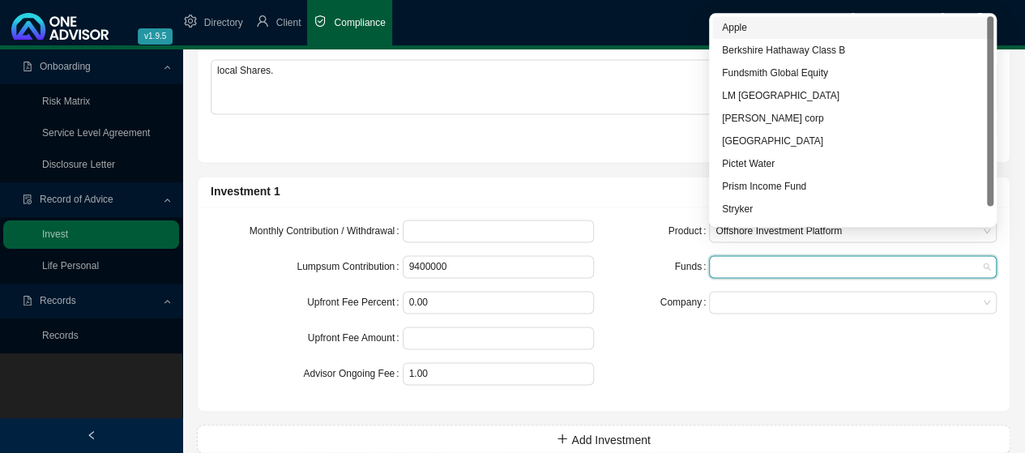
click at [734, 30] on div "Apple" at bounding box center [853, 27] width 262 height 16
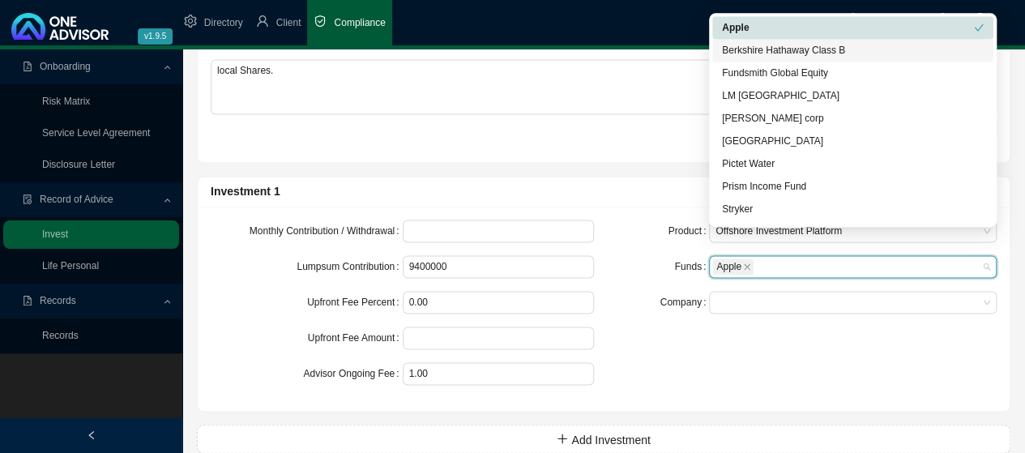
click at [750, 46] on div "Berkshire Hathaway Class B" at bounding box center [853, 50] width 262 height 16
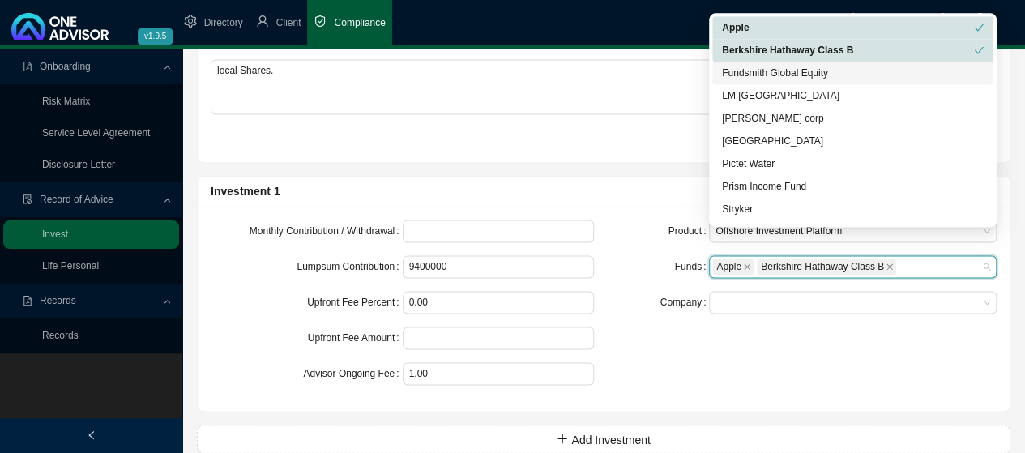
click at [756, 75] on div "Fundsmith Global Equity" at bounding box center [853, 73] width 262 height 16
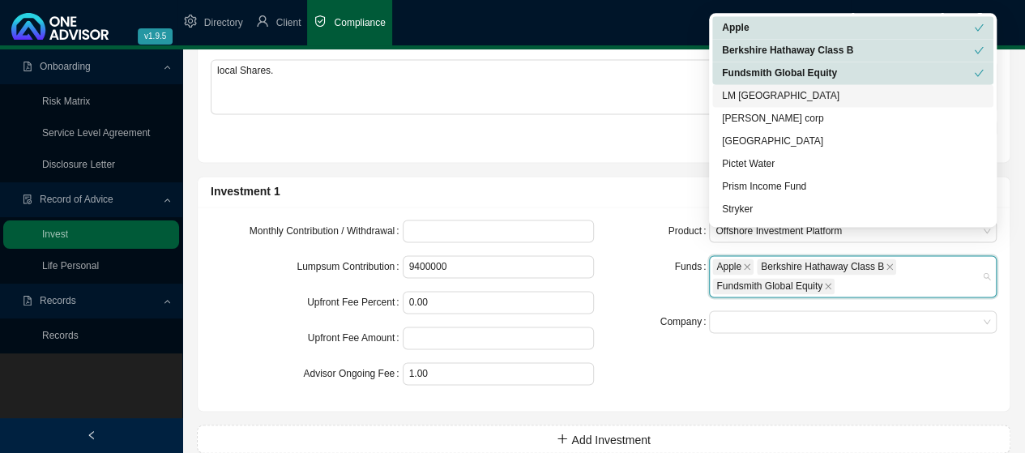
click at [756, 92] on div "LM [GEOGRAPHIC_DATA]" at bounding box center [853, 96] width 262 height 16
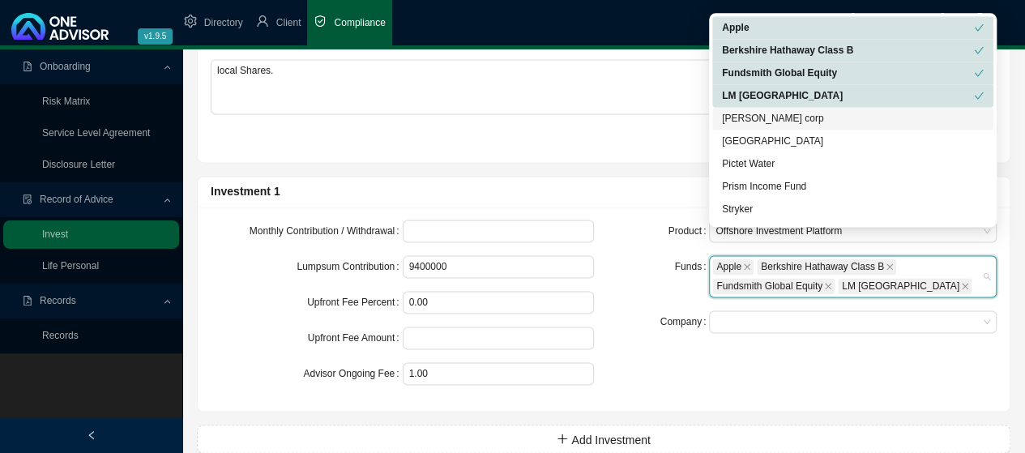
click at [751, 123] on div "[PERSON_NAME] corp" at bounding box center [853, 118] width 262 height 16
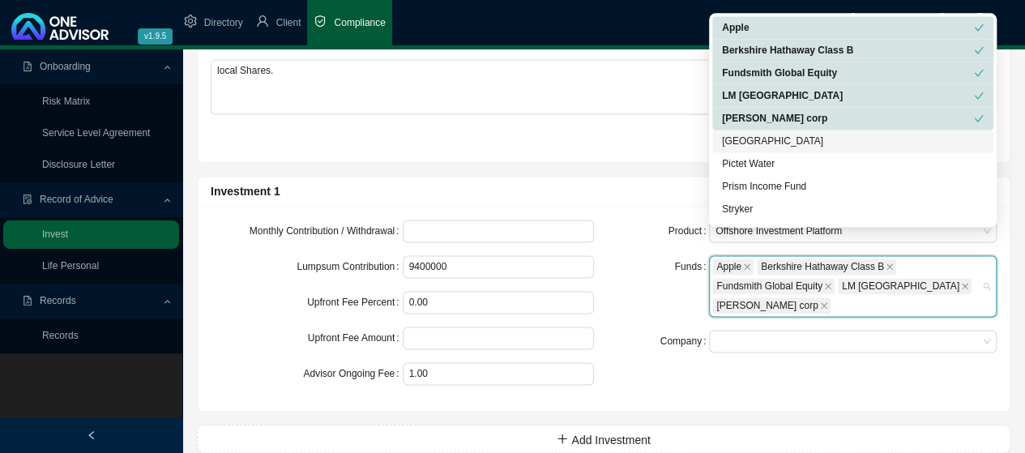
click at [739, 144] on div "[GEOGRAPHIC_DATA]" at bounding box center [853, 141] width 262 height 16
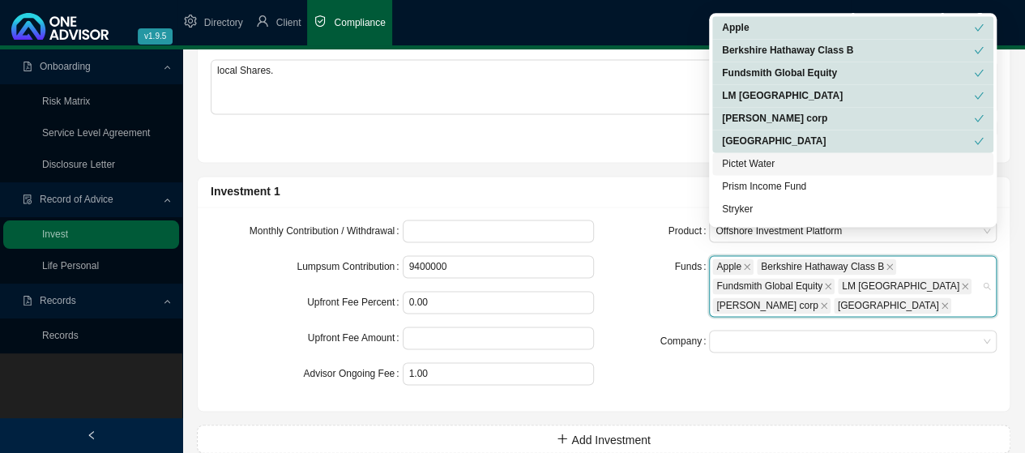
click at [732, 161] on div "Pictet Water" at bounding box center [853, 164] width 262 height 16
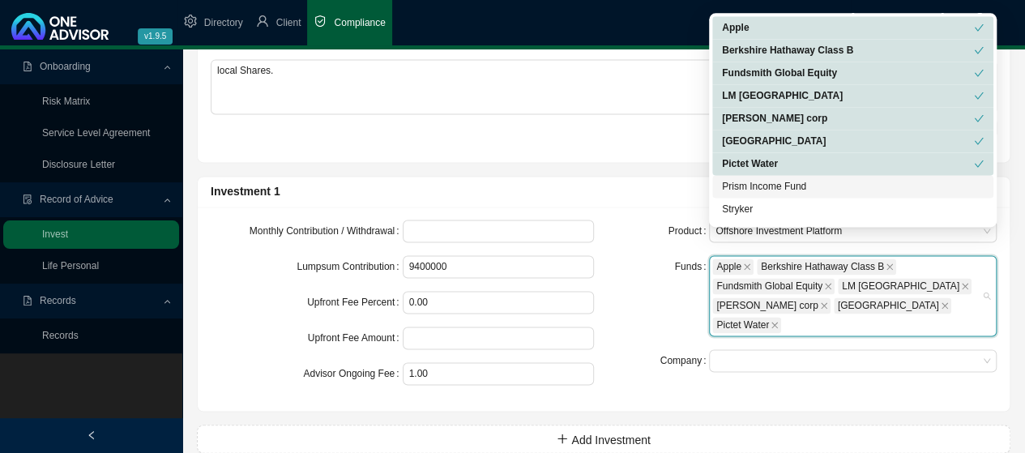
click at [746, 182] on div "Prism Income Fund" at bounding box center [853, 186] width 262 height 16
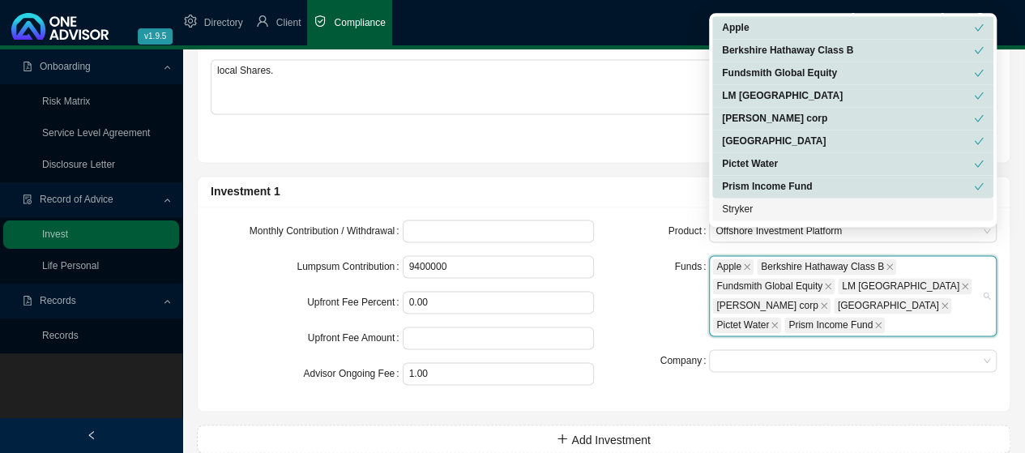
click at [735, 212] on div "Stryker" at bounding box center [853, 209] width 262 height 16
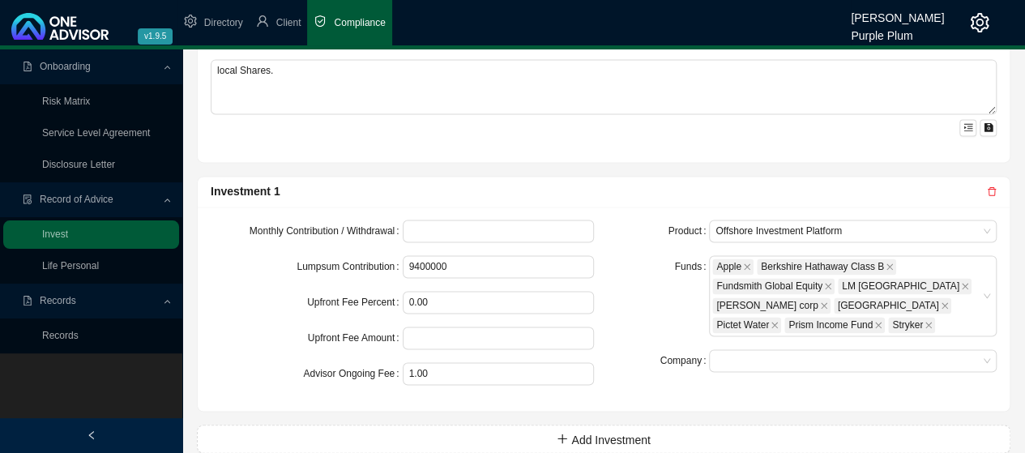
click at [652, 255] on div "Funds" at bounding box center [662, 295] width 96 height 81
click at [876, 350] on span at bounding box center [853, 360] width 275 height 21
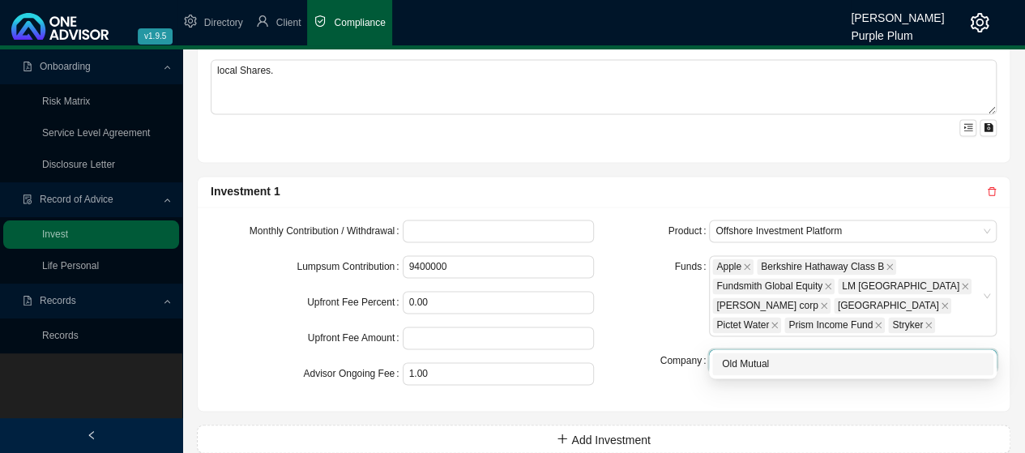
drag, startPoint x: 758, startPoint y: 362, endPoint x: 689, endPoint y: 356, distance: 69.2
click at [757, 362] on div "Old Mutual" at bounding box center [853, 364] width 262 height 16
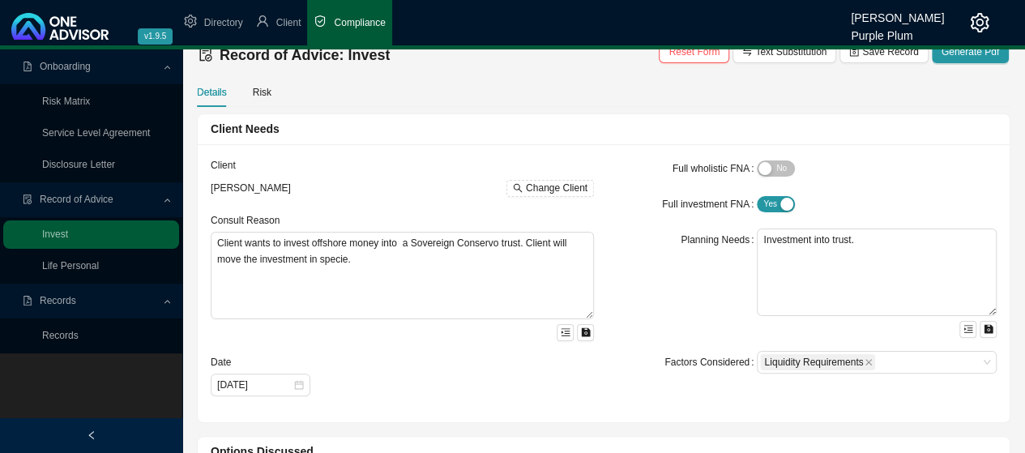
scroll to position [0, 0]
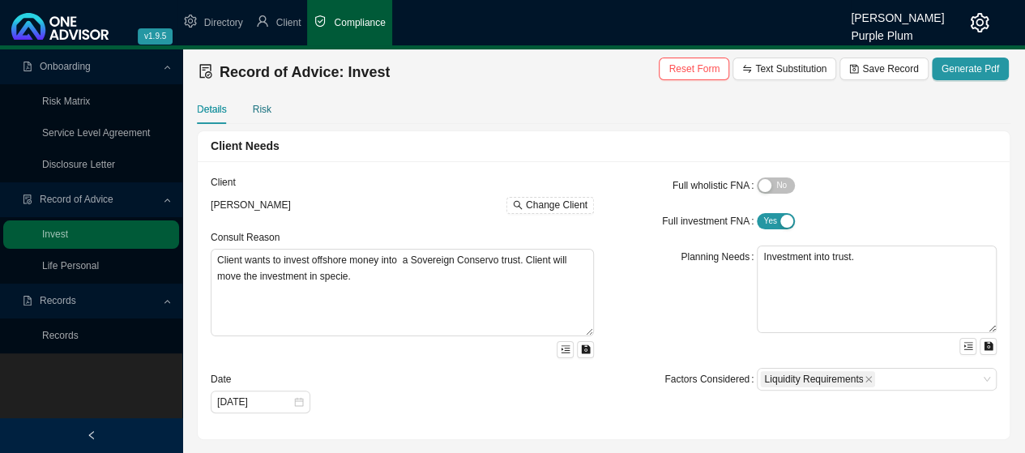
click at [263, 111] on div "Risk" at bounding box center [262, 109] width 19 height 16
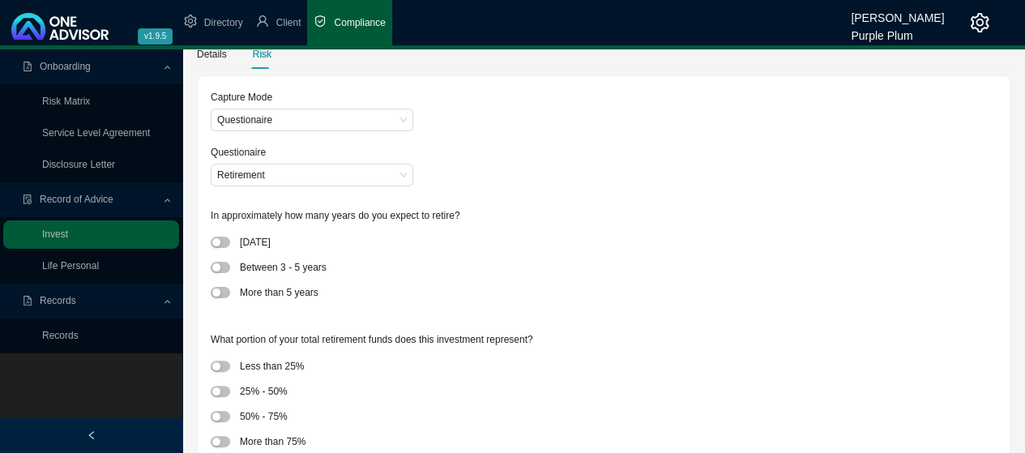
scroll to position [81, 0]
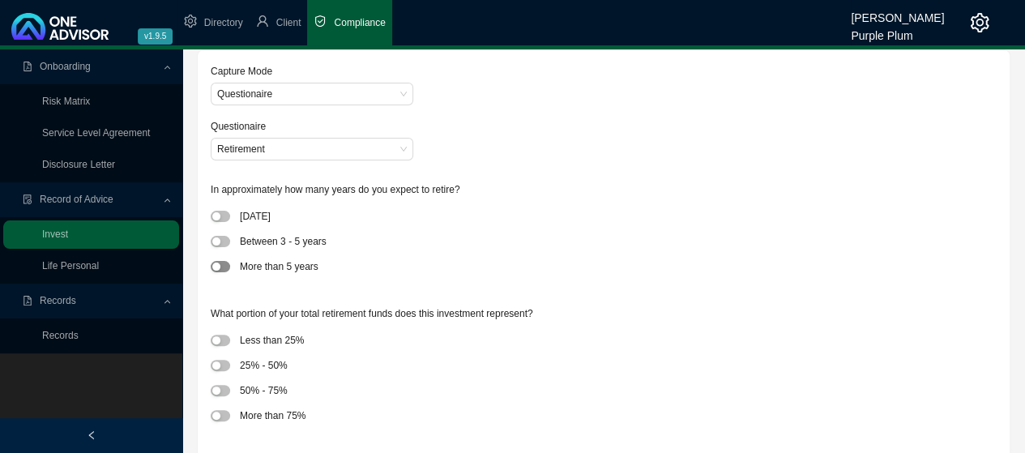
click at [225, 267] on span "button" at bounding box center [220, 266] width 19 height 11
click at [222, 388] on span "button" at bounding box center [220, 390] width 19 height 11
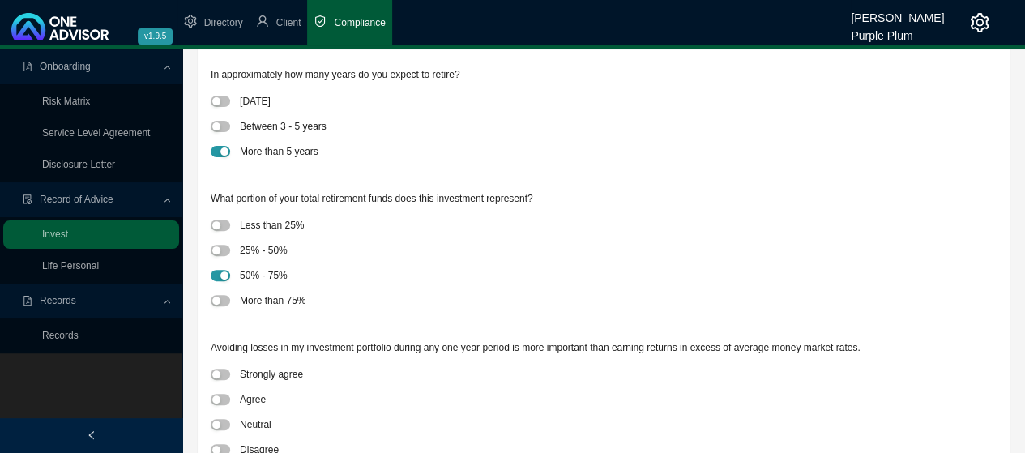
scroll to position [243, 0]
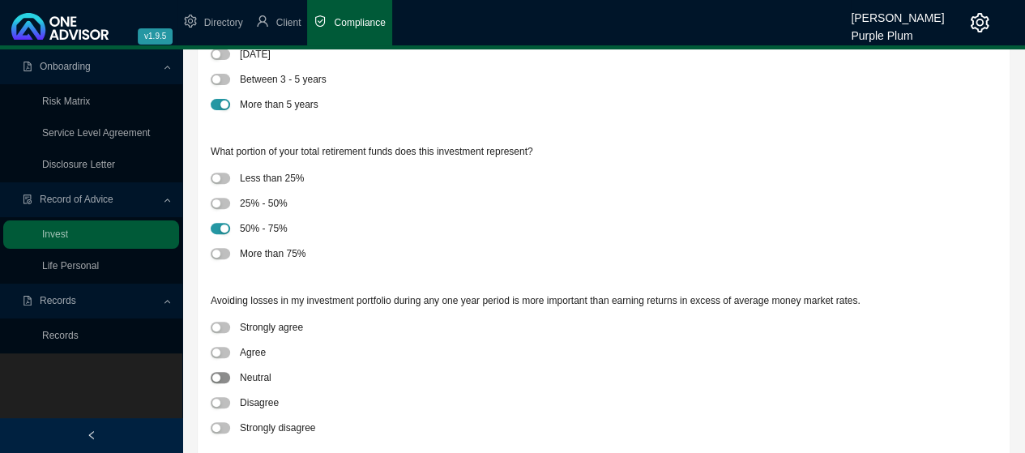
drag, startPoint x: 219, startPoint y: 379, endPoint x: 247, endPoint y: 380, distance: 28.4
click at [219, 379] on div "button" at bounding box center [216, 378] width 8 height 8
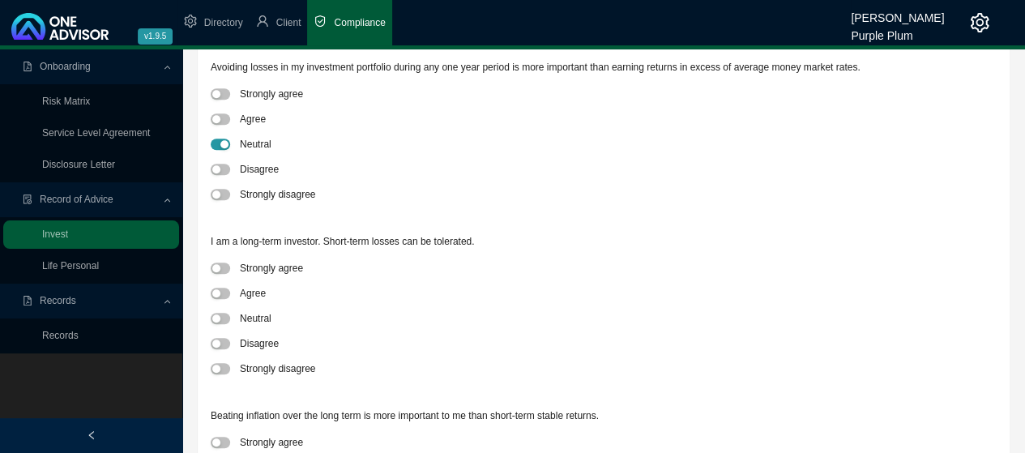
scroll to position [486, 0]
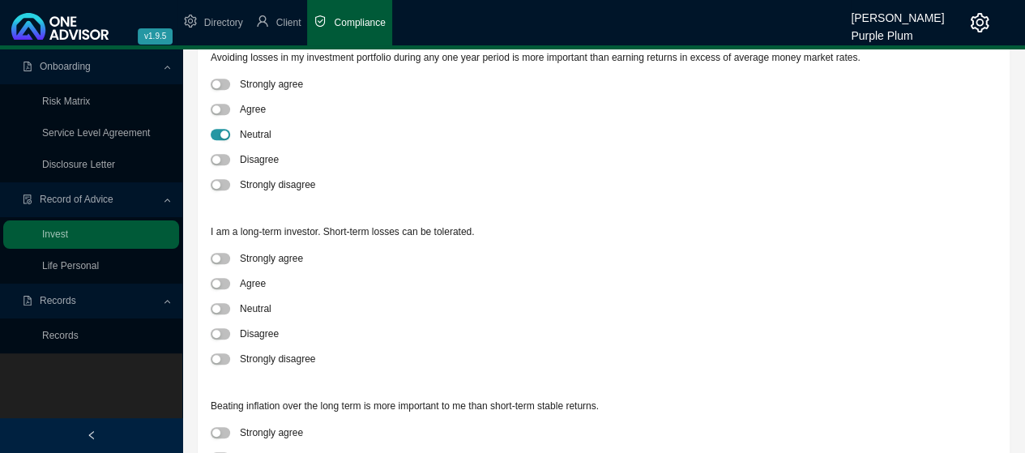
click at [230, 256] on div at bounding box center [225, 258] width 29 height 17
drag, startPoint x: 224, startPoint y: 259, endPoint x: 279, endPoint y: 264, distance: 55.4
click at [225, 262] on span "button" at bounding box center [220, 258] width 19 height 11
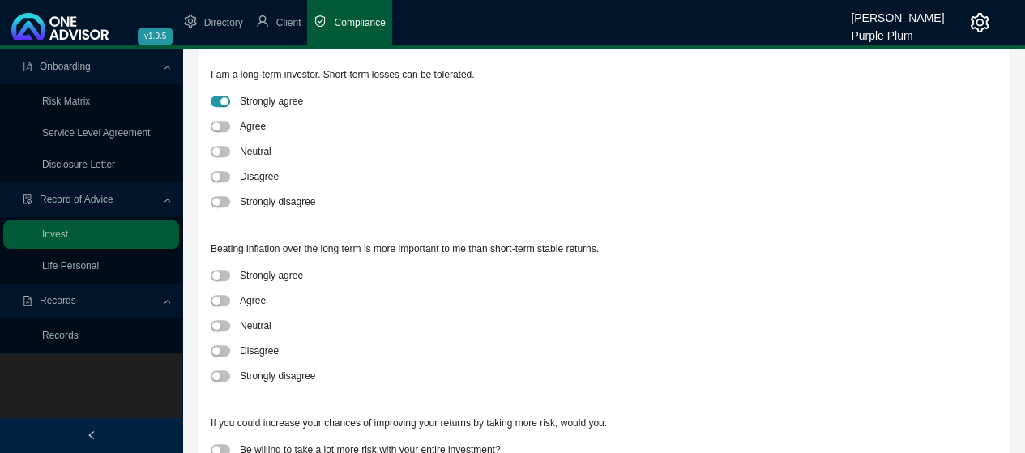
scroll to position [649, 0]
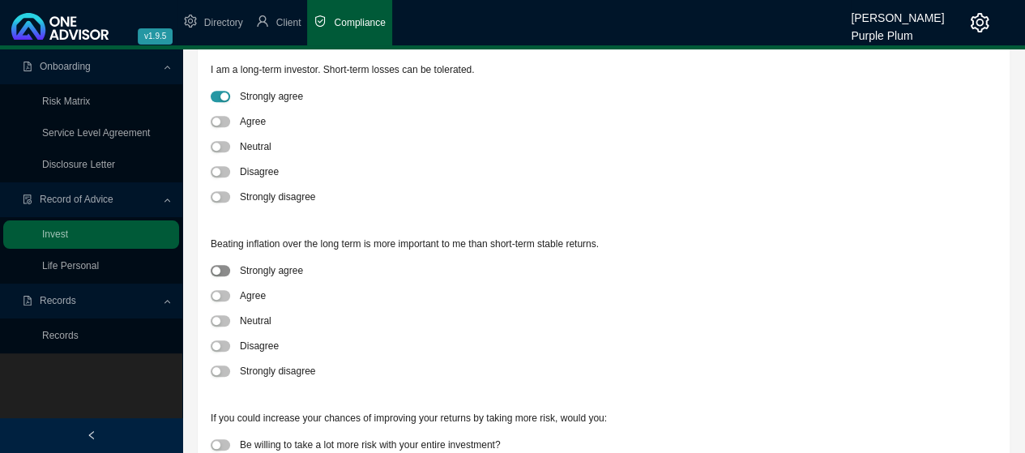
click at [227, 273] on span "button" at bounding box center [220, 270] width 19 height 11
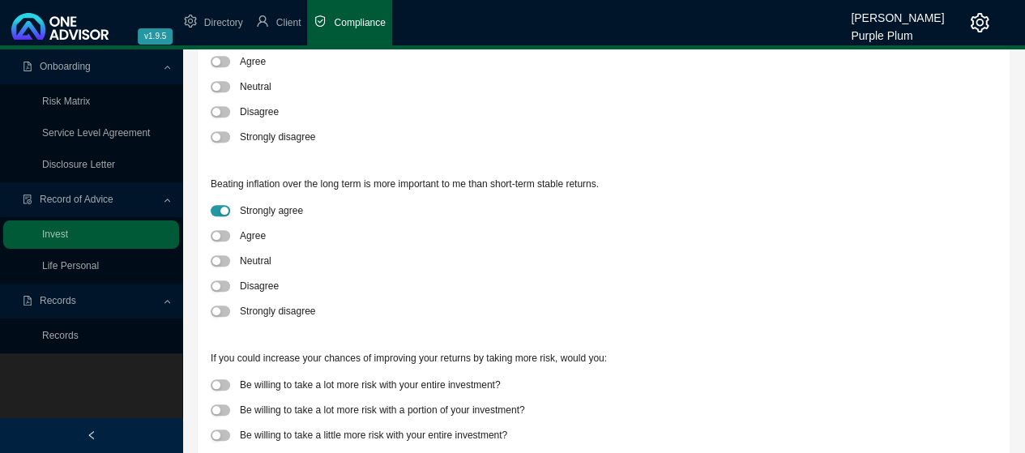
scroll to position [785, 0]
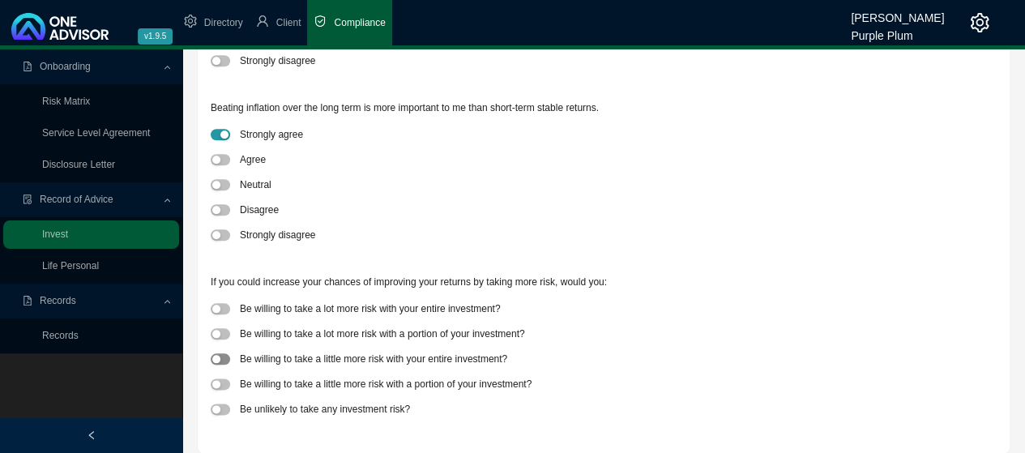
click at [219, 362] on div "button" at bounding box center [216, 359] width 8 height 8
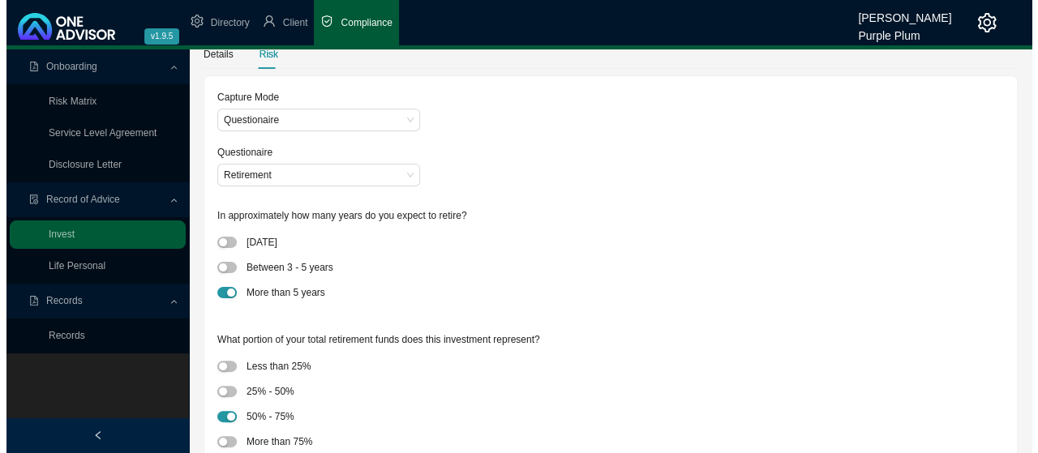
scroll to position [0, 0]
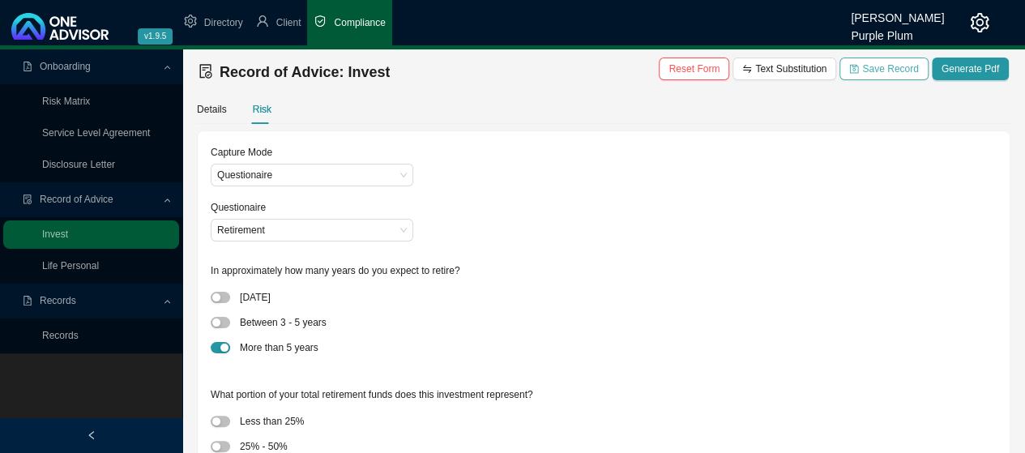
click at [901, 71] on span "Save Record" at bounding box center [891, 69] width 56 height 16
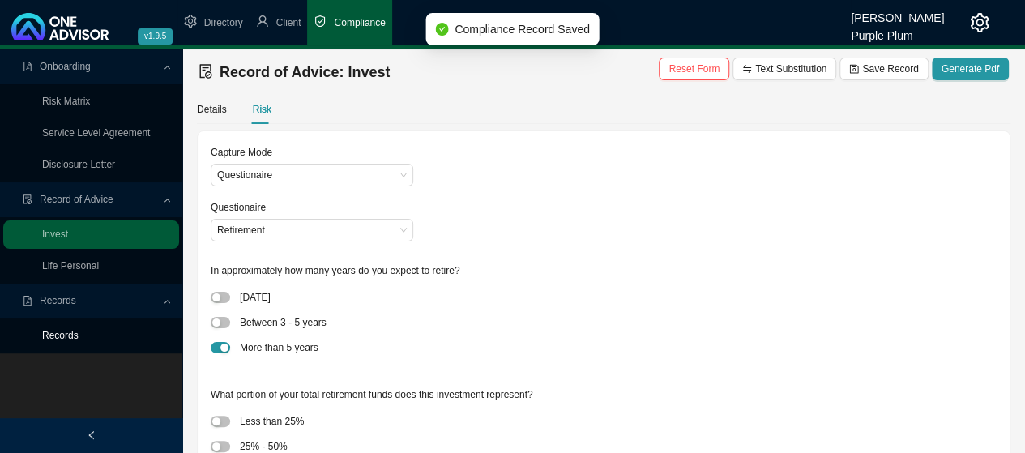
click at [75, 335] on link "Records" at bounding box center [60, 335] width 36 height 11
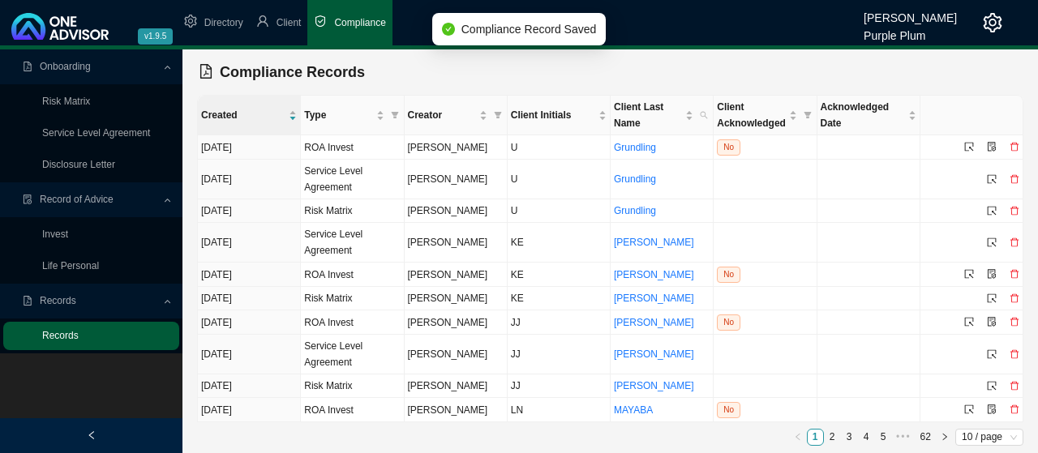
click at [75, 335] on link "Records" at bounding box center [60, 335] width 36 height 11
